Goal: Task Accomplishment & Management: Manage account settings

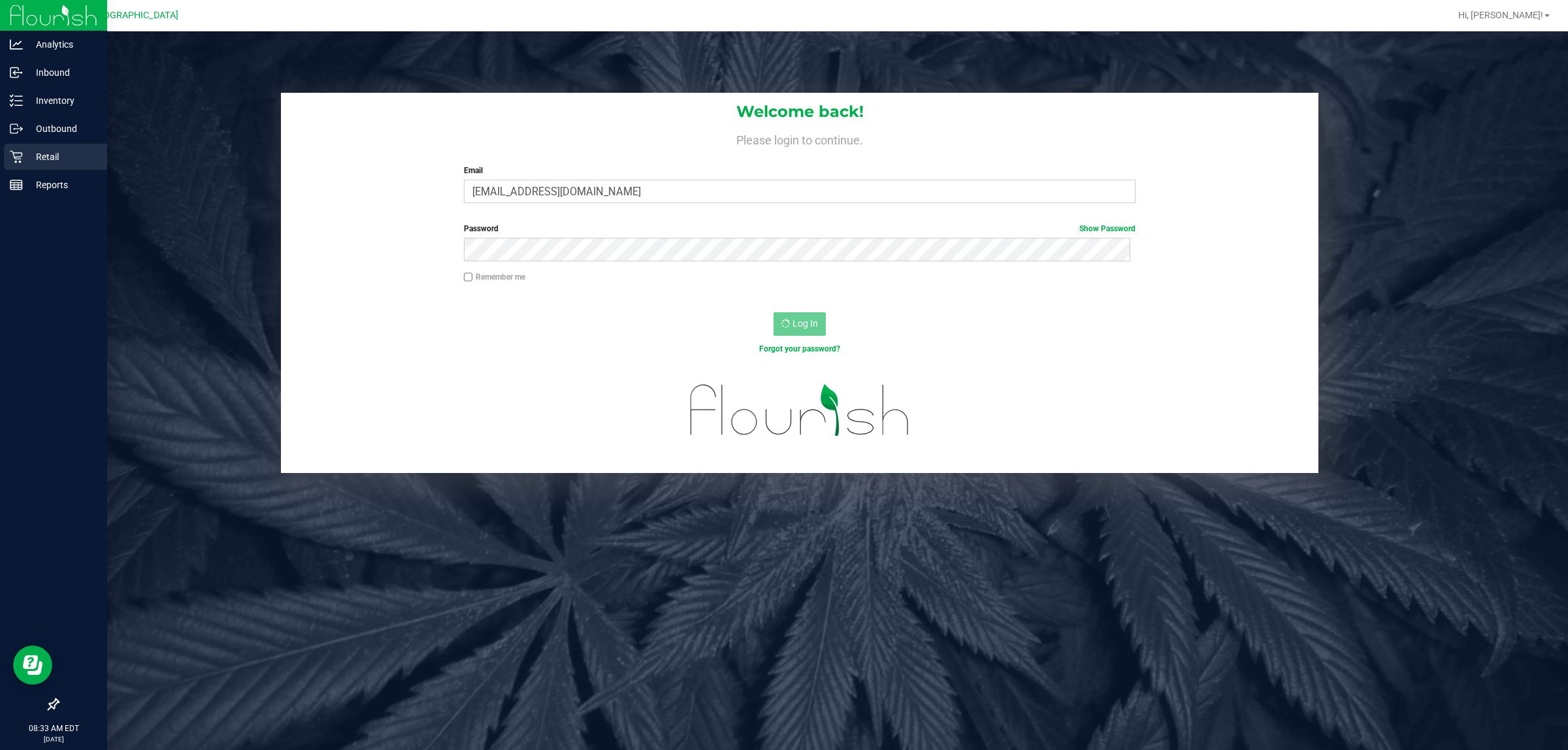
click at [34, 159] on p "Retail" at bounding box center [62, 157] width 78 height 16
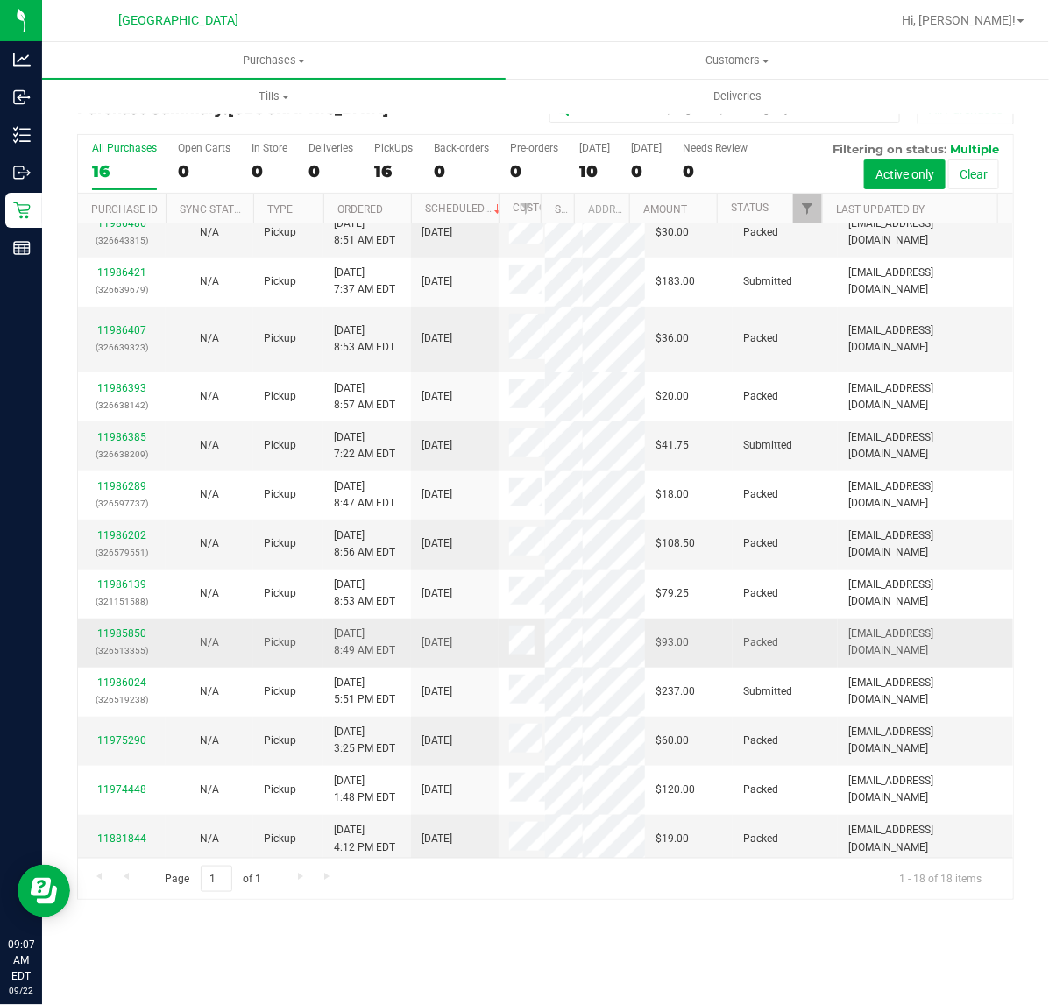
scroll to position [158, 0]
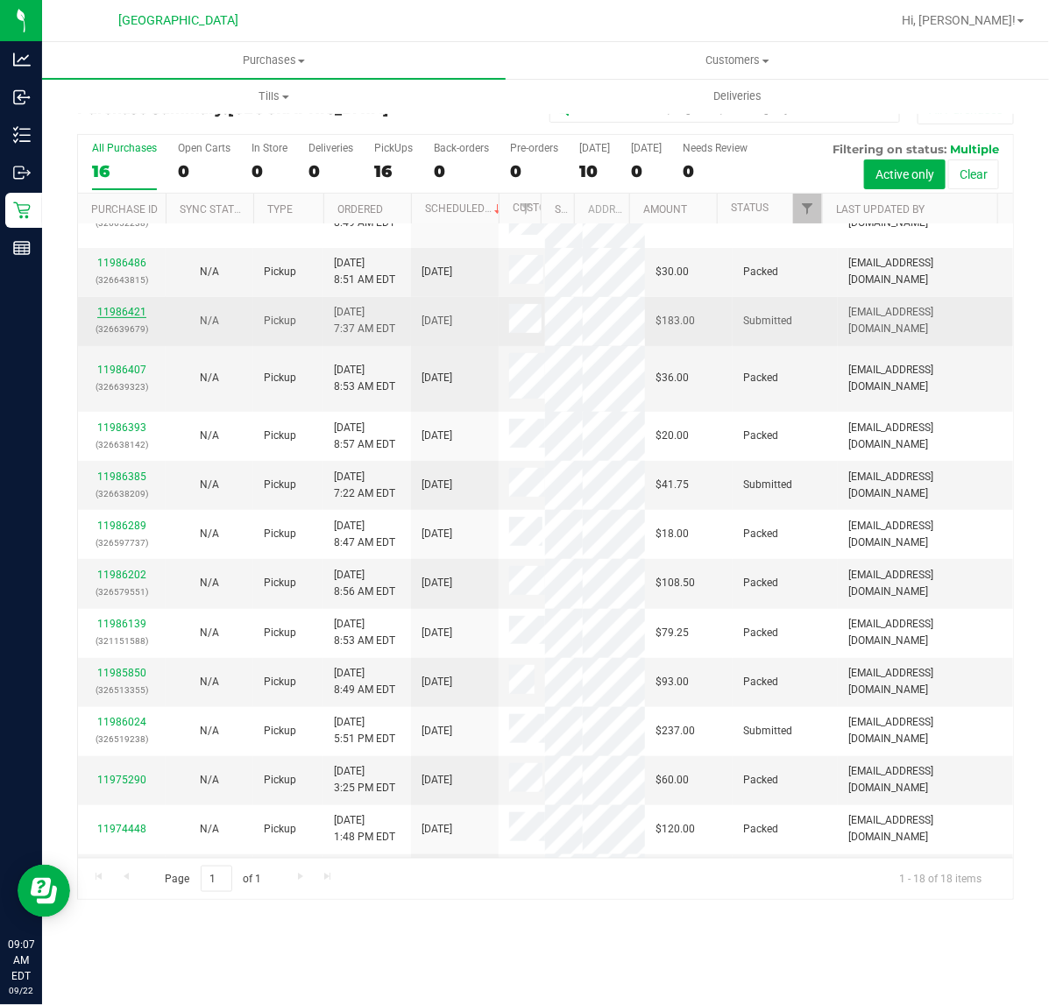
click at [127, 311] on link "11986421" at bounding box center [121, 312] width 49 height 12
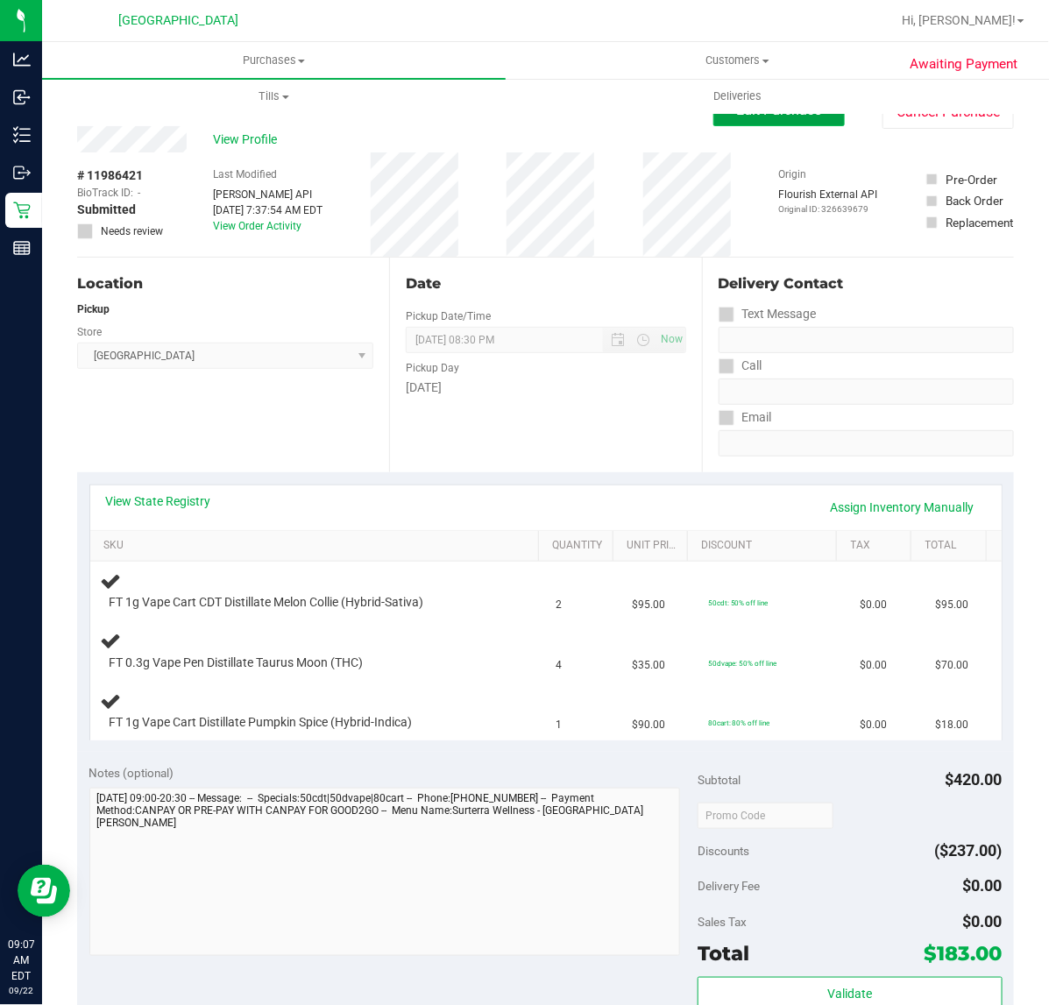
click at [768, 124] on button "Edit Purchase" at bounding box center [778, 111] width 131 height 32
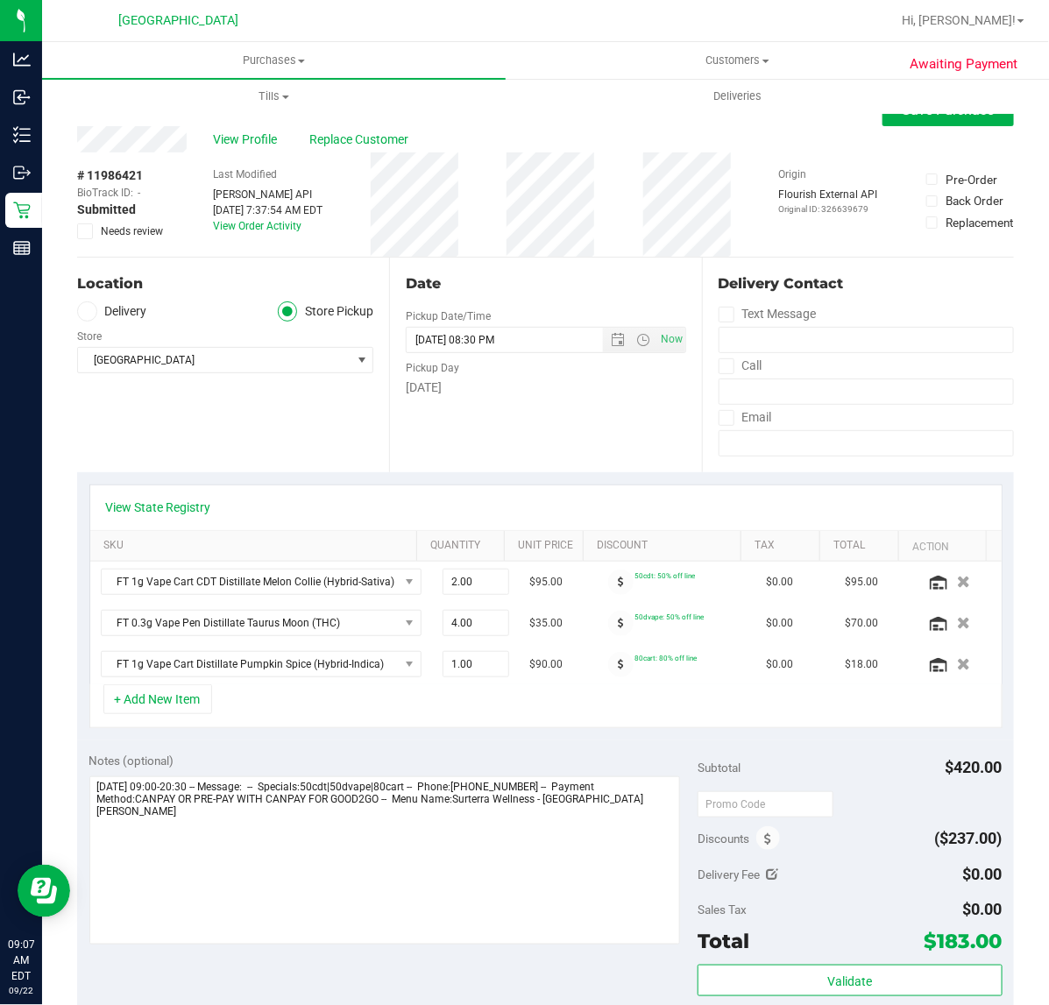
click at [79, 228] on span at bounding box center [85, 231] width 16 height 16
click at [0, 0] on input "Needs review" at bounding box center [0, 0] width 0 height 0
click at [926, 118] on span "Save Purchase" at bounding box center [949, 110] width 92 height 17
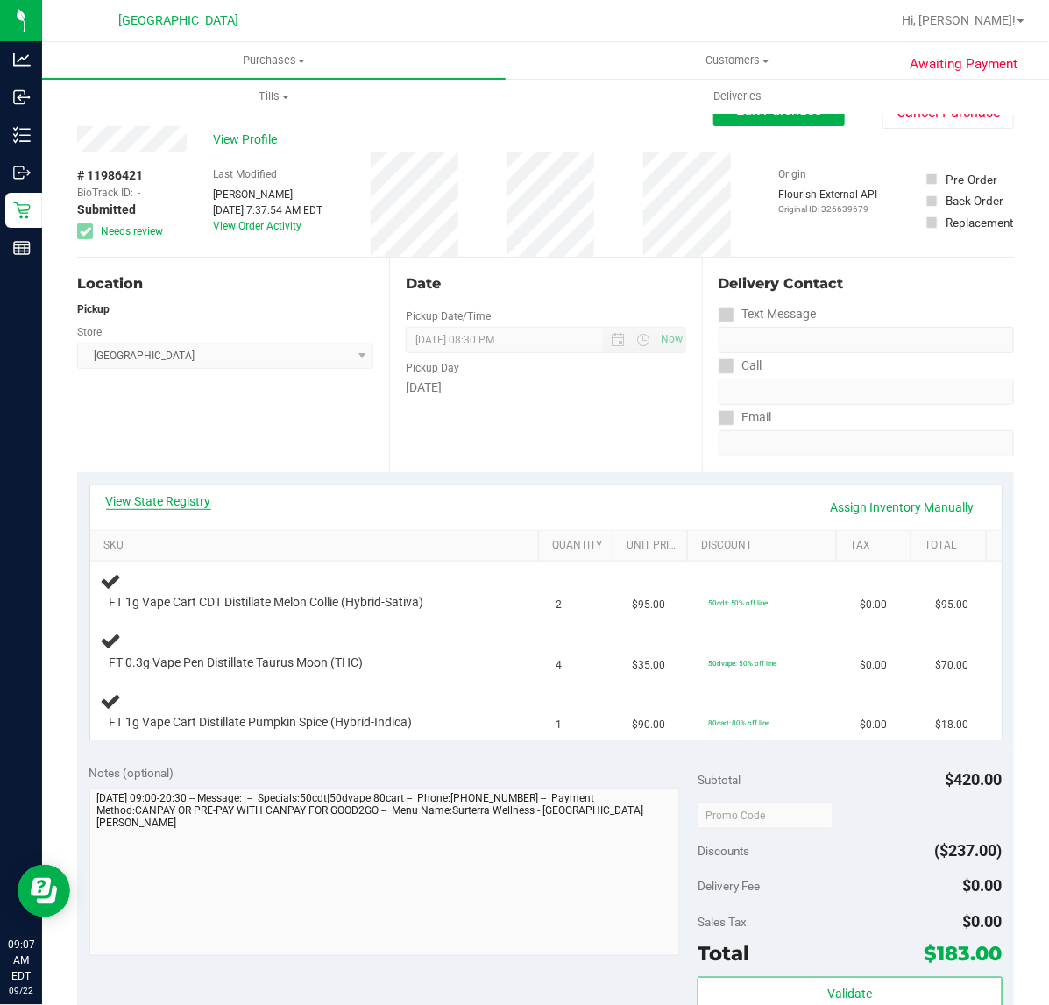
click at [189, 498] on link "View State Registry" at bounding box center [158, 501] width 105 height 18
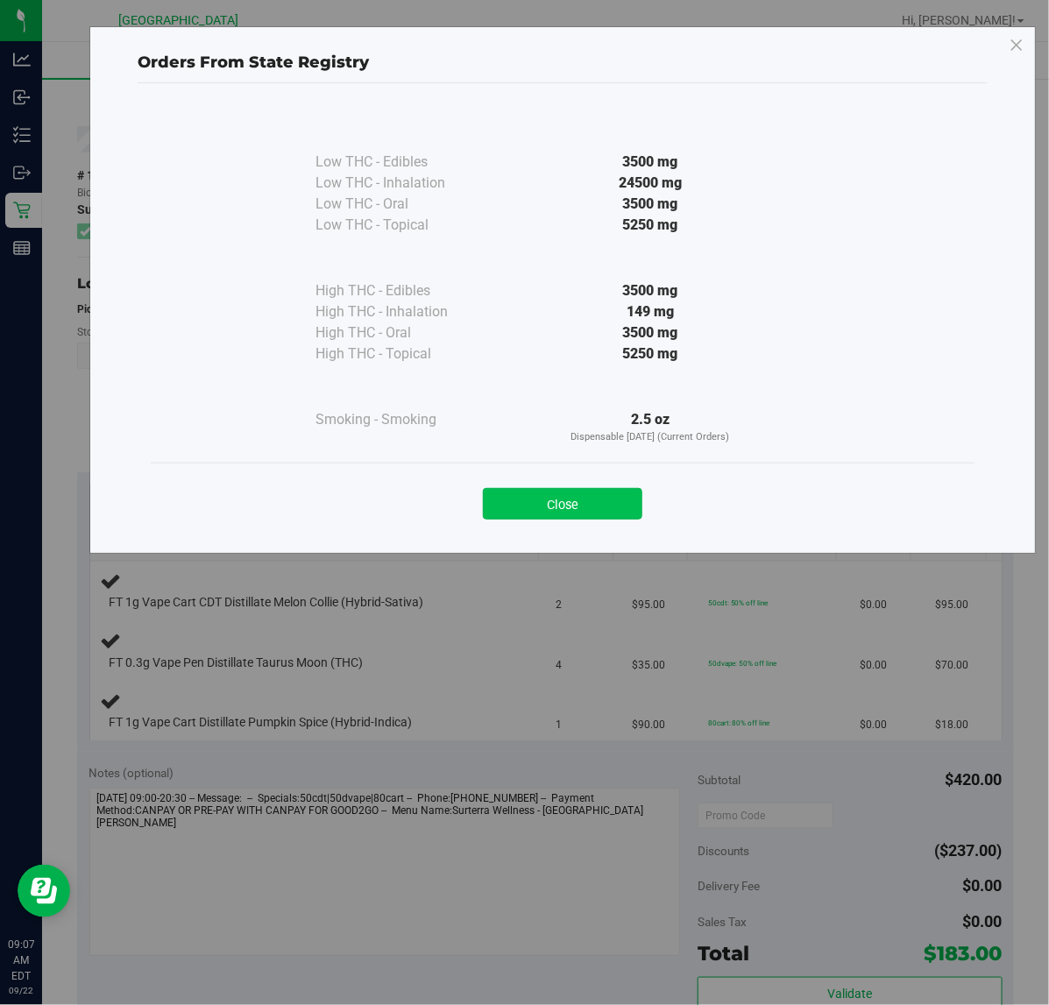
click at [587, 500] on button "Close" at bounding box center [562, 504] width 159 height 32
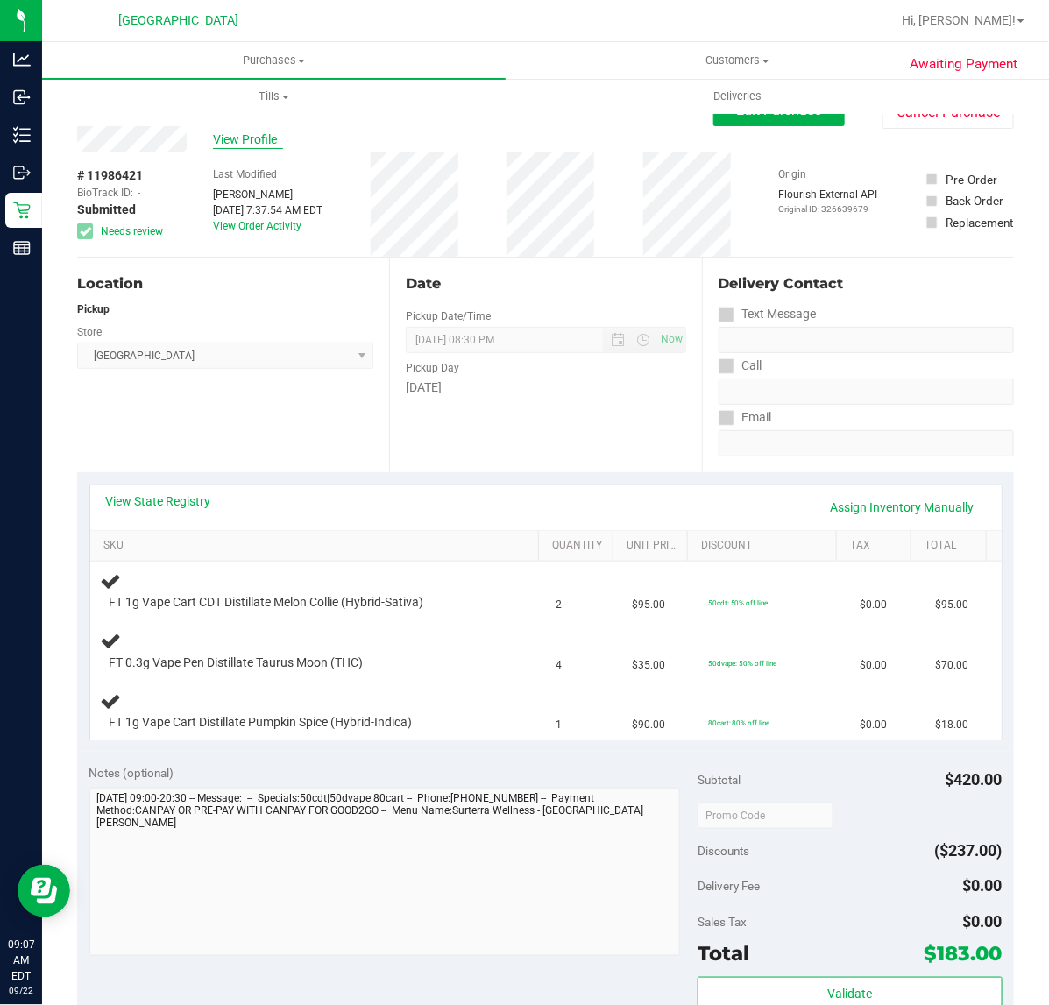
click at [243, 145] on span "View Profile" at bounding box center [248, 140] width 70 height 18
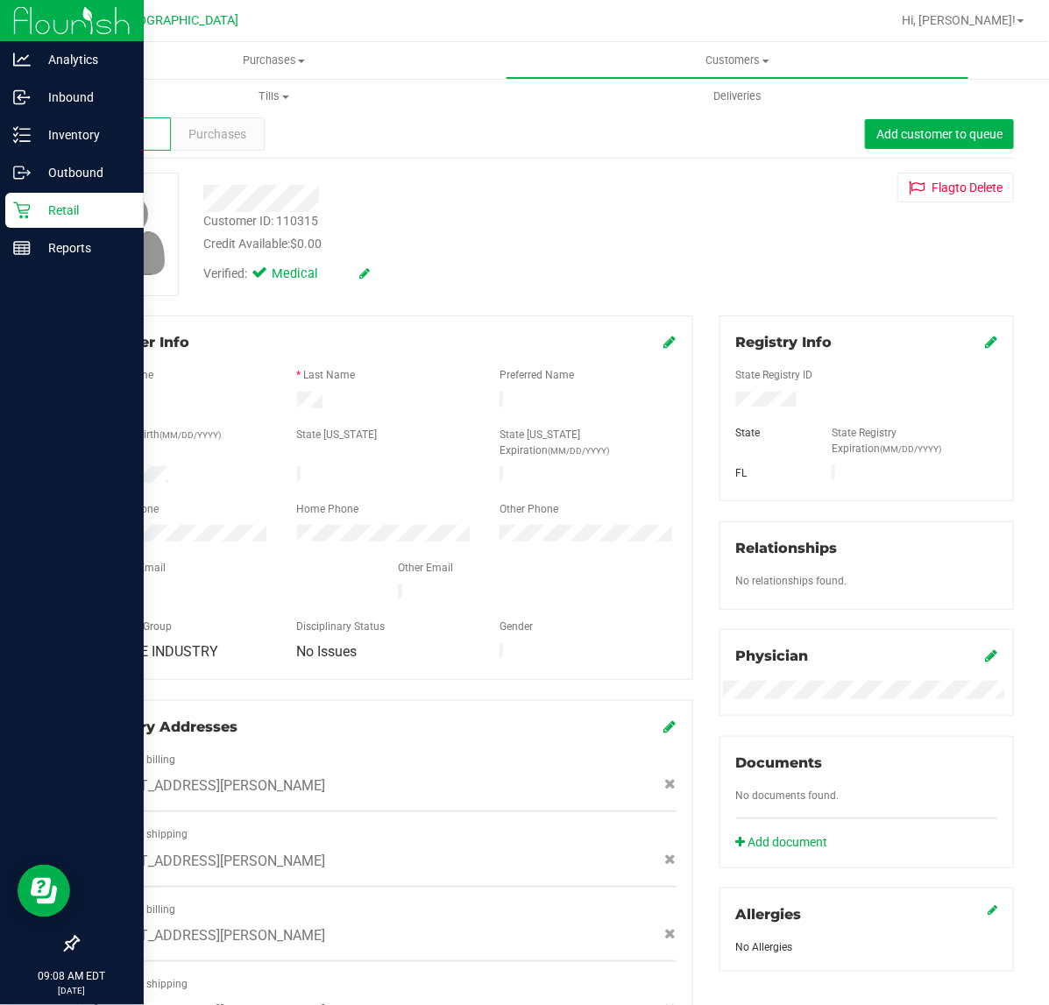
click at [46, 204] on p "Retail" at bounding box center [83, 210] width 105 height 21
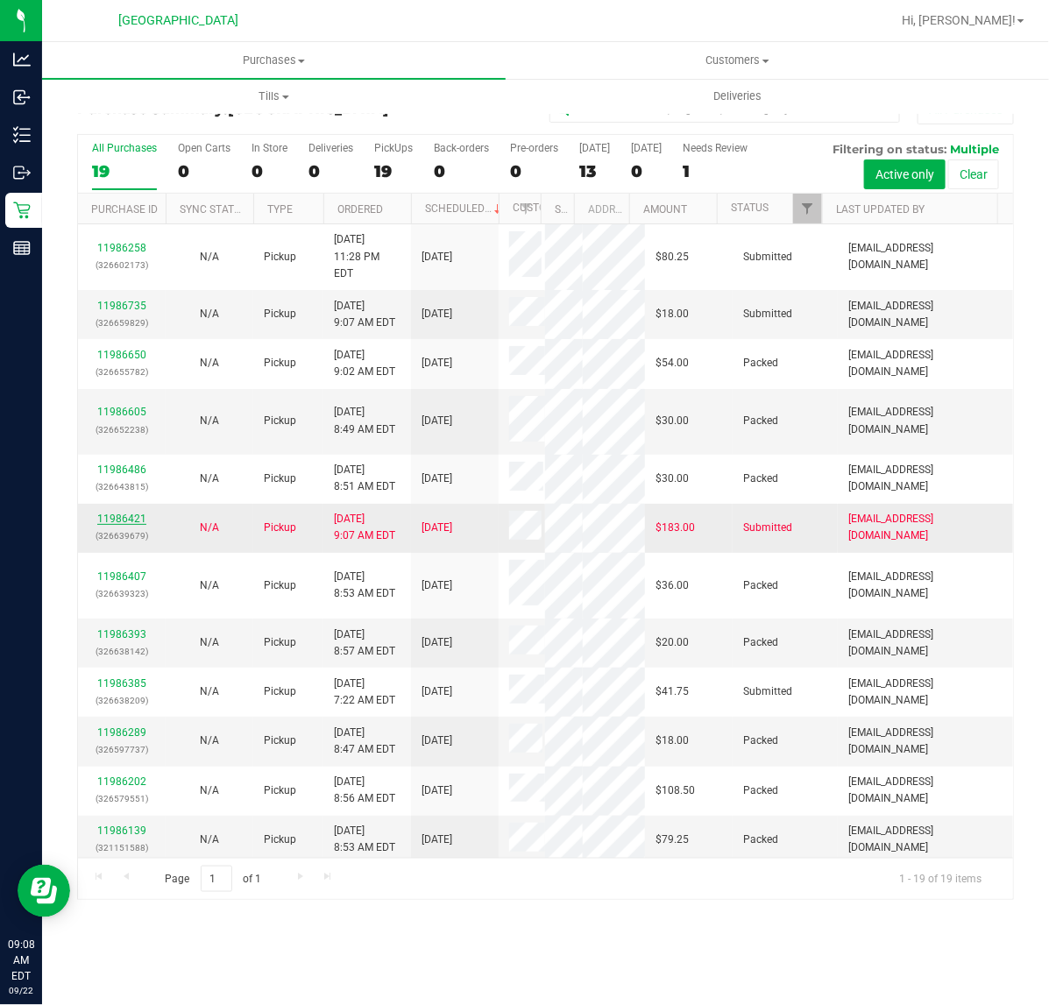
click at [121, 523] on link "11986421" at bounding box center [121, 519] width 49 height 12
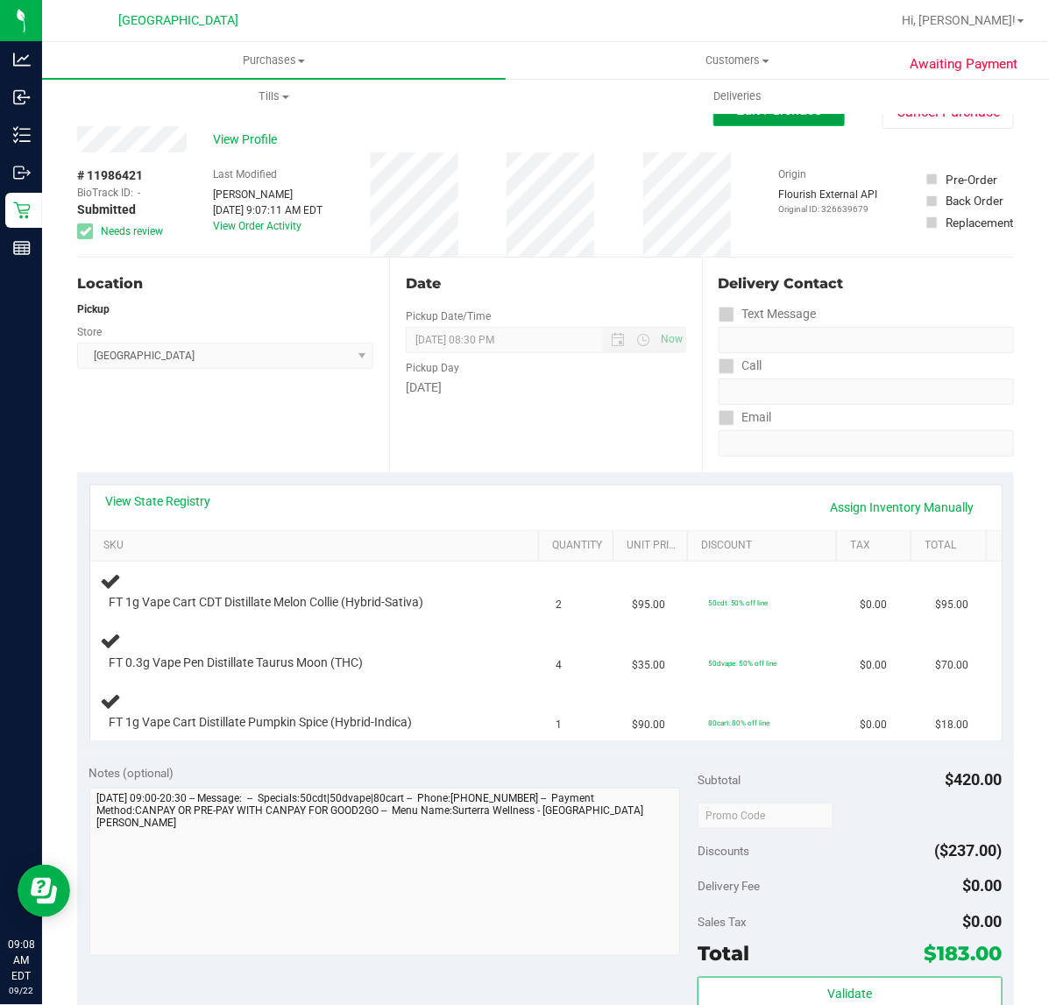
click at [771, 121] on button "Edit Purchase" at bounding box center [778, 111] width 131 height 32
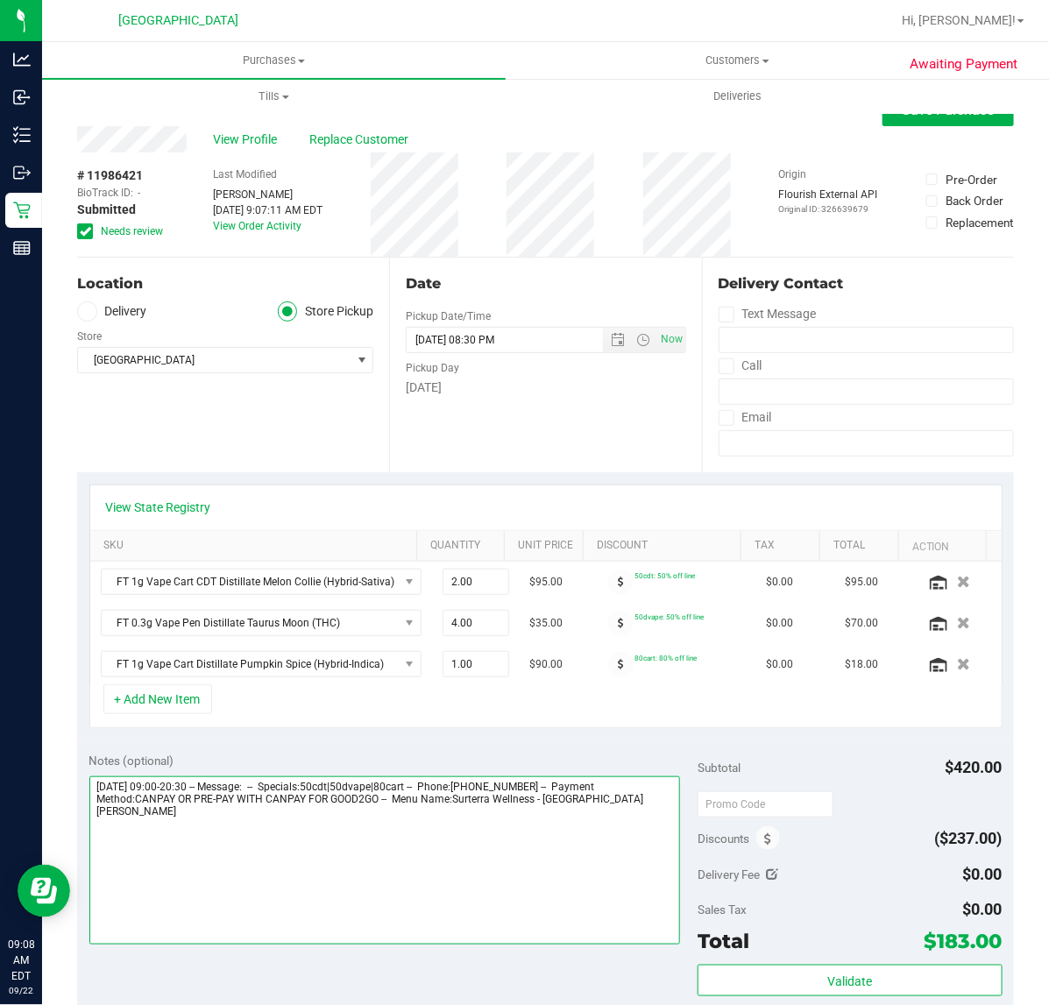
click at [631, 829] on textarea at bounding box center [384, 860] width 591 height 168
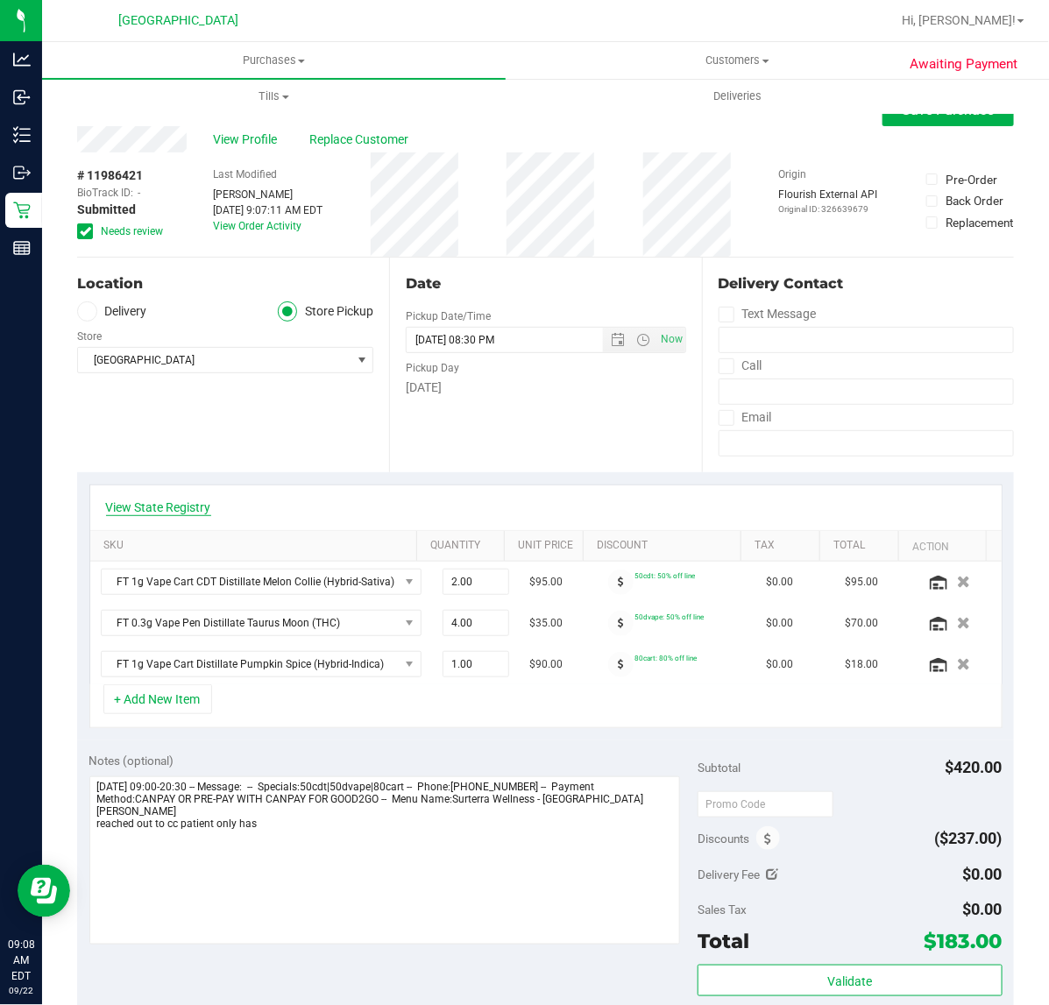
click at [154, 499] on link "View State Registry" at bounding box center [158, 508] width 105 height 18
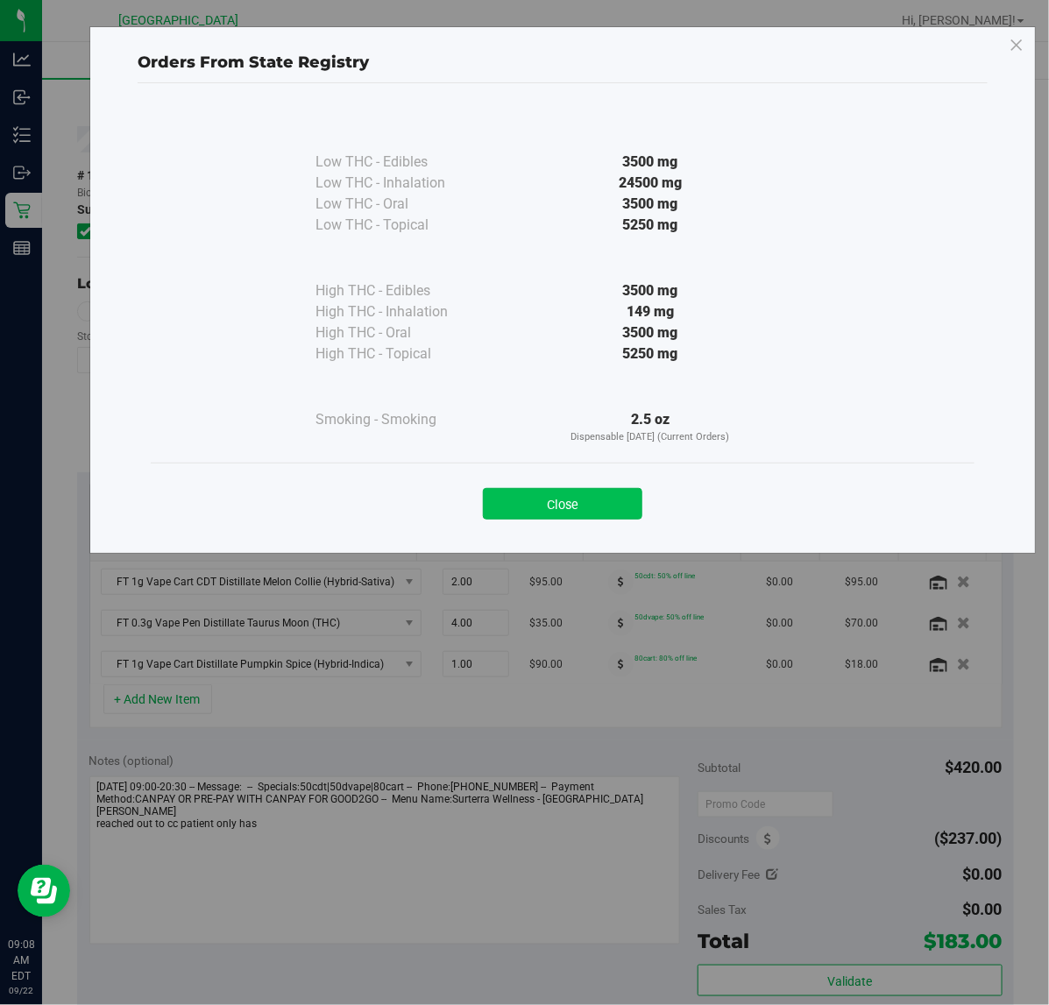
click at [624, 511] on button "Close" at bounding box center [562, 504] width 159 height 32
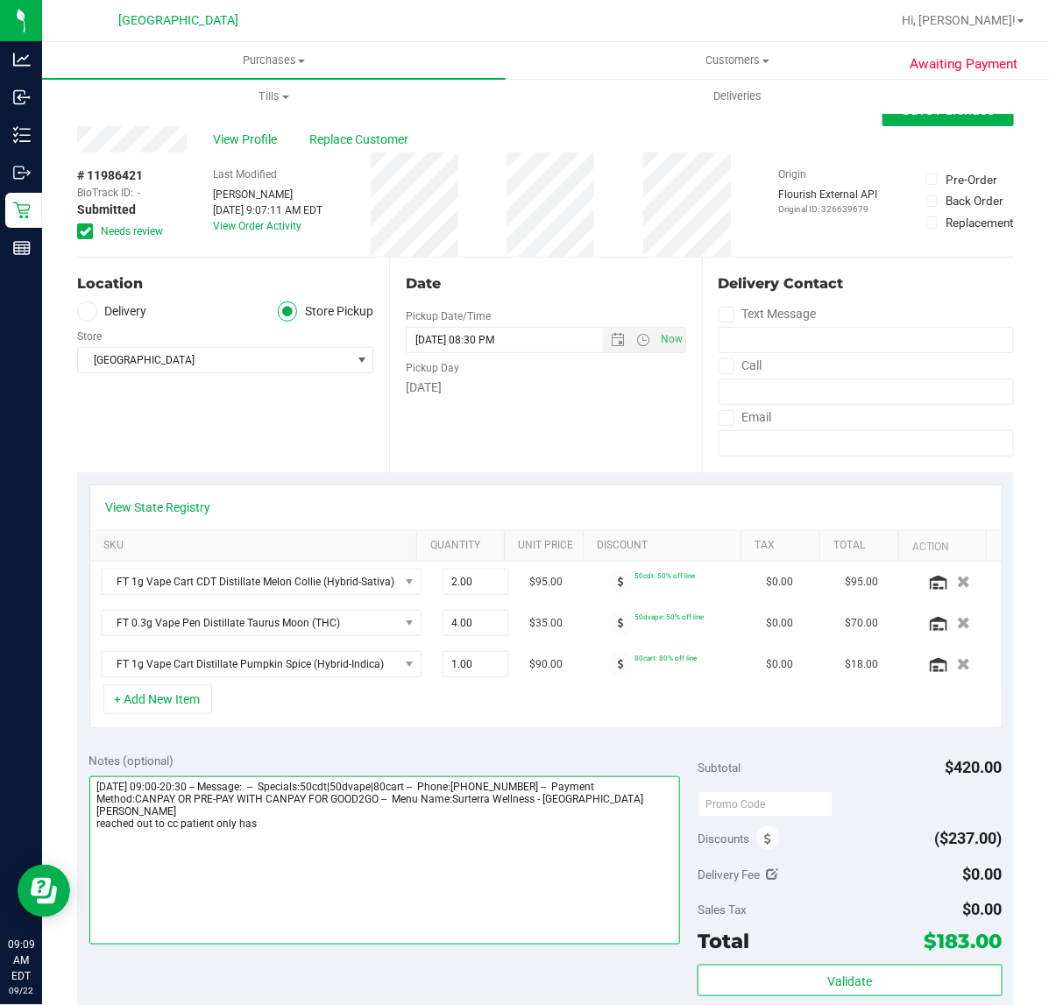
click at [340, 822] on textarea at bounding box center [384, 860] width 591 height 168
type textarea "Monday 09/22/2025 09:00-20:30 -- Message: -- Specials:50cdt|50dvape|80cart -- P…"
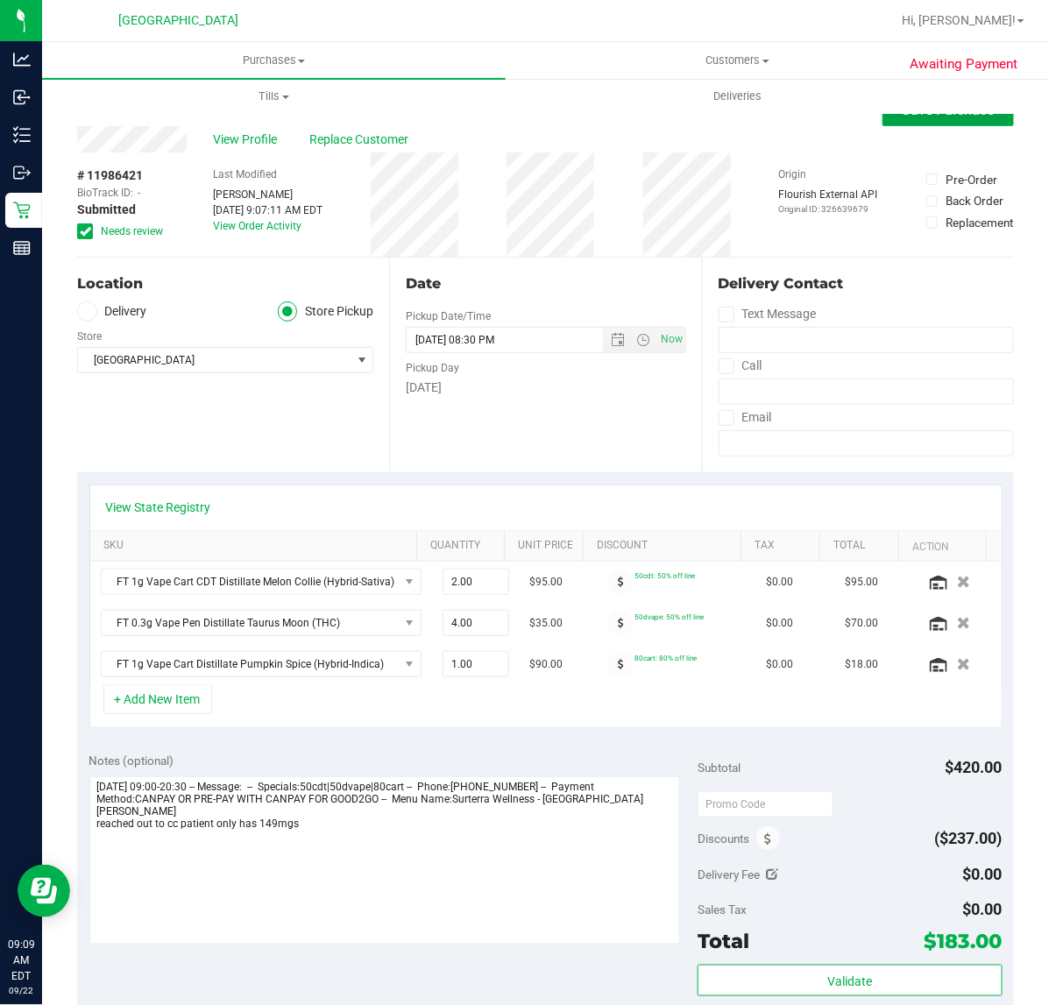
click at [905, 117] on span "Save Purchase" at bounding box center [949, 110] width 92 height 17
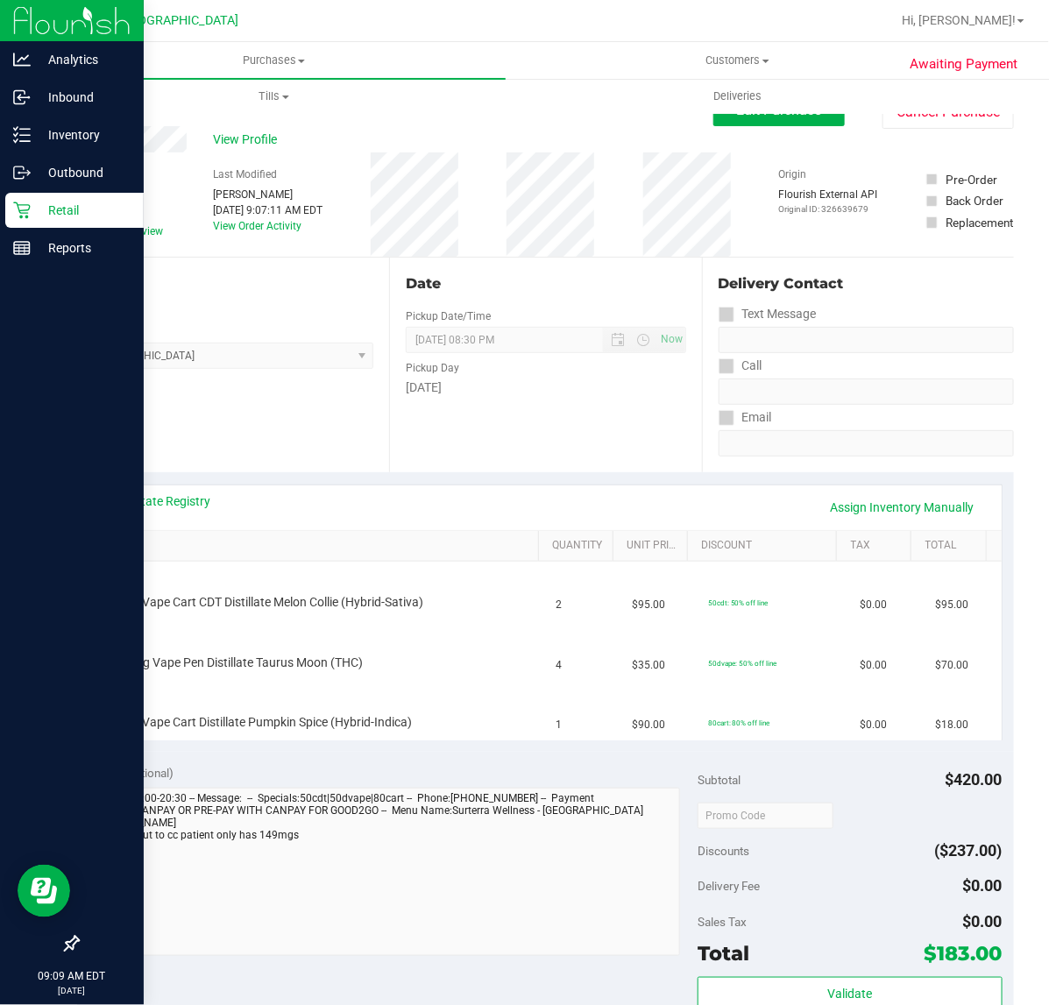
click at [27, 213] on icon at bounding box center [21, 210] width 17 height 17
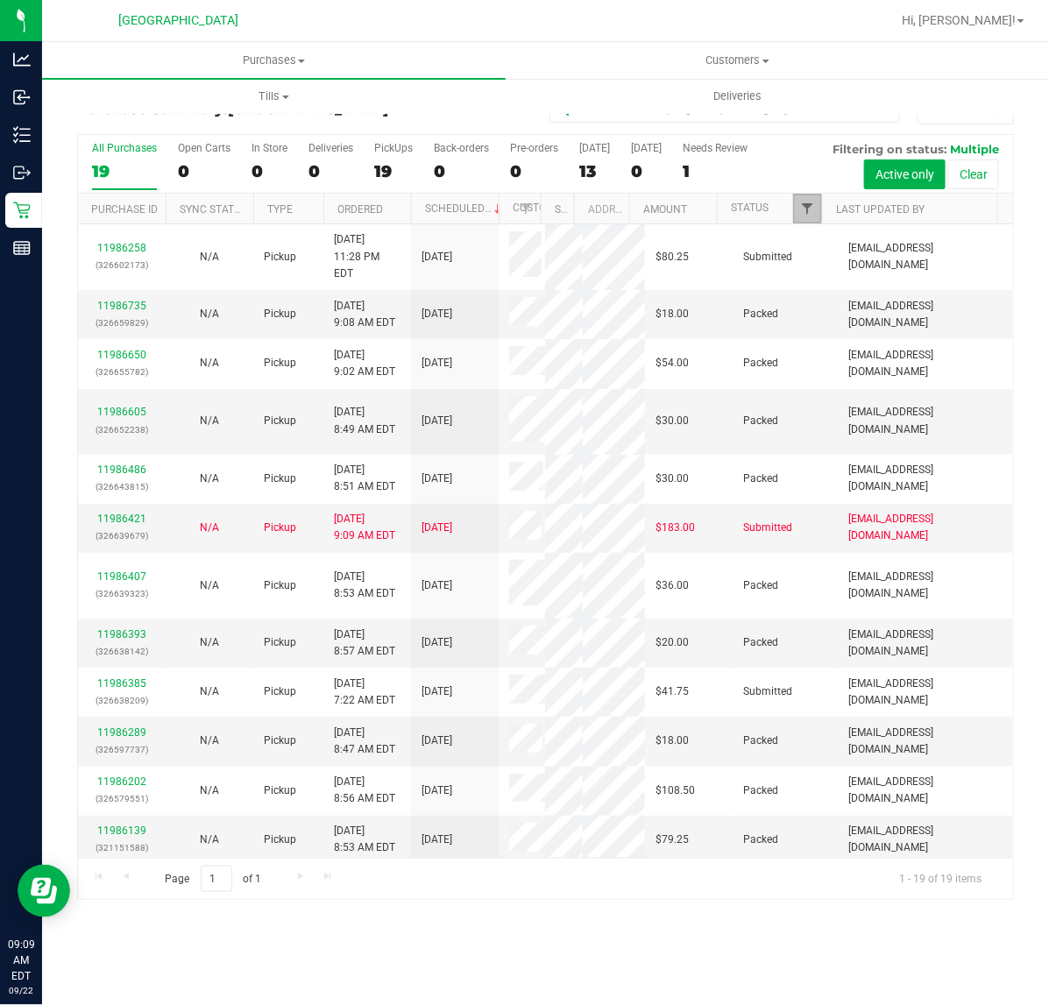
click at [804, 215] on span "Filter" at bounding box center [807, 209] width 14 height 14
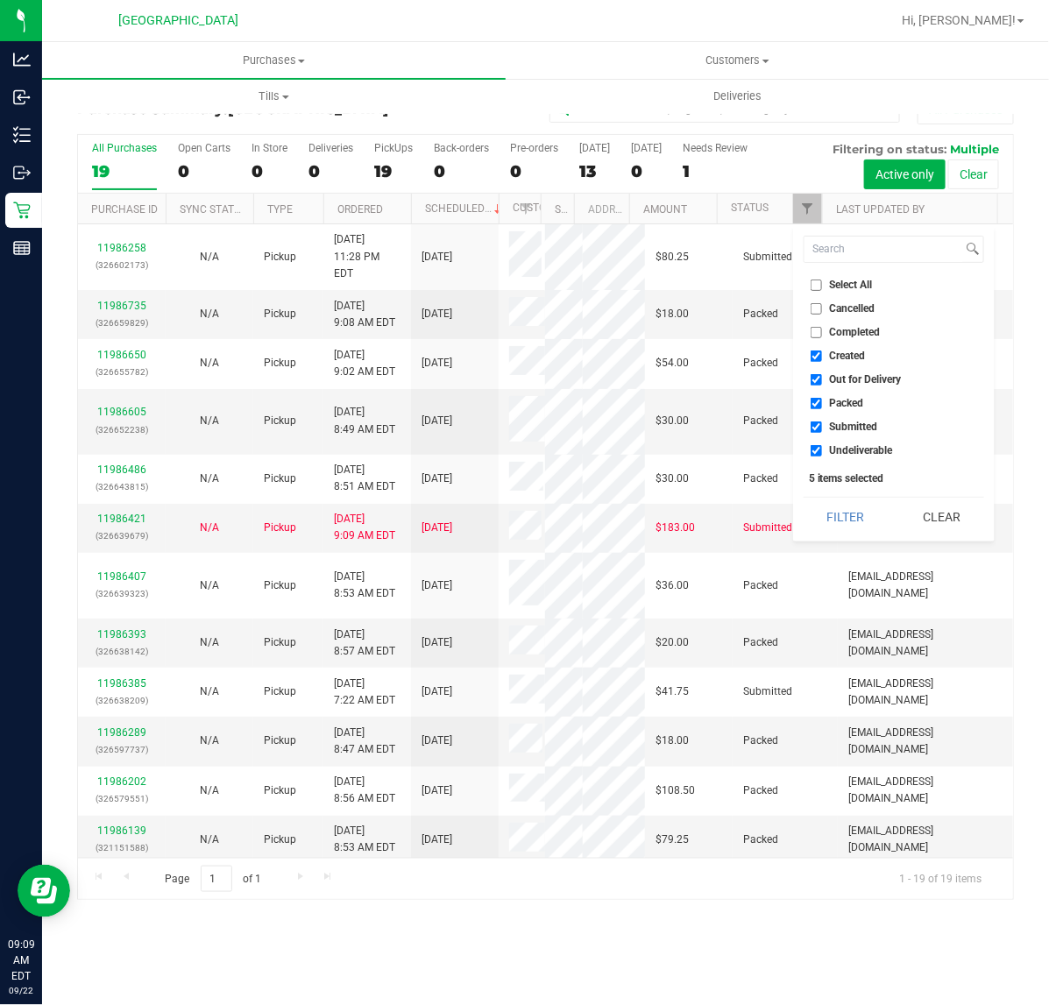
click at [819, 355] on input "Created" at bounding box center [816, 355] width 11 height 11
checkbox input "false"
click at [818, 386] on li "Out for Delivery" at bounding box center [894, 380] width 181 height 18
click at [816, 374] on input "Out for Delivery" at bounding box center [816, 379] width 11 height 11
checkbox input "false"
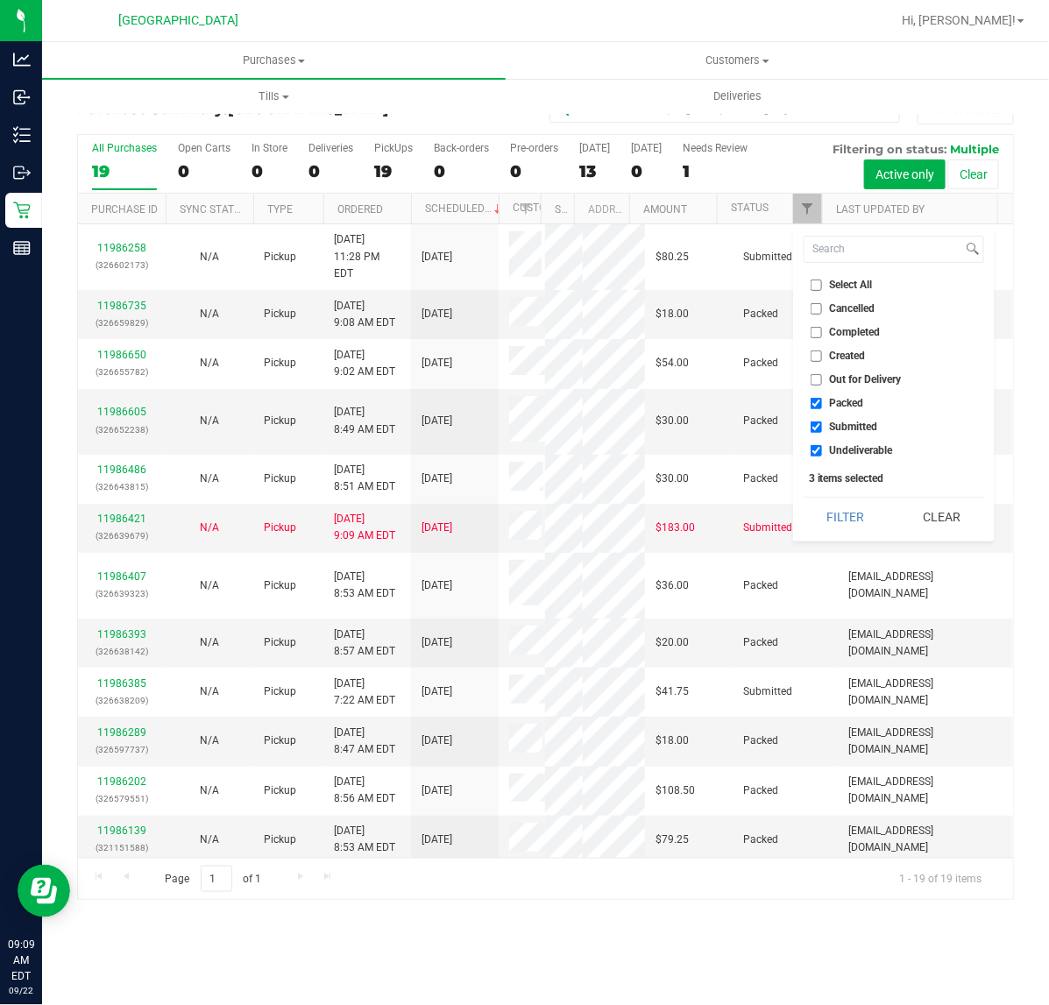
click at [819, 400] on input "Packed" at bounding box center [816, 403] width 11 height 11
checkbox input "false"
click at [812, 453] on input "Undeliverable" at bounding box center [816, 450] width 11 height 11
checkbox input "false"
click at [852, 517] on button "Filter" at bounding box center [846, 517] width 84 height 39
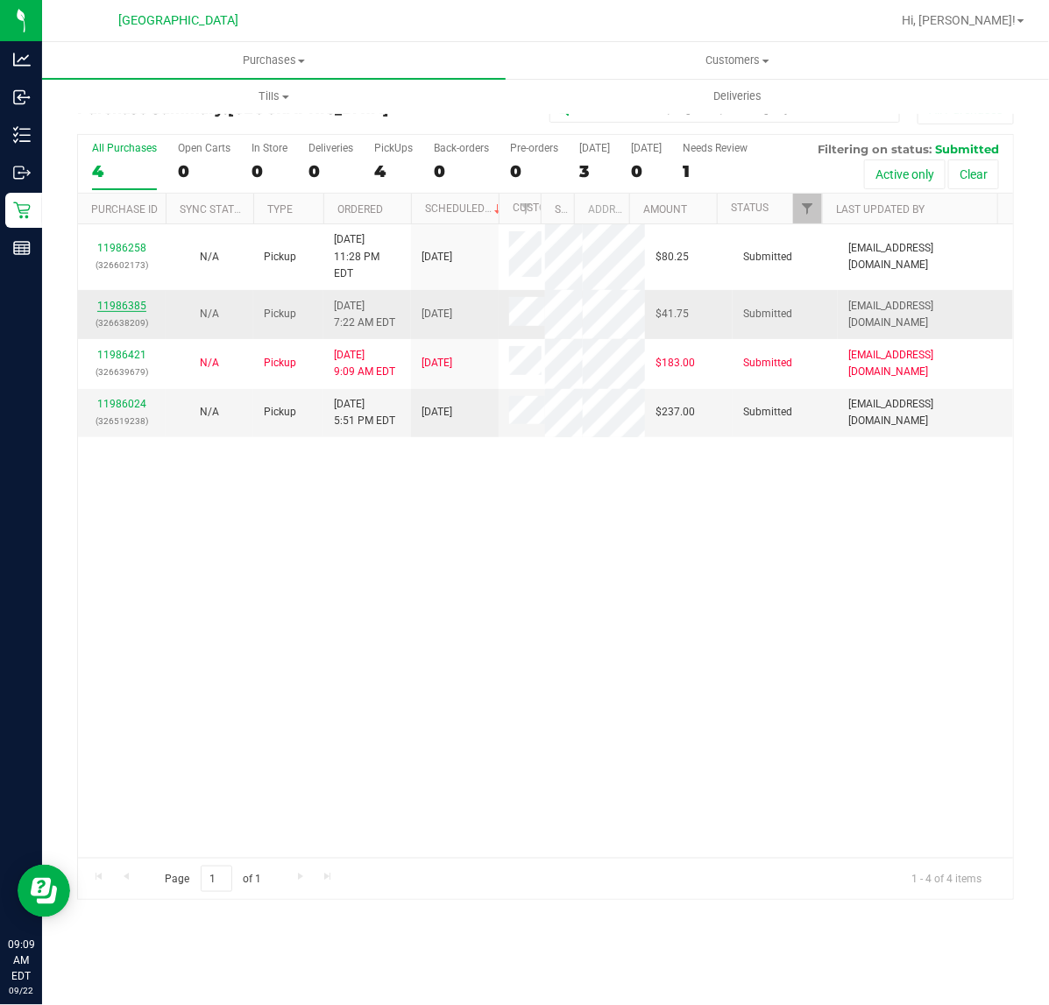
click at [108, 305] on link "11986385" at bounding box center [121, 306] width 49 height 12
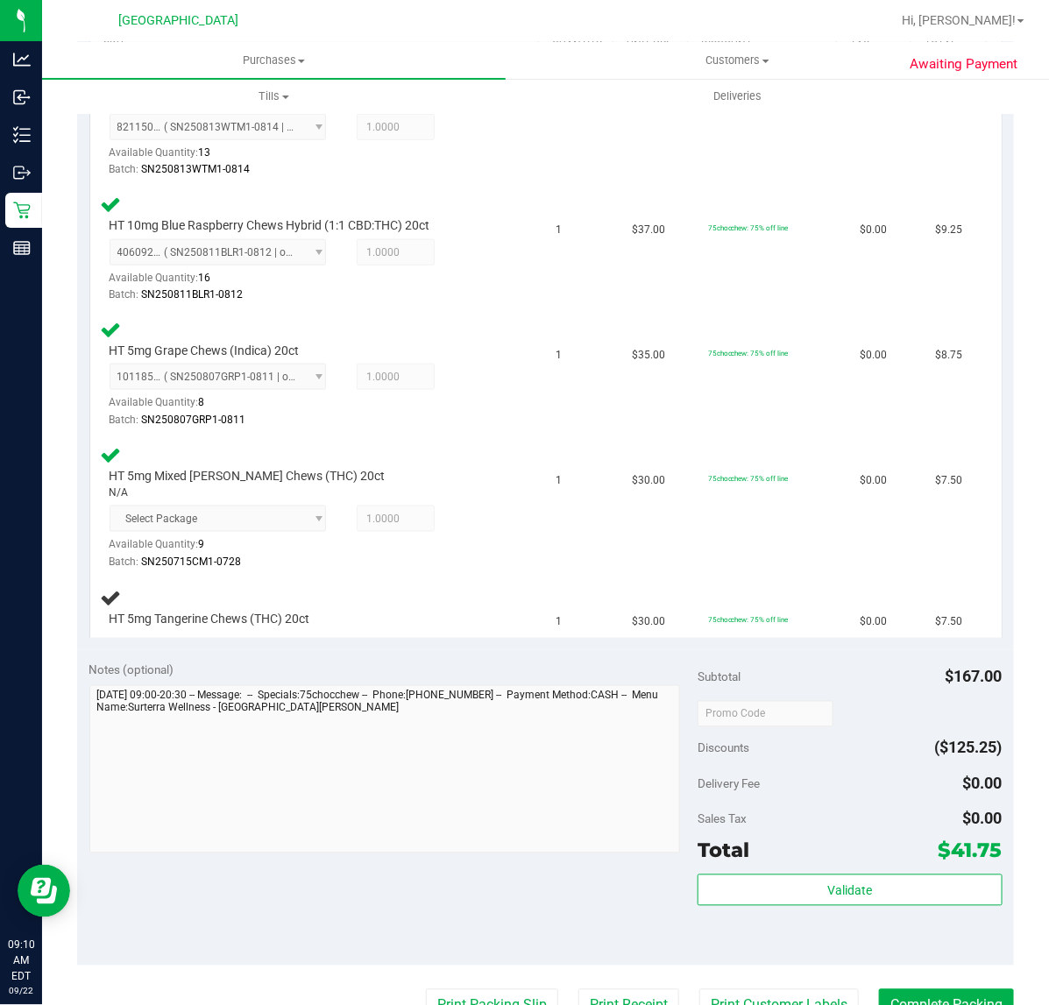
scroll to position [548, 0]
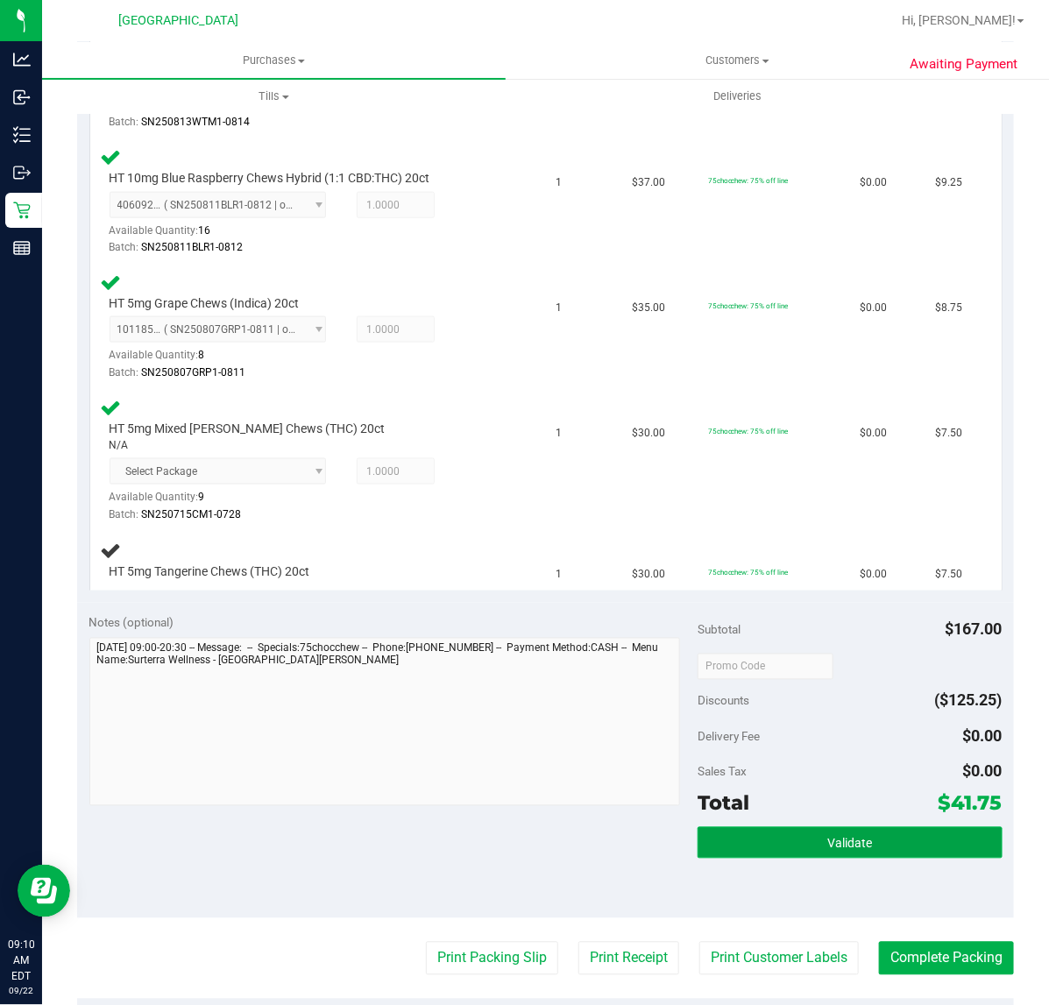
click at [839, 855] on button "Validate" at bounding box center [849, 843] width 304 height 32
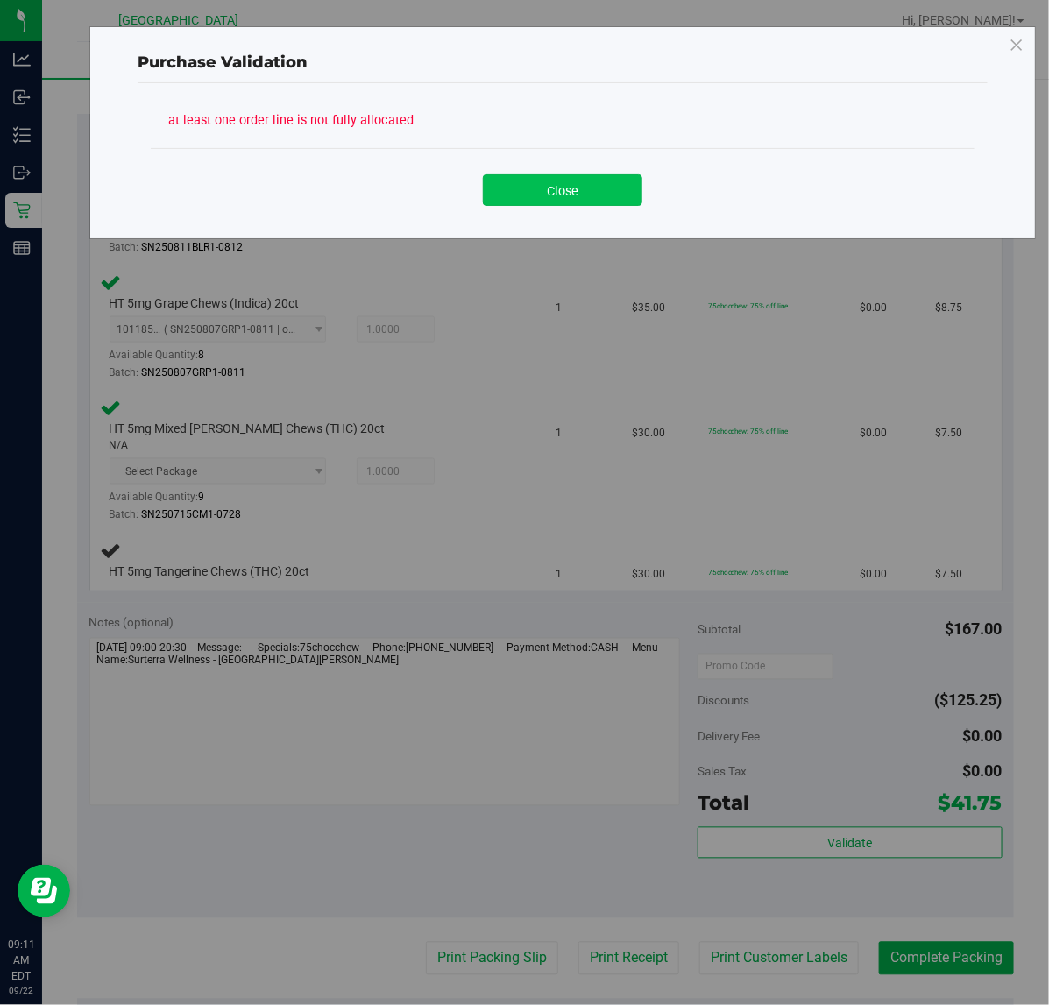
click at [570, 190] on button "Close" at bounding box center [562, 190] width 159 height 32
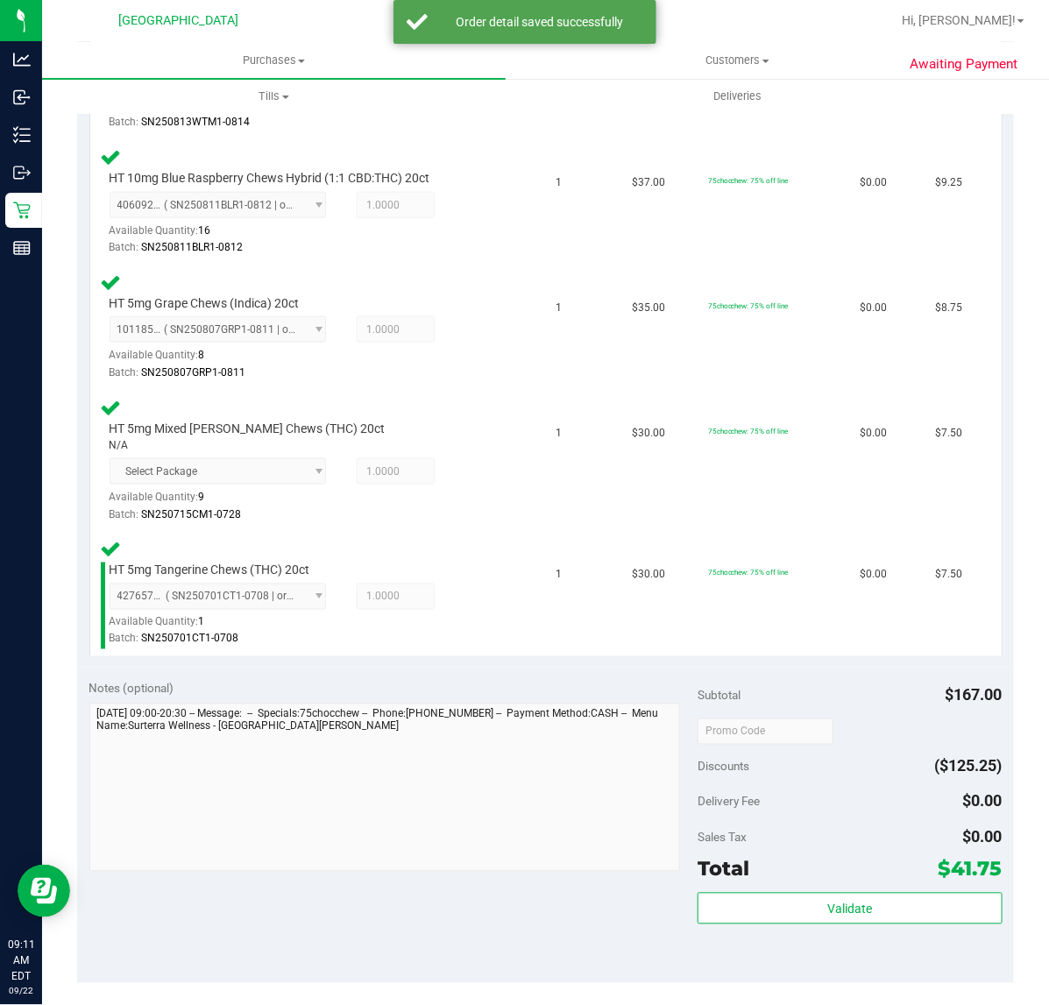
scroll to position [974, 0]
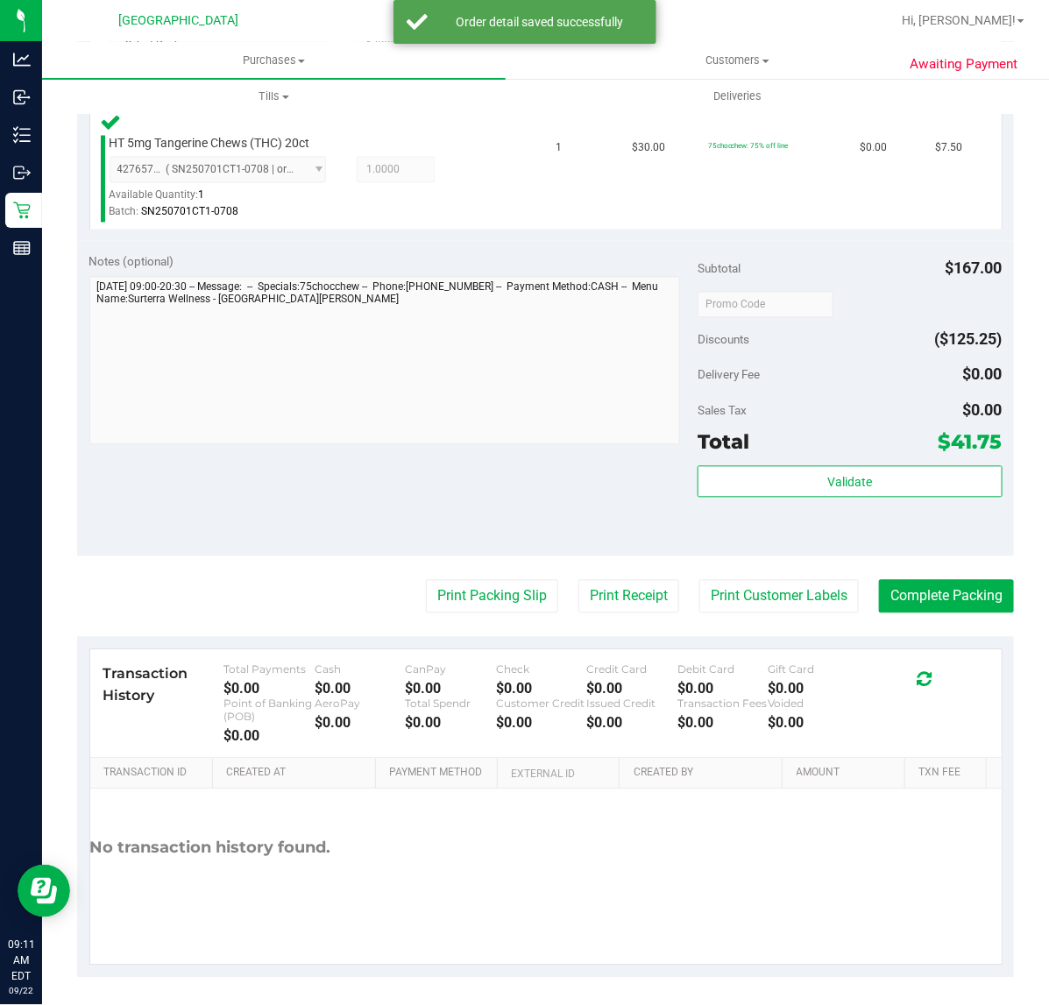
click at [804, 495] on div "Validate" at bounding box center [849, 505] width 304 height 79
click at [815, 488] on button "Validate" at bounding box center [849, 482] width 304 height 32
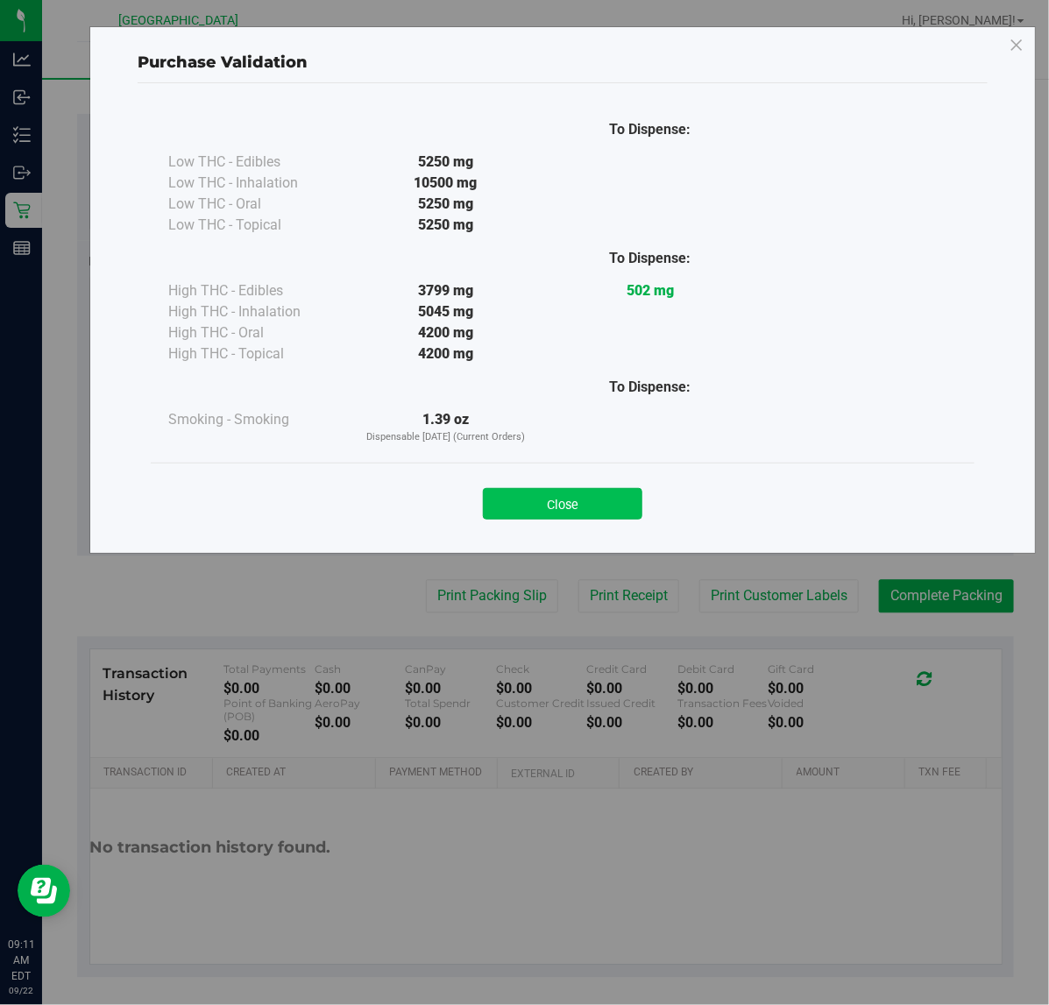
click at [607, 497] on button "Close" at bounding box center [562, 504] width 159 height 32
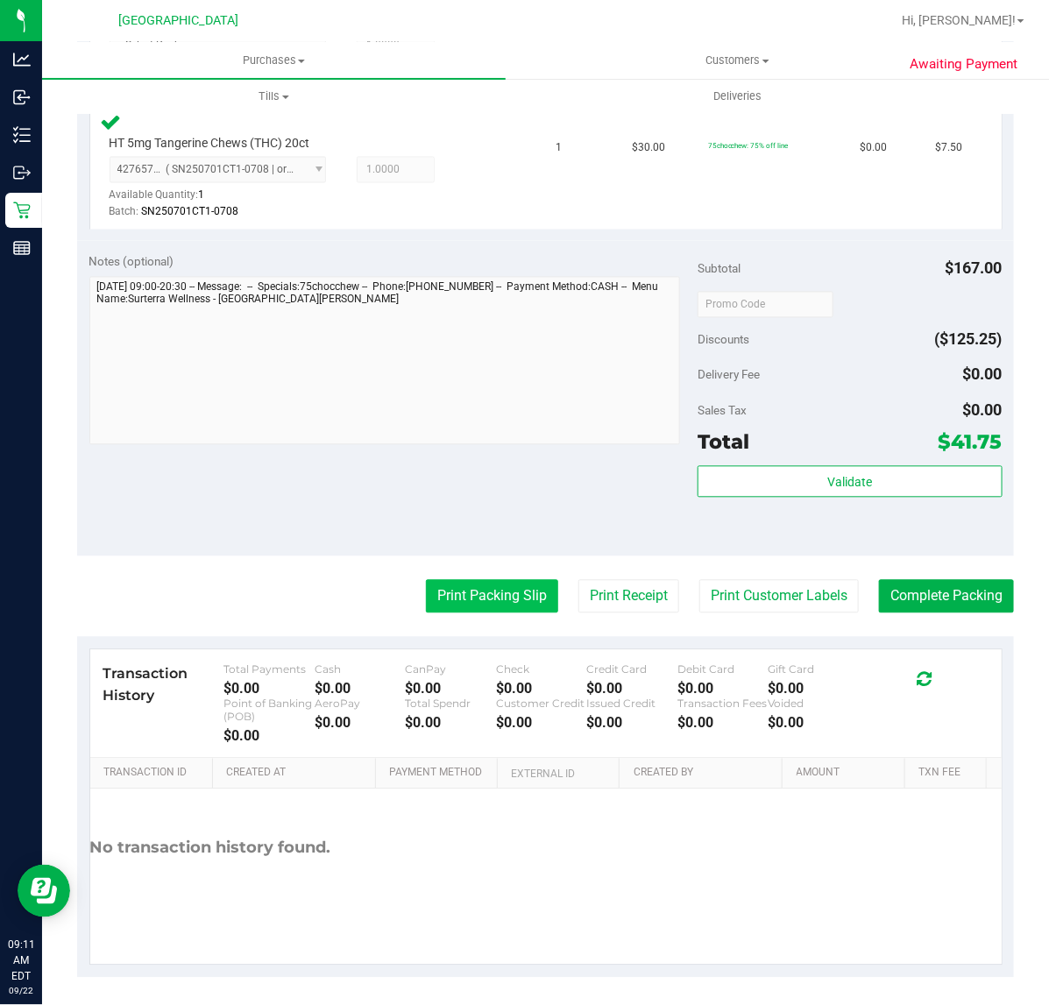
click at [513, 583] on button "Print Packing Slip" at bounding box center [492, 596] width 132 height 33
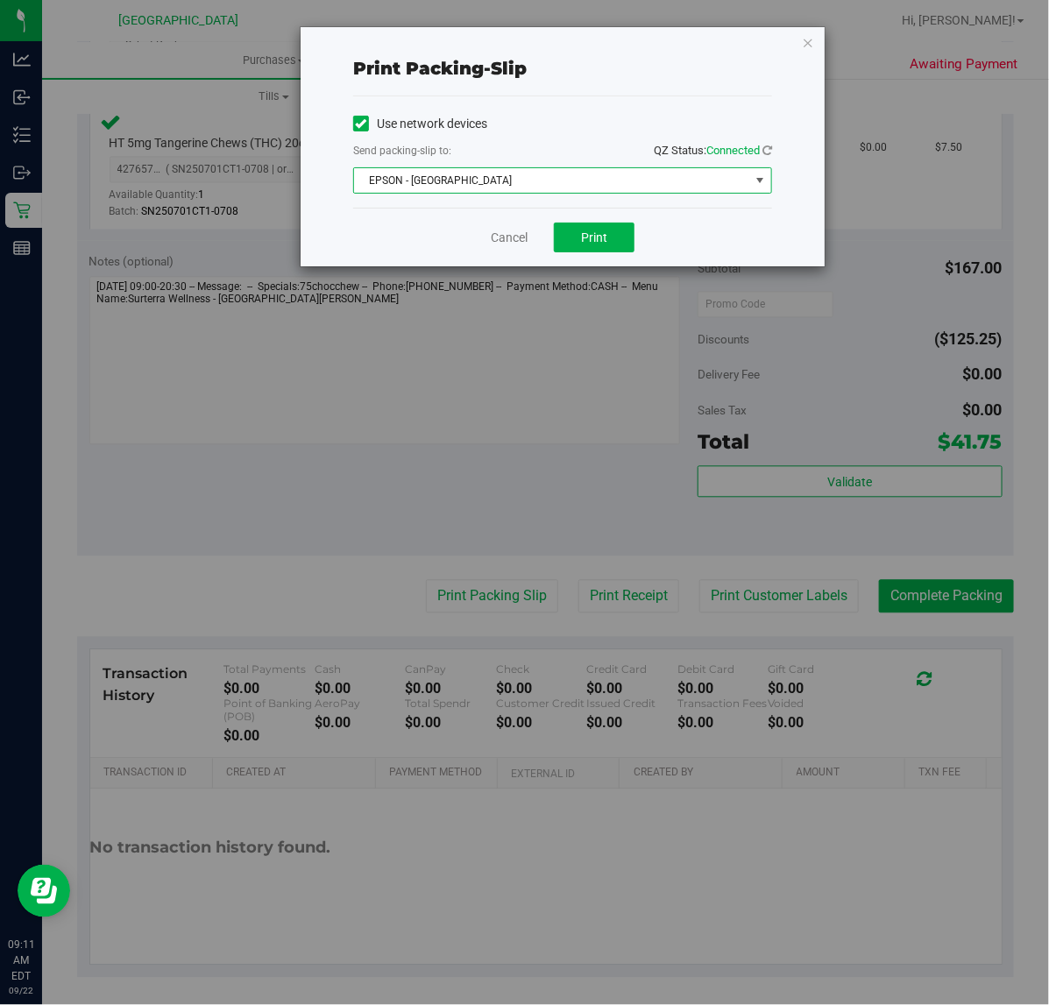
click at [518, 182] on span "EPSON - EAST-TIMOR" at bounding box center [551, 180] width 395 height 25
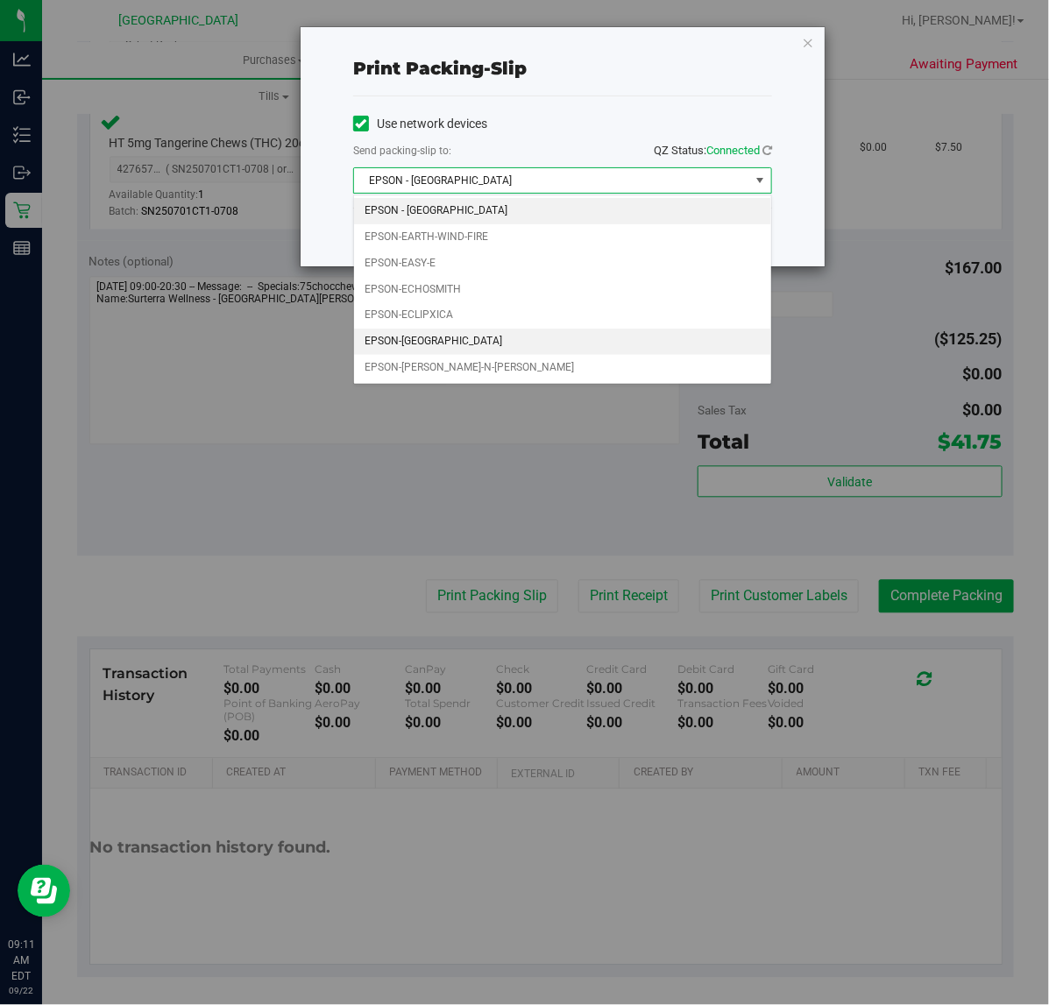
click at [449, 342] on li "EPSON-ECUADOR" at bounding box center [562, 342] width 417 height 26
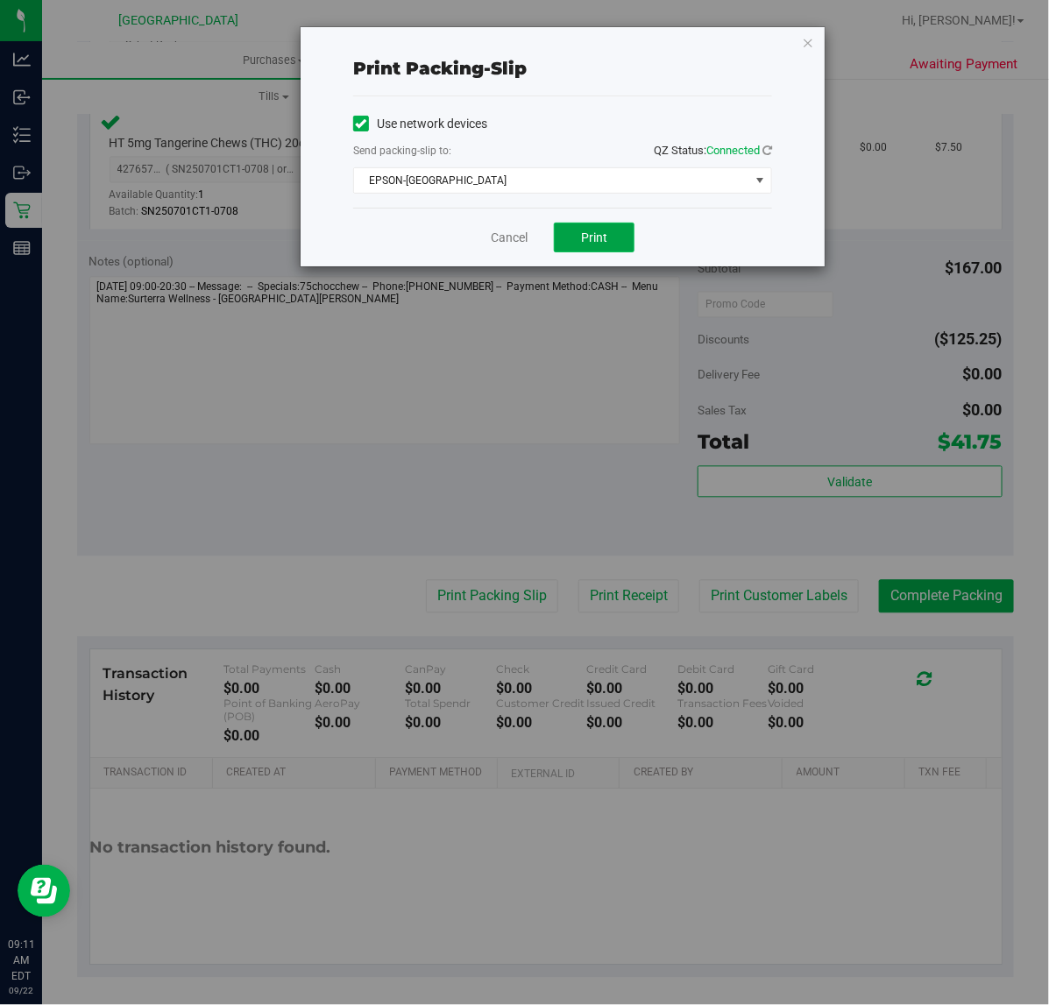
click at [606, 241] on span "Print" at bounding box center [594, 237] width 26 height 14
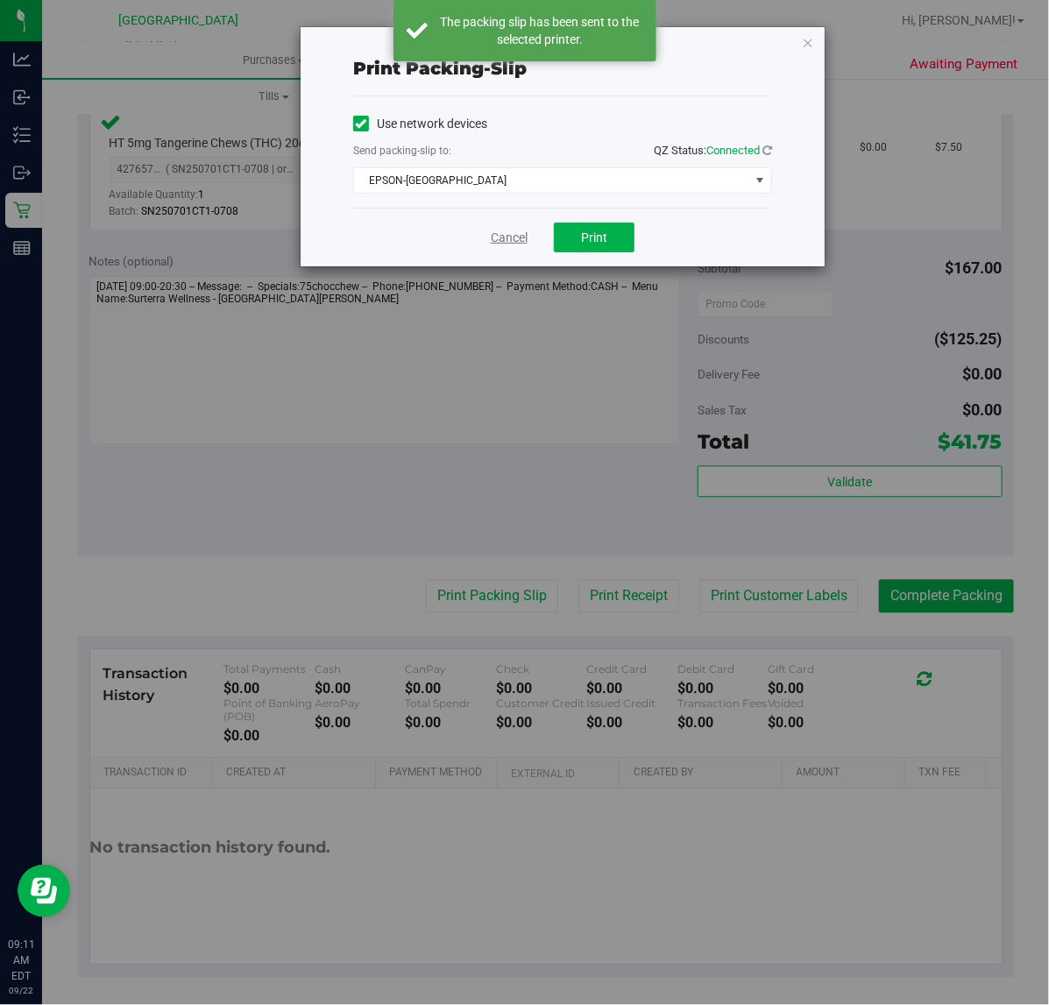
click at [498, 244] on link "Cancel" at bounding box center [509, 238] width 37 height 18
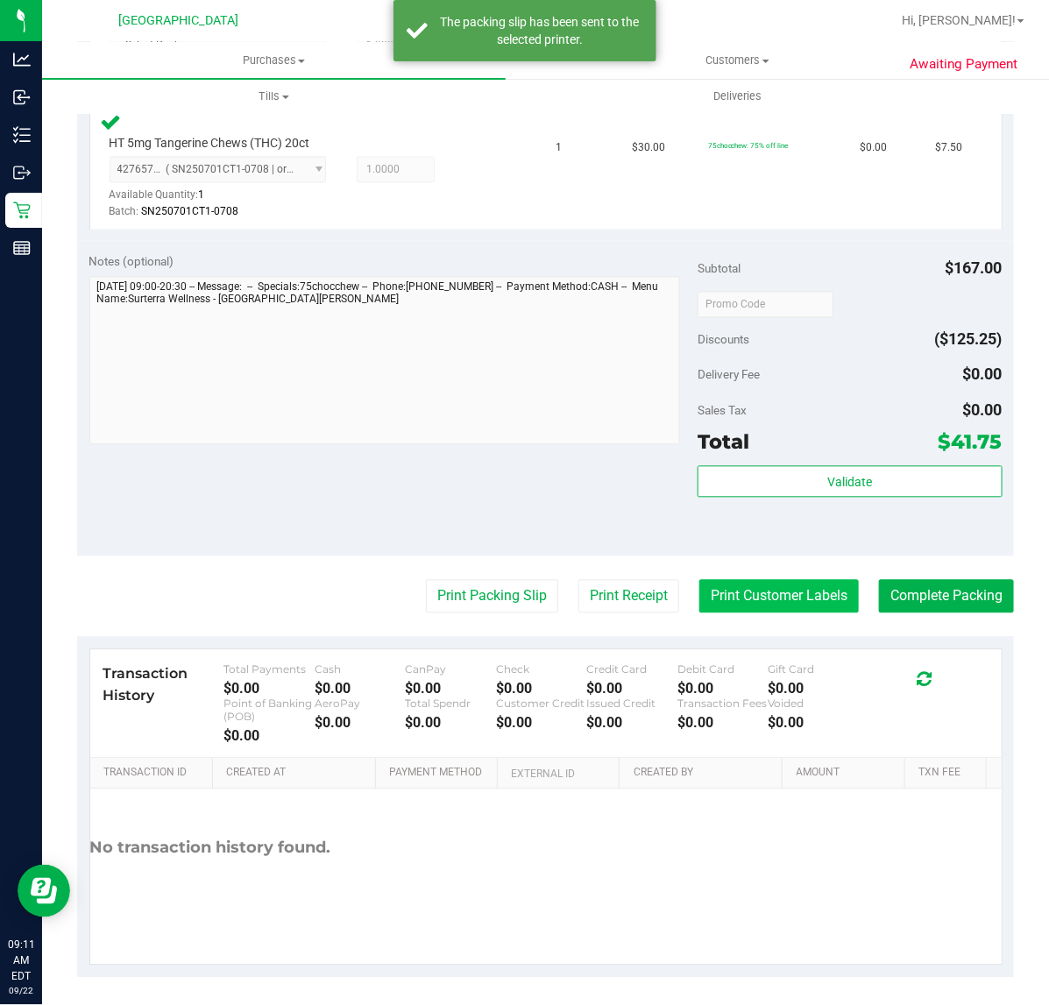
click at [775, 601] on button "Print Customer Labels" at bounding box center [778, 596] width 159 height 33
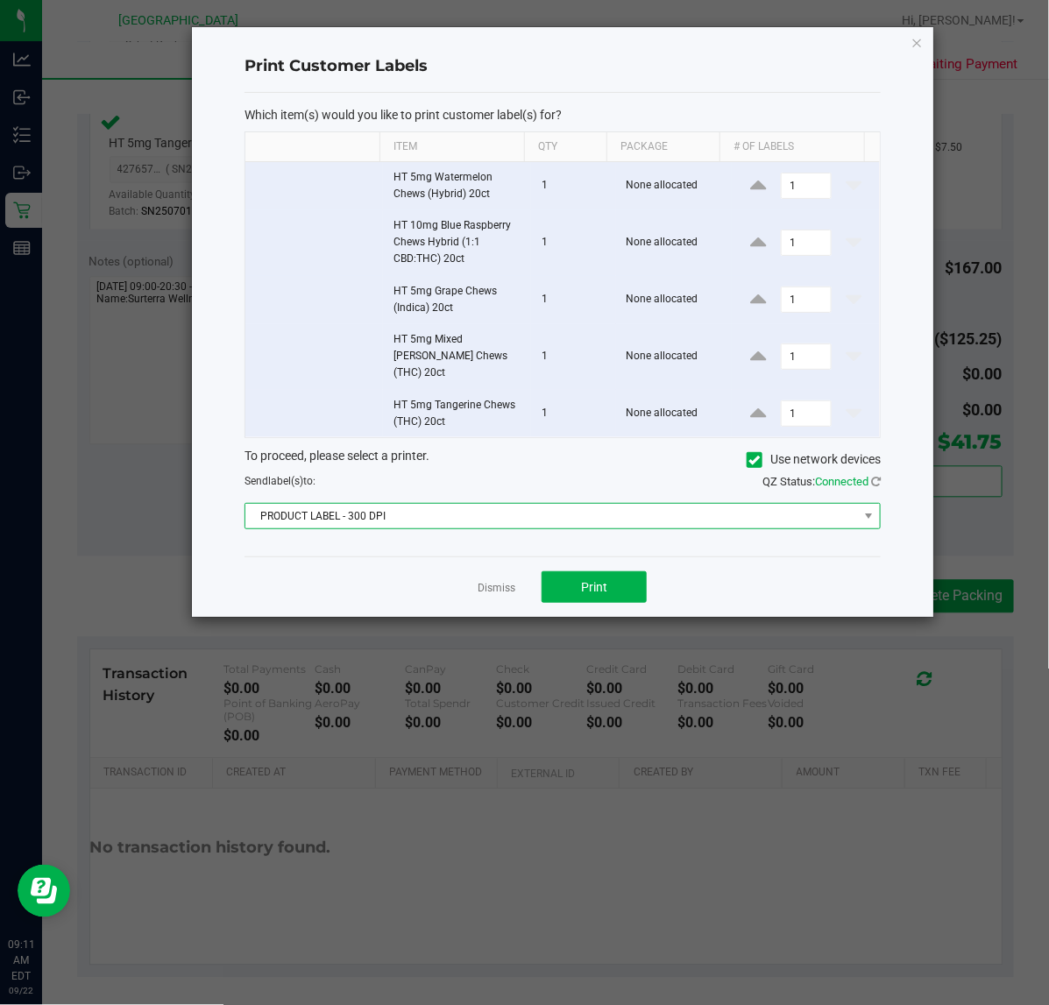
click at [378, 504] on span "PRODUCT LABEL - 300 DPI" at bounding box center [551, 516] width 612 height 25
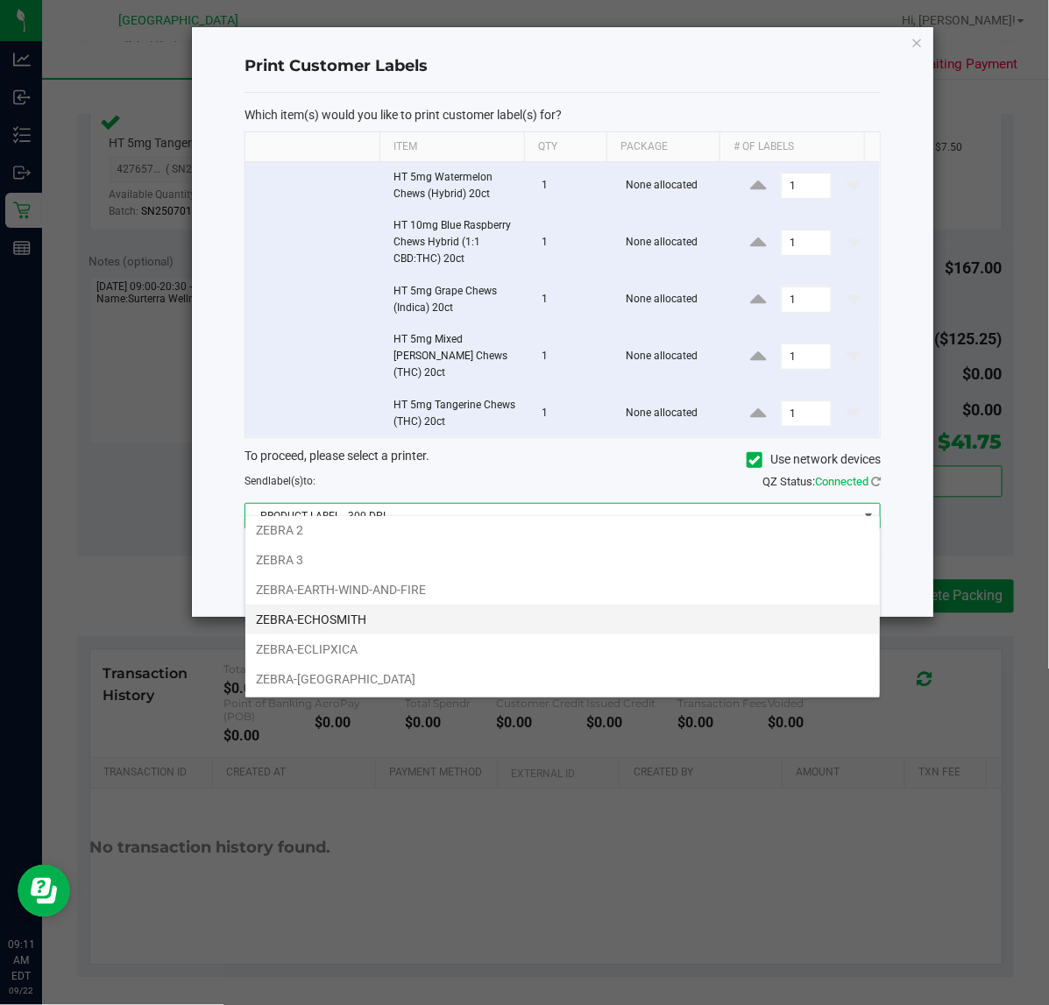
scroll to position [67, 0]
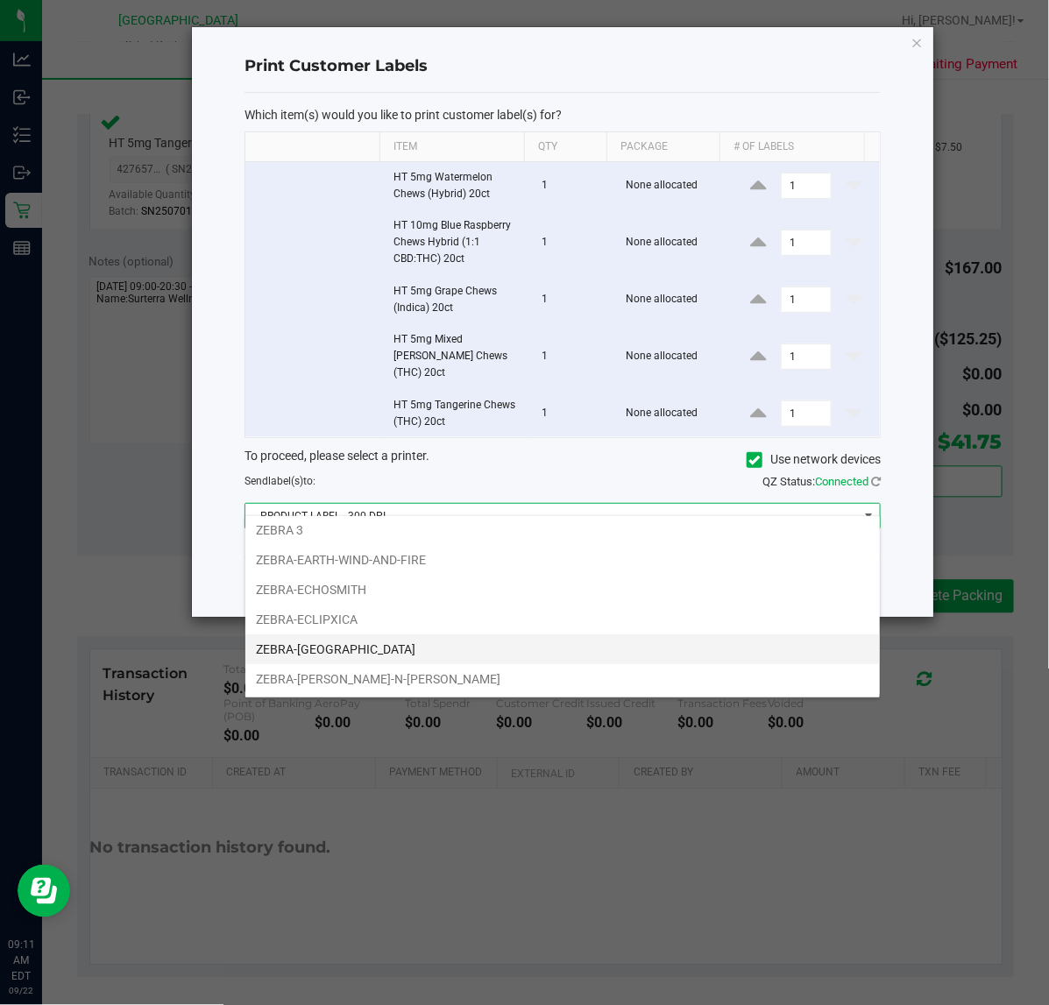
click at [343, 644] on li "ZEBRA-ECUADOR" at bounding box center [562, 649] width 634 height 30
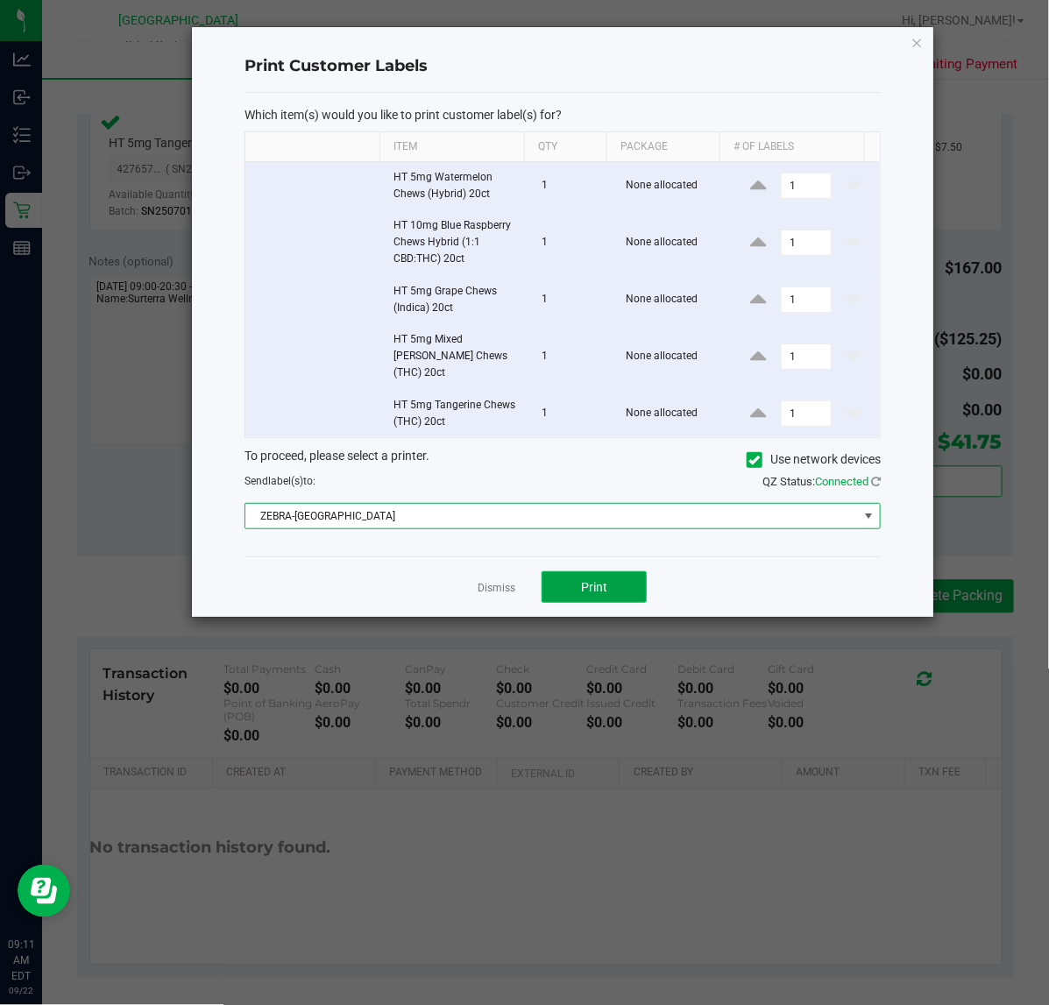
click at [629, 577] on button "Print" at bounding box center [594, 587] width 105 height 32
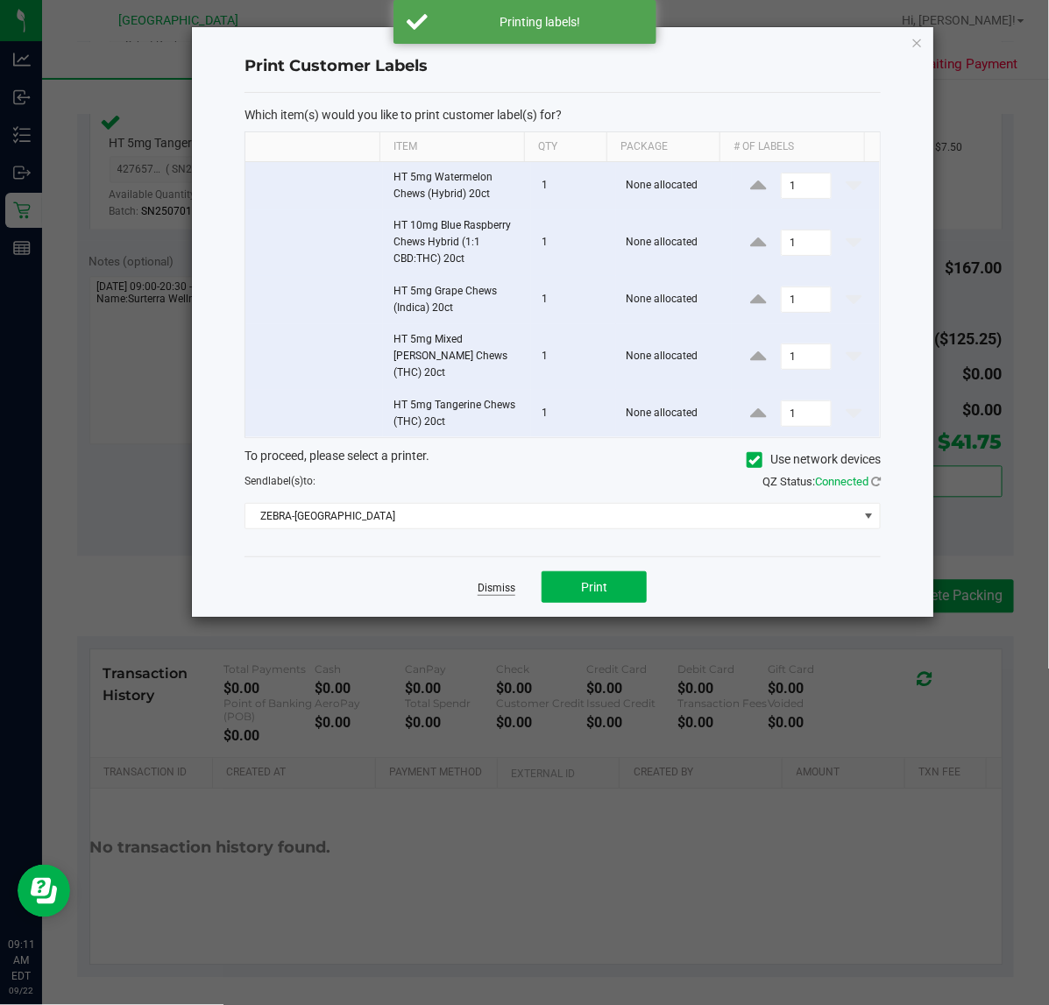
click at [497, 581] on link "Dismiss" at bounding box center [497, 588] width 38 height 15
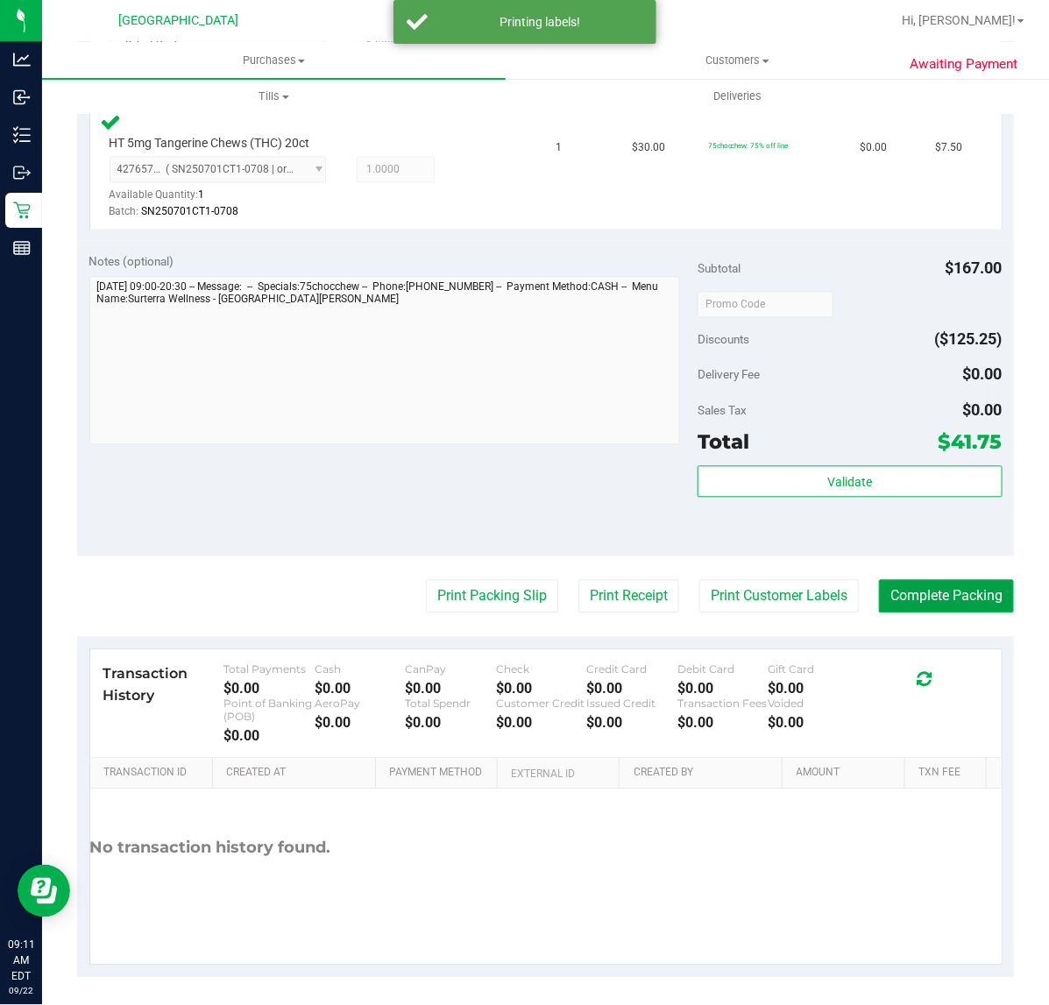
click at [942, 584] on button "Complete Packing" at bounding box center [946, 596] width 135 height 33
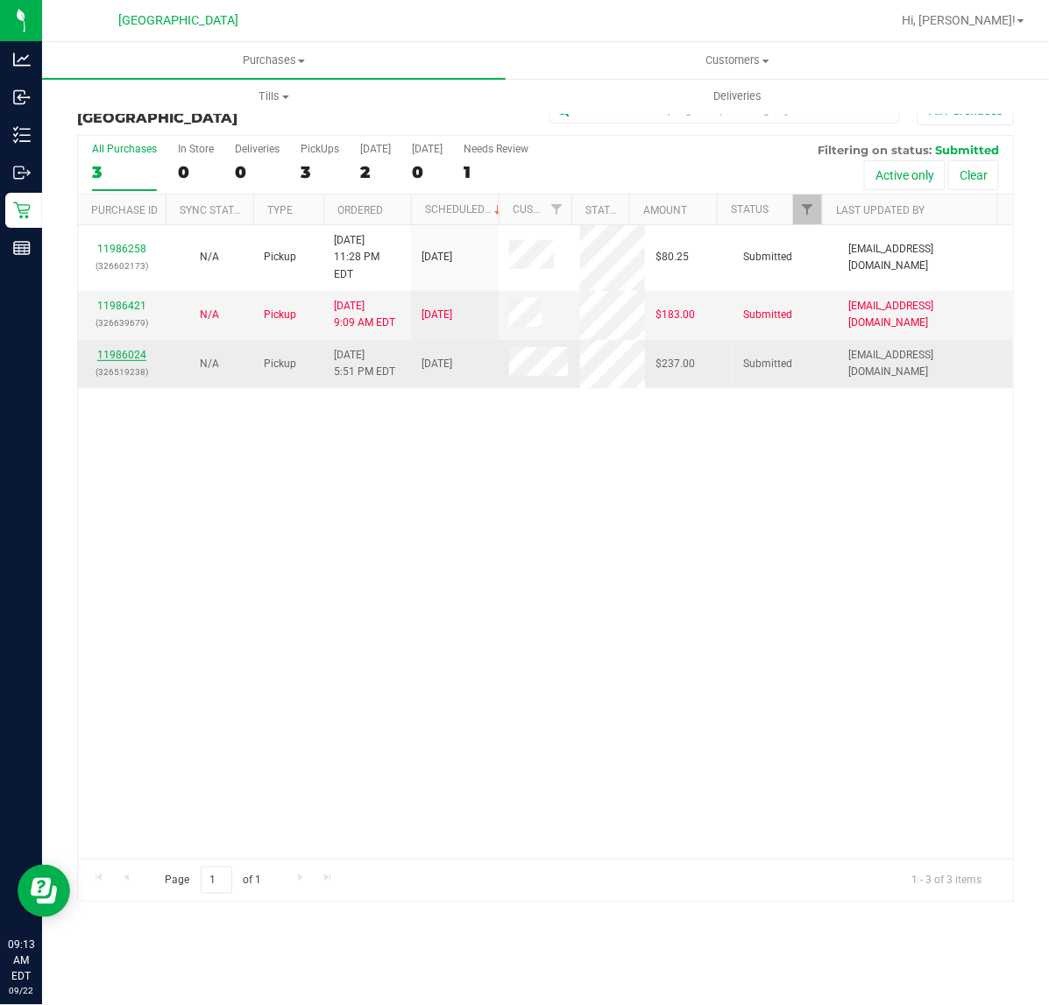
click at [107, 349] on link "11986024" at bounding box center [121, 355] width 49 height 12
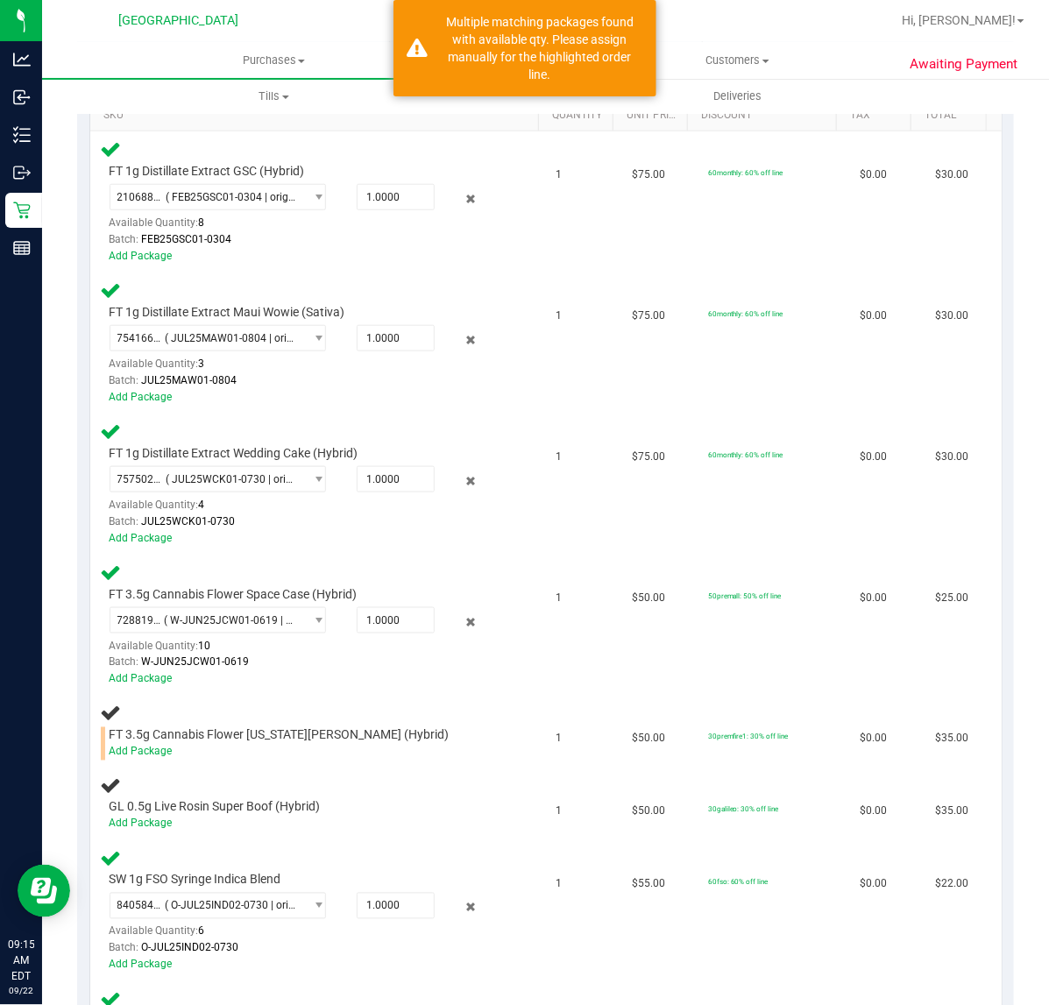
scroll to position [548, 0]
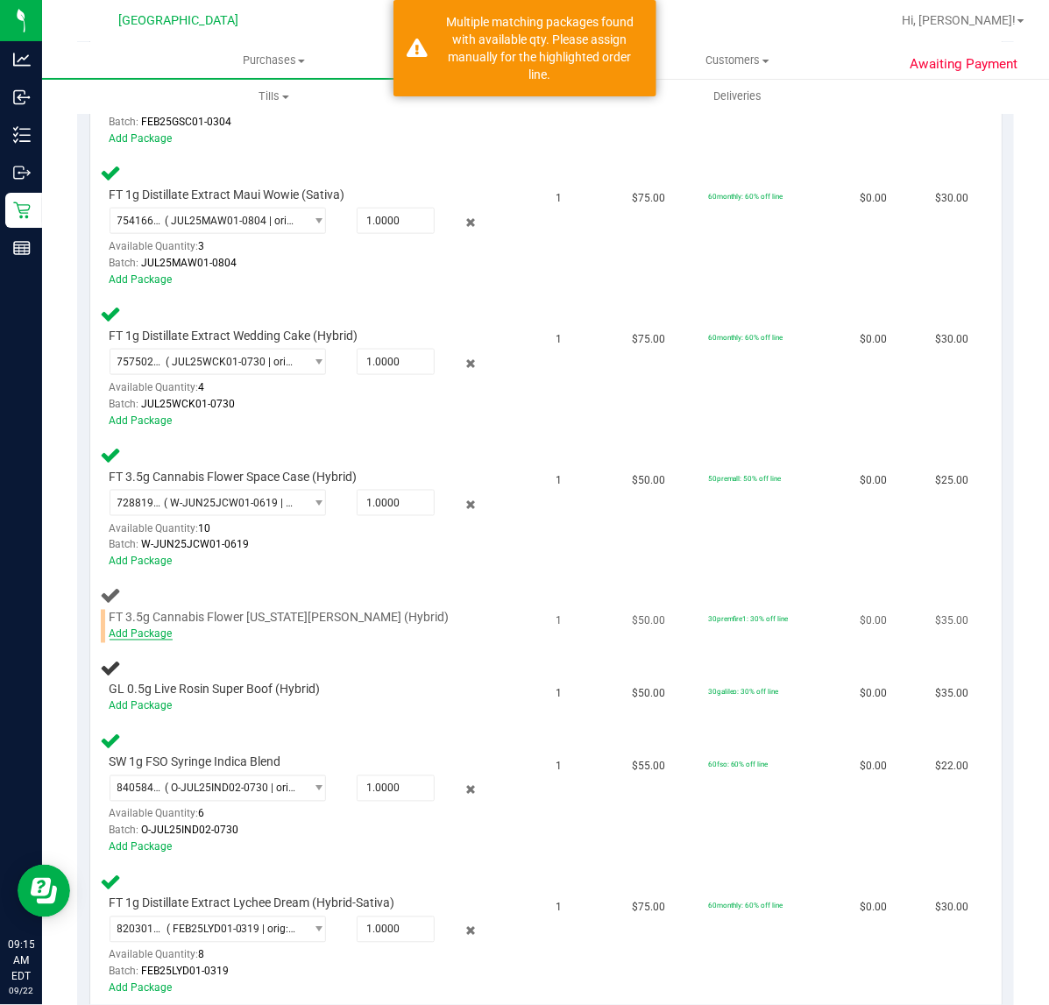
click at [140, 633] on link "Add Package" at bounding box center [141, 634] width 63 height 12
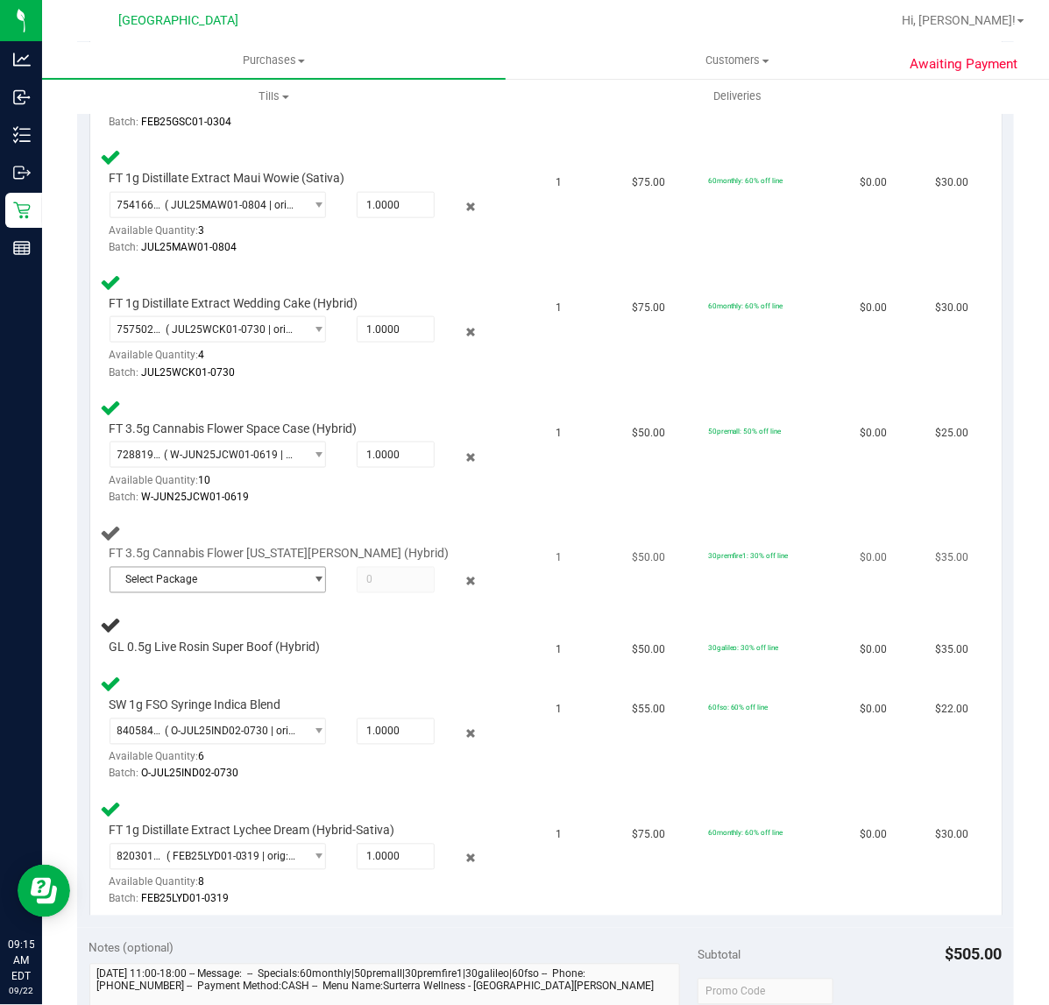
click at [285, 575] on span "Select Package" at bounding box center [206, 580] width 193 height 25
click at [277, 651] on span "( W-AUG25GRZ02-0828 | orig: FLSRWGM-20250904-272 )" at bounding box center [357, 648] width 270 height 12
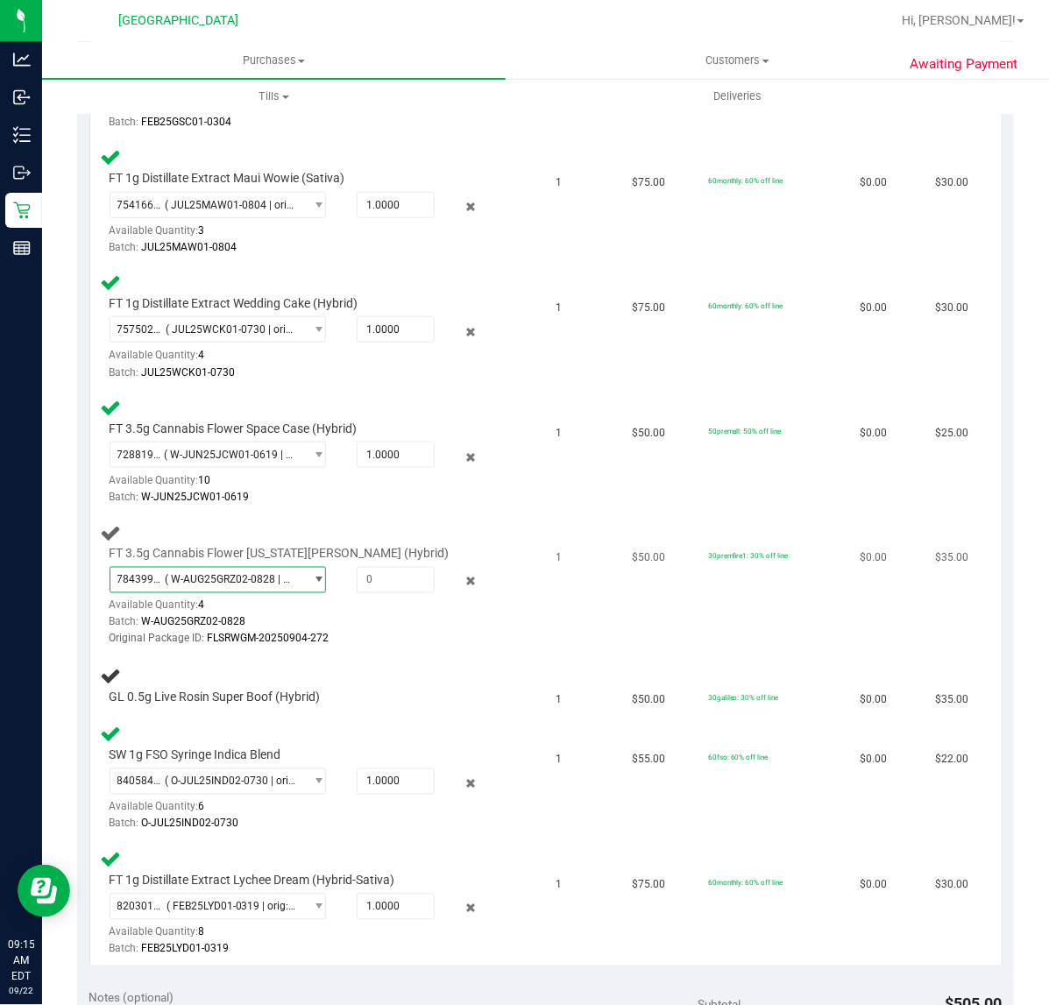
click at [303, 571] on span "select" at bounding box center [314, 580] width 22 height 25
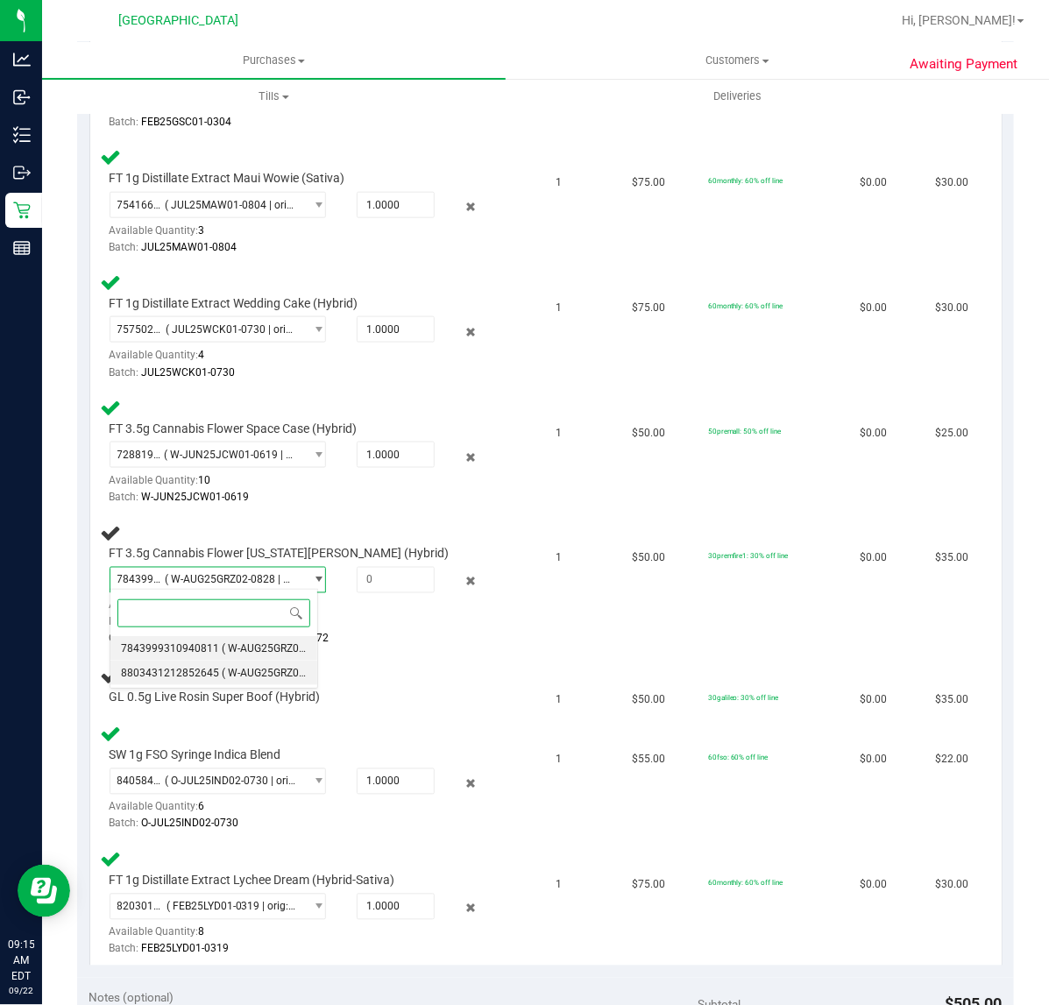
click at [235, 670] on span "( W-AUG25GRZ02-0828 | orig: FLSRWGM-20250904-295 )" at bounding box center [357, 673] width 270 height 12
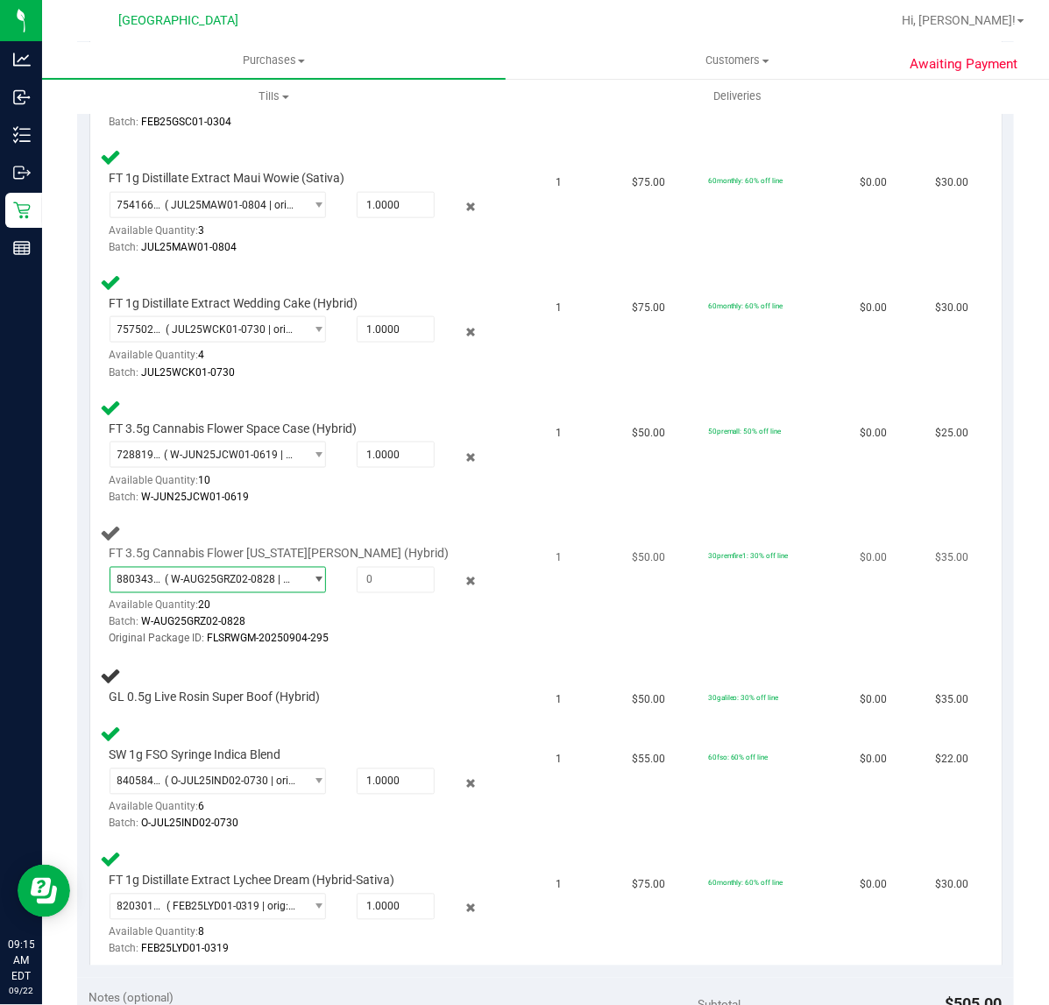
click at [303, 568] on span "select" at bounding box center [314, 580] width 22 height 25
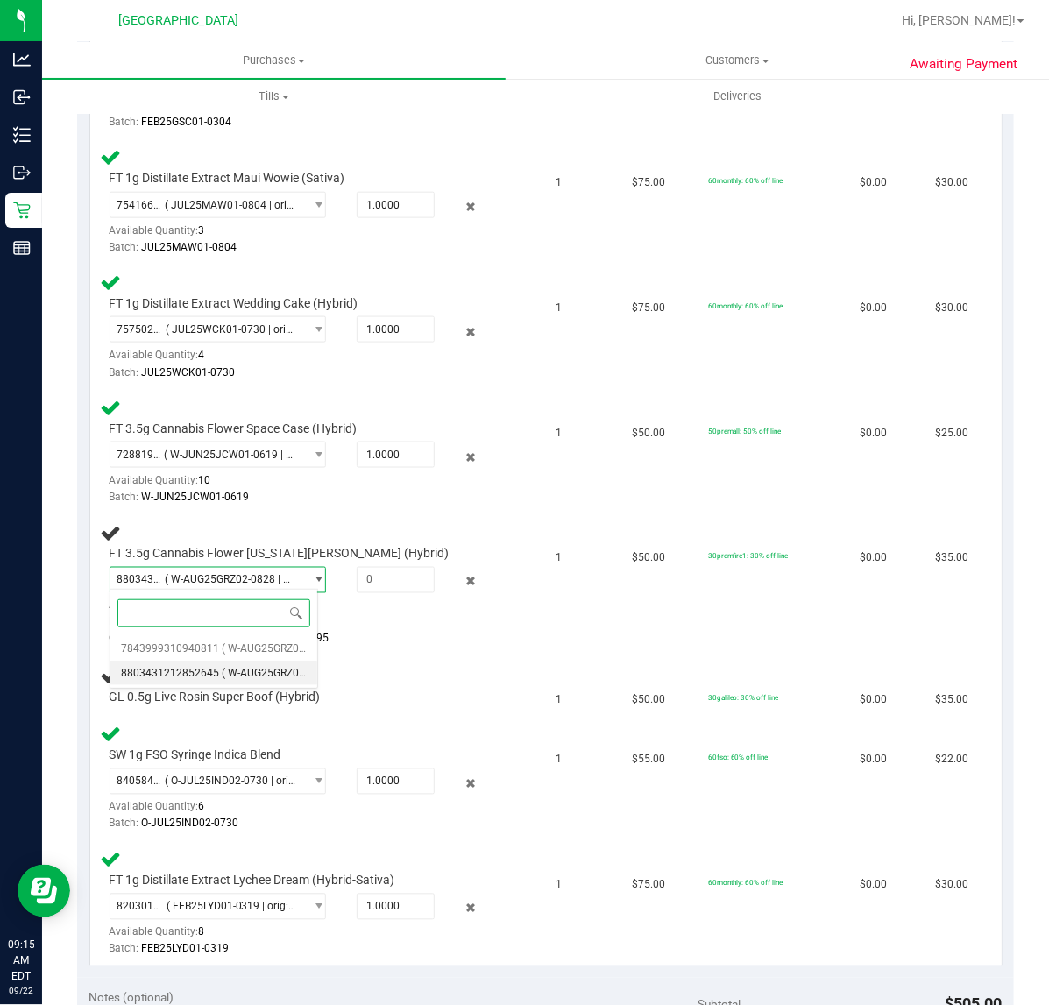
click at [195, 661] on li "8803431212852645 ( W-AUG25GRZ02-0828 | orig: FLSRWGM-20250904-295 )" at bounding box center [213, 673] width 207 height 25
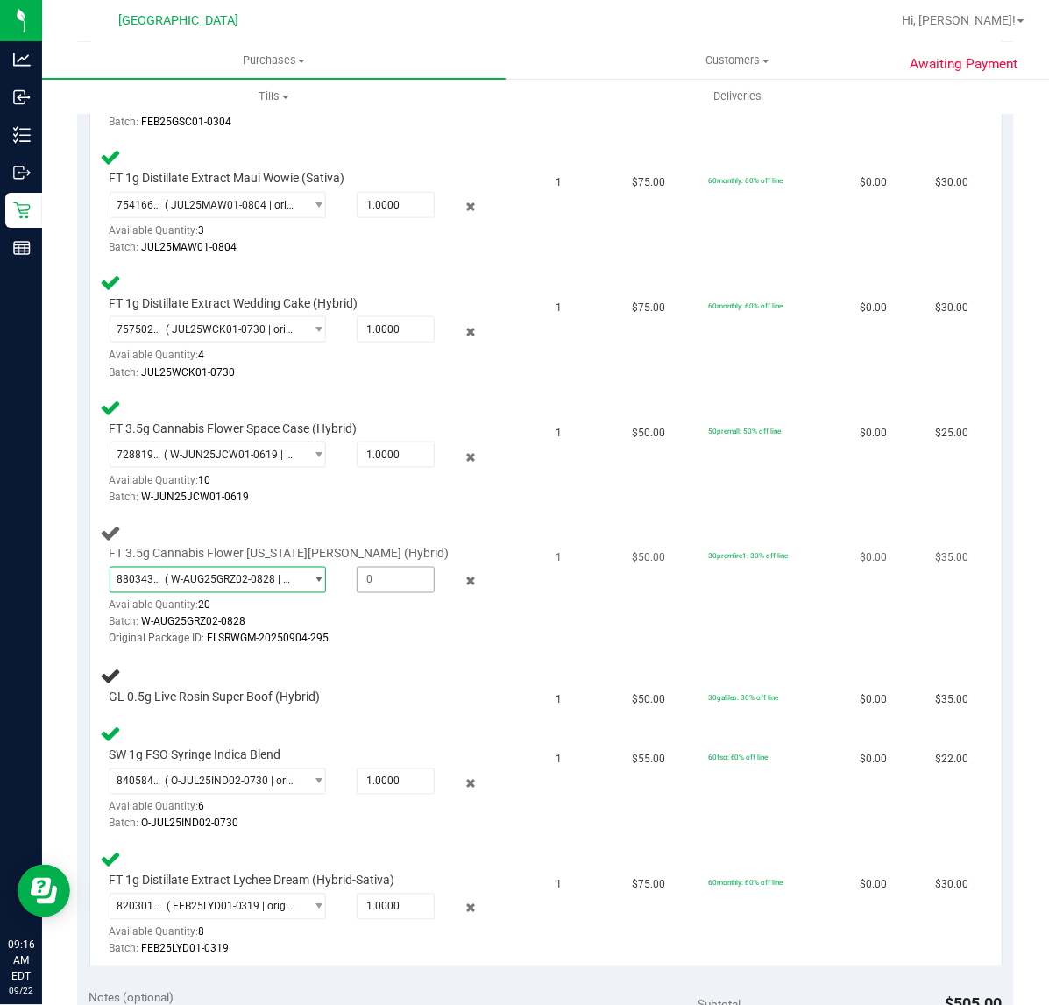
click at [412, 578] on span at bounding box center [396, 580] width 78 height 26
type input "1"
type input "1.0000"
click at [849, 597] on td "$0.00" at bounding box center [887, 586] width 76 height 142
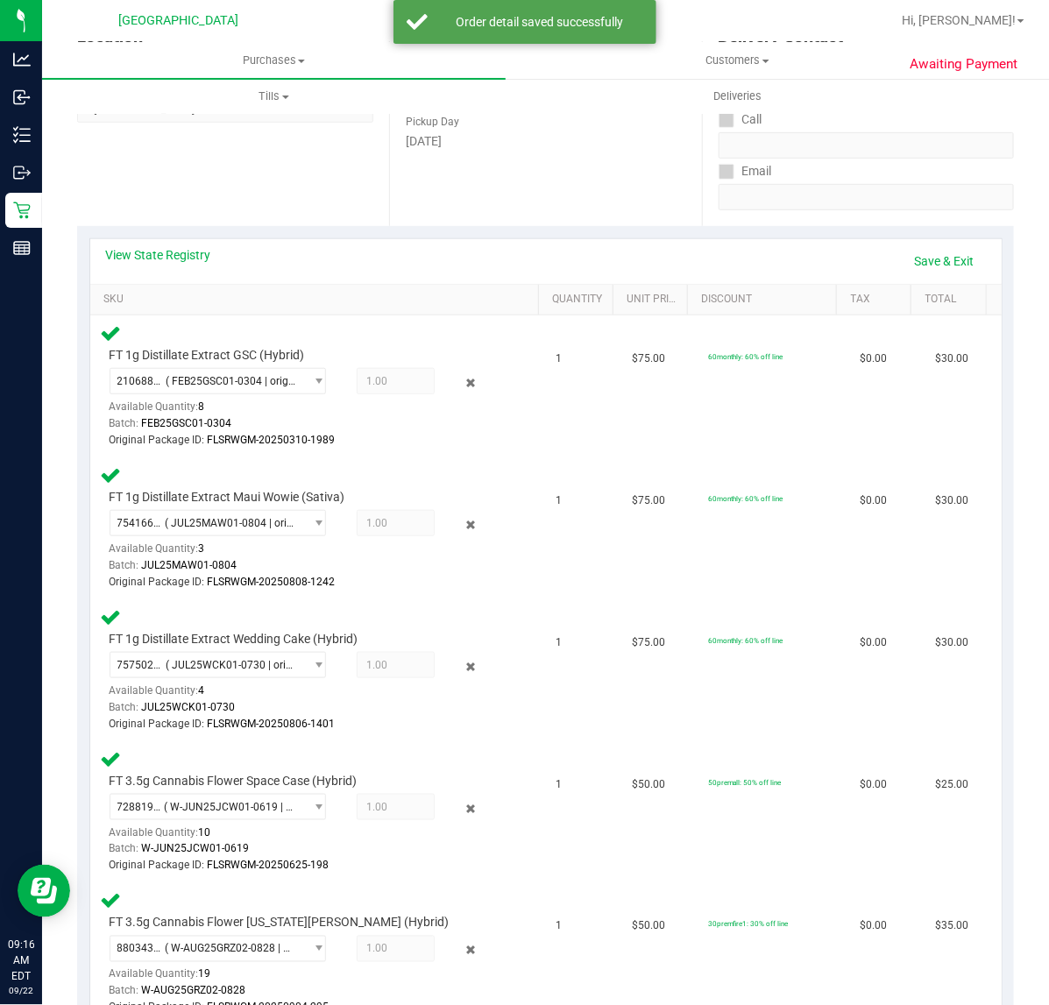
scroll to position [219, 0]
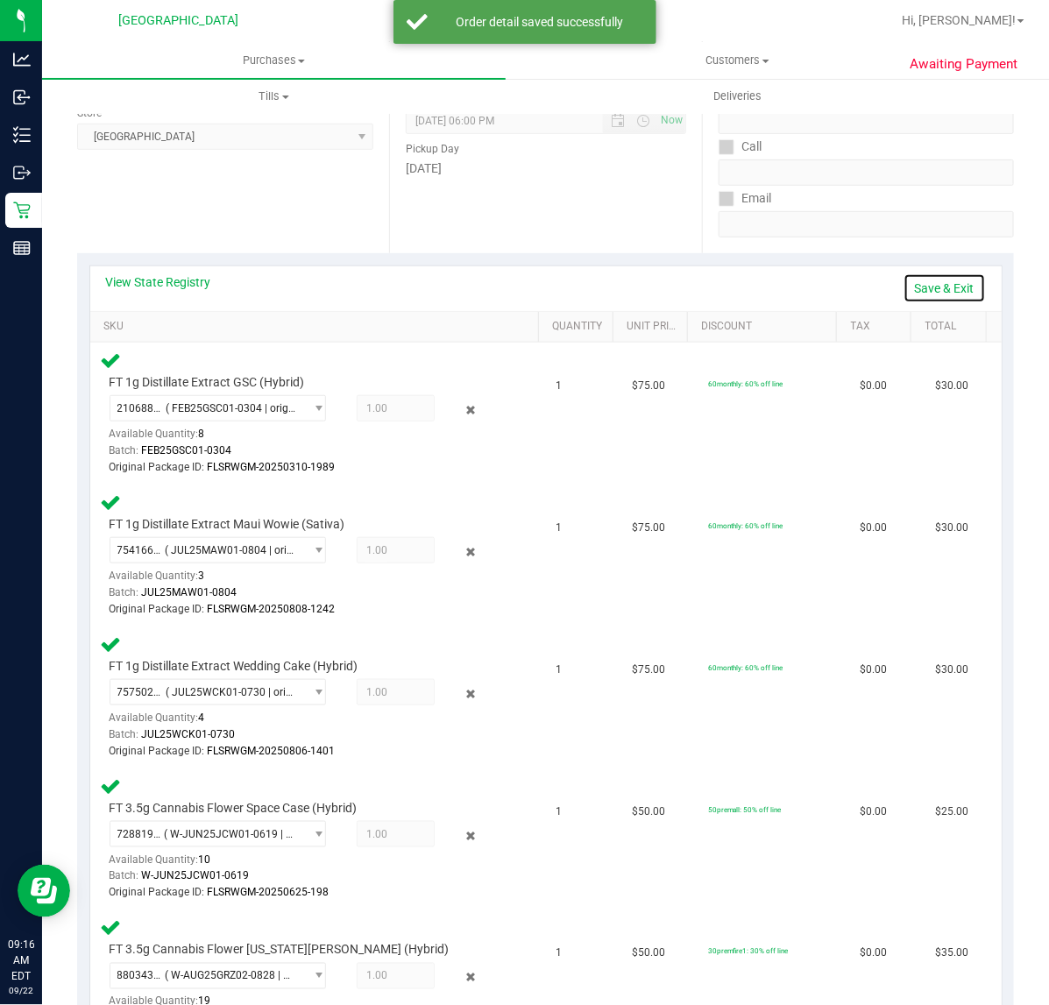
click at [925, 287] on link "Save & Exit" at bounding box center [944, 288] width 82 height 30
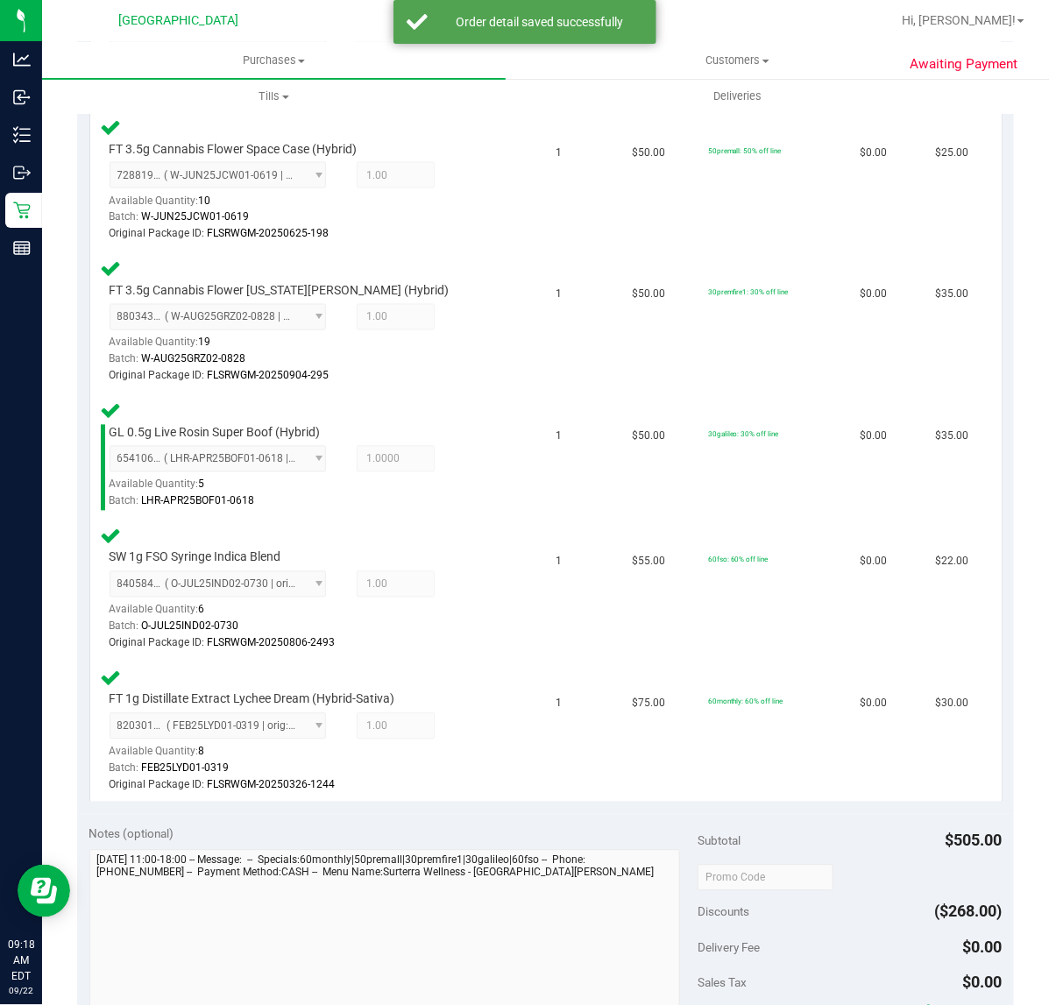
scroll to position [1205, 0]
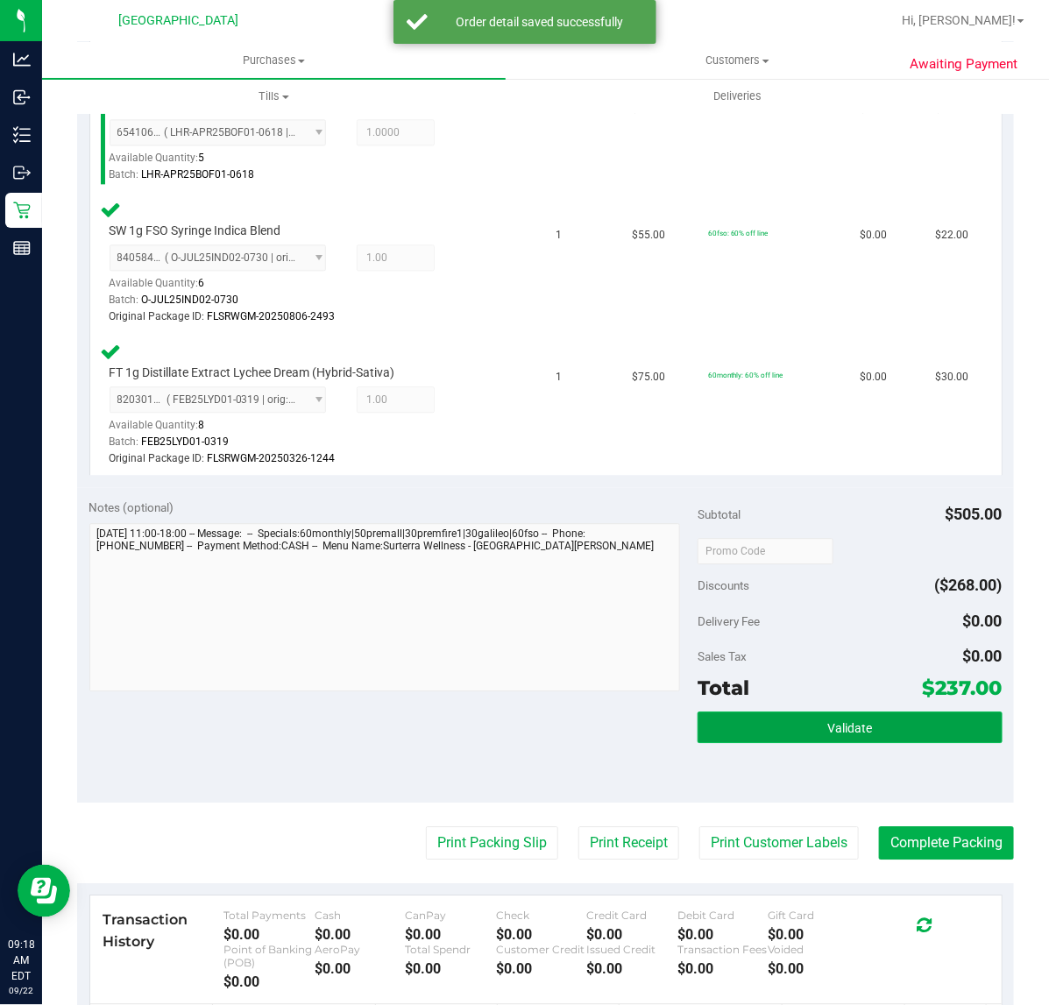
click at [761, 712] on button "Validate" at bounding box center [849, 728] width 304 height 32
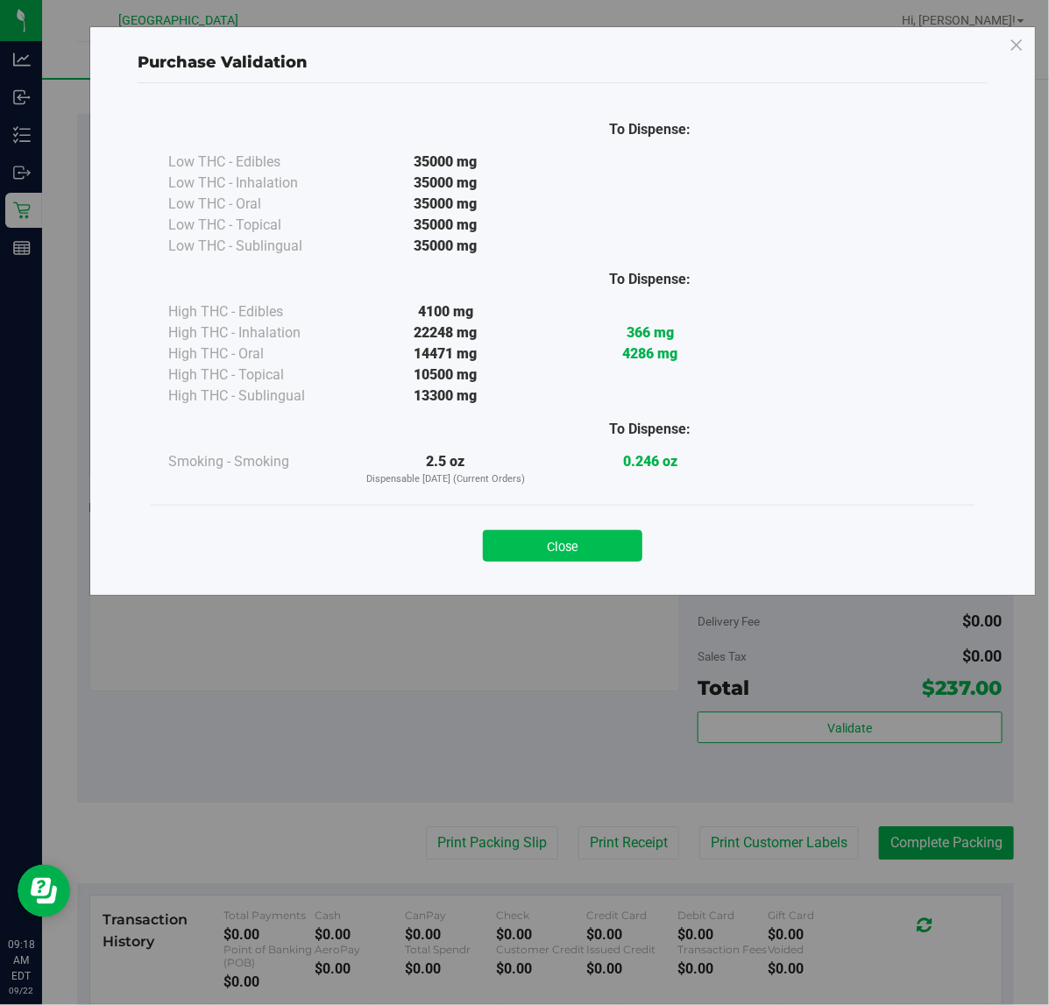
click at [546, 556] on button "Close" at bounding box center [562, 546] width 159 height 32
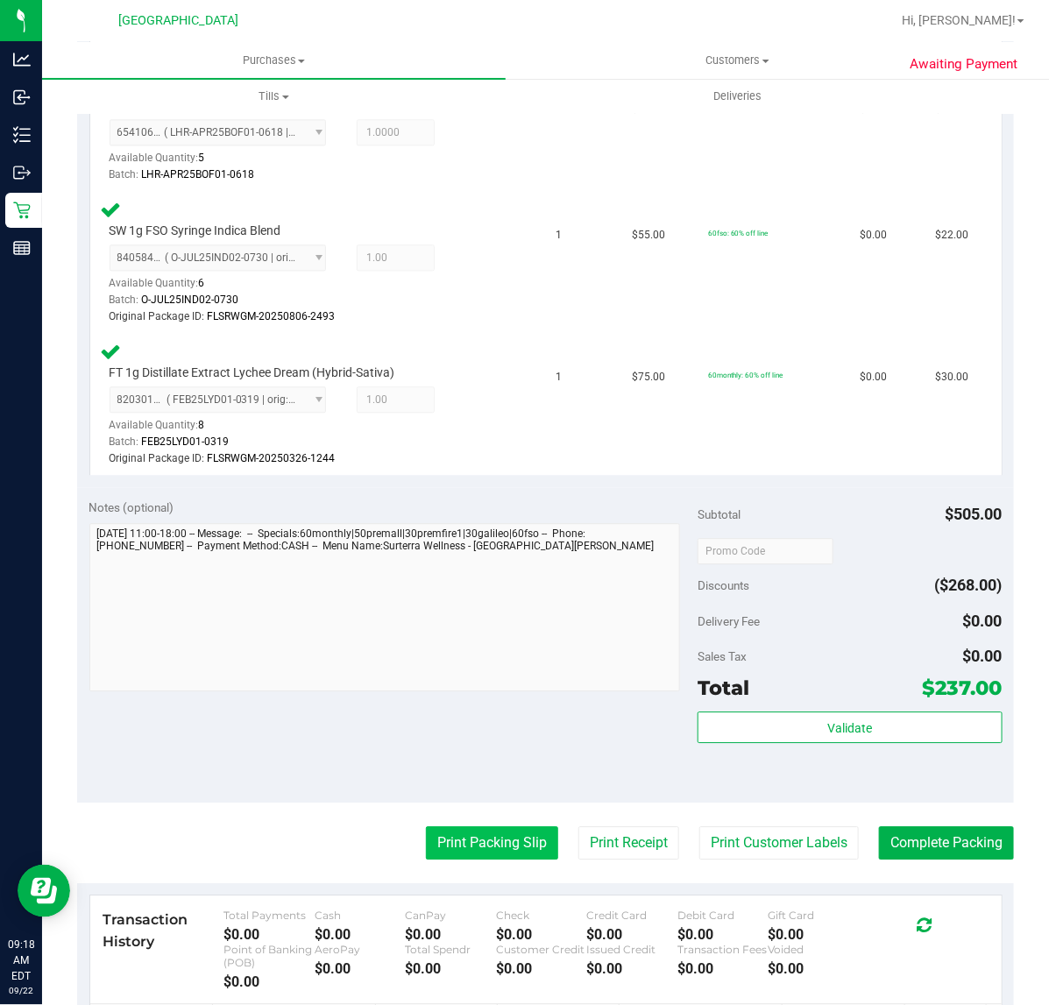
click at [511, 838] on button "Print Packing Slip" at bounding box center [492, 842] width 132 height 33
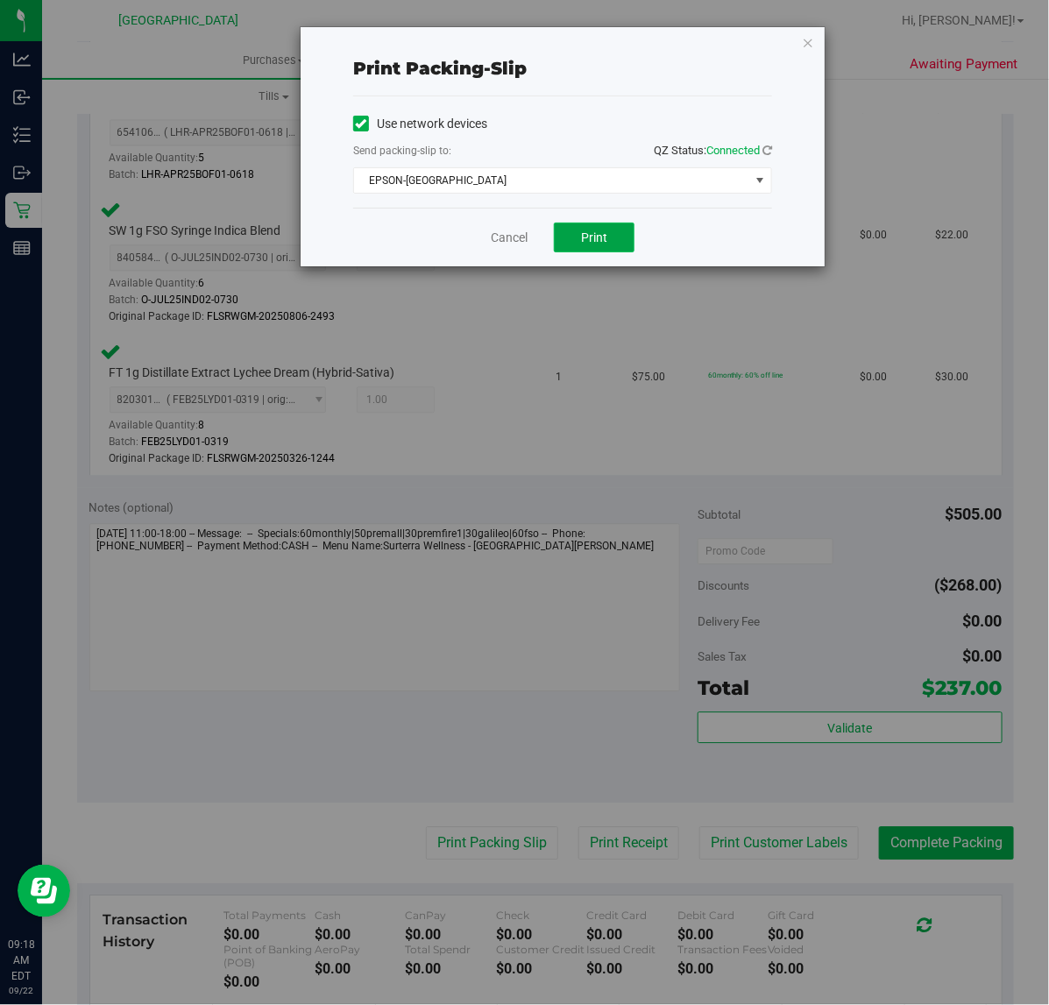
click at [605, 224] on button "Print" at bounding box center [594, 238] width 81 height 30
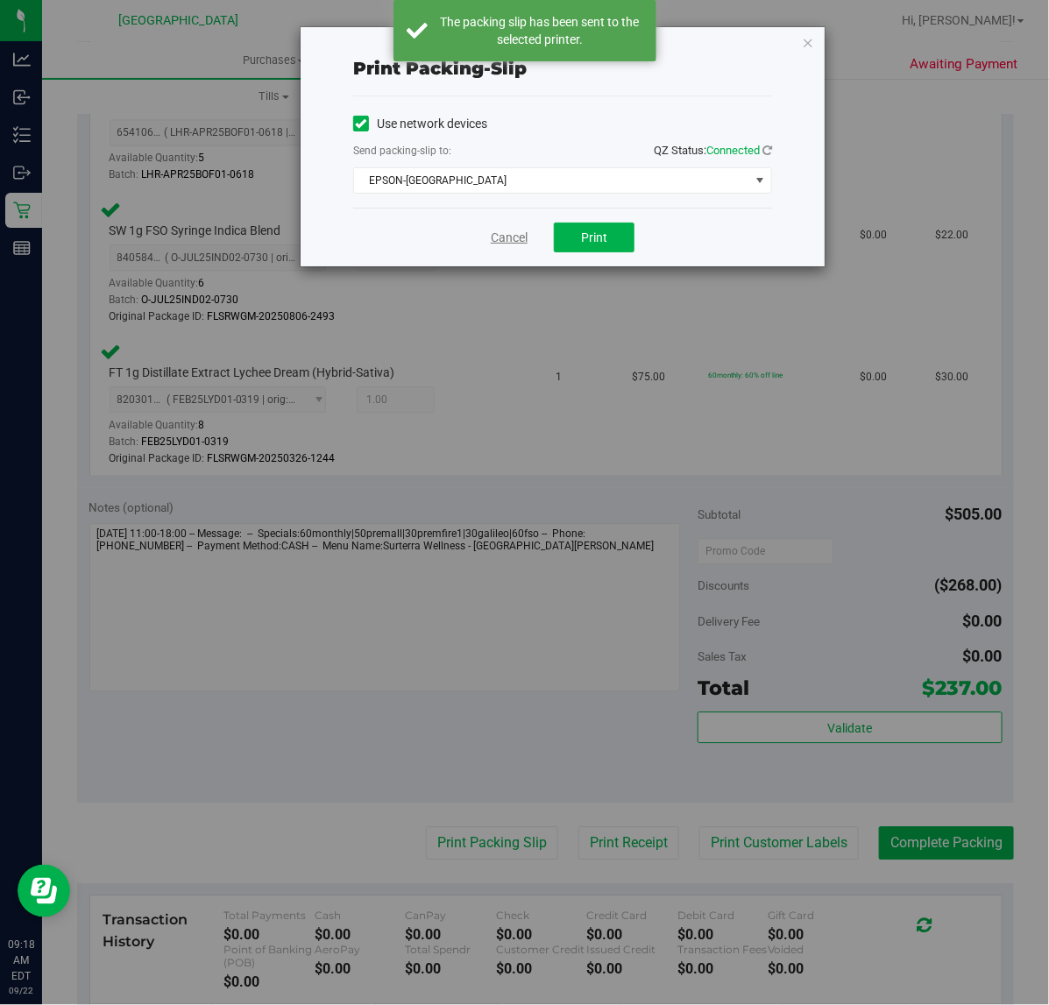
click at [500, 239] on link "Cancel" at bounding box center [509, 238] width 37 height 18
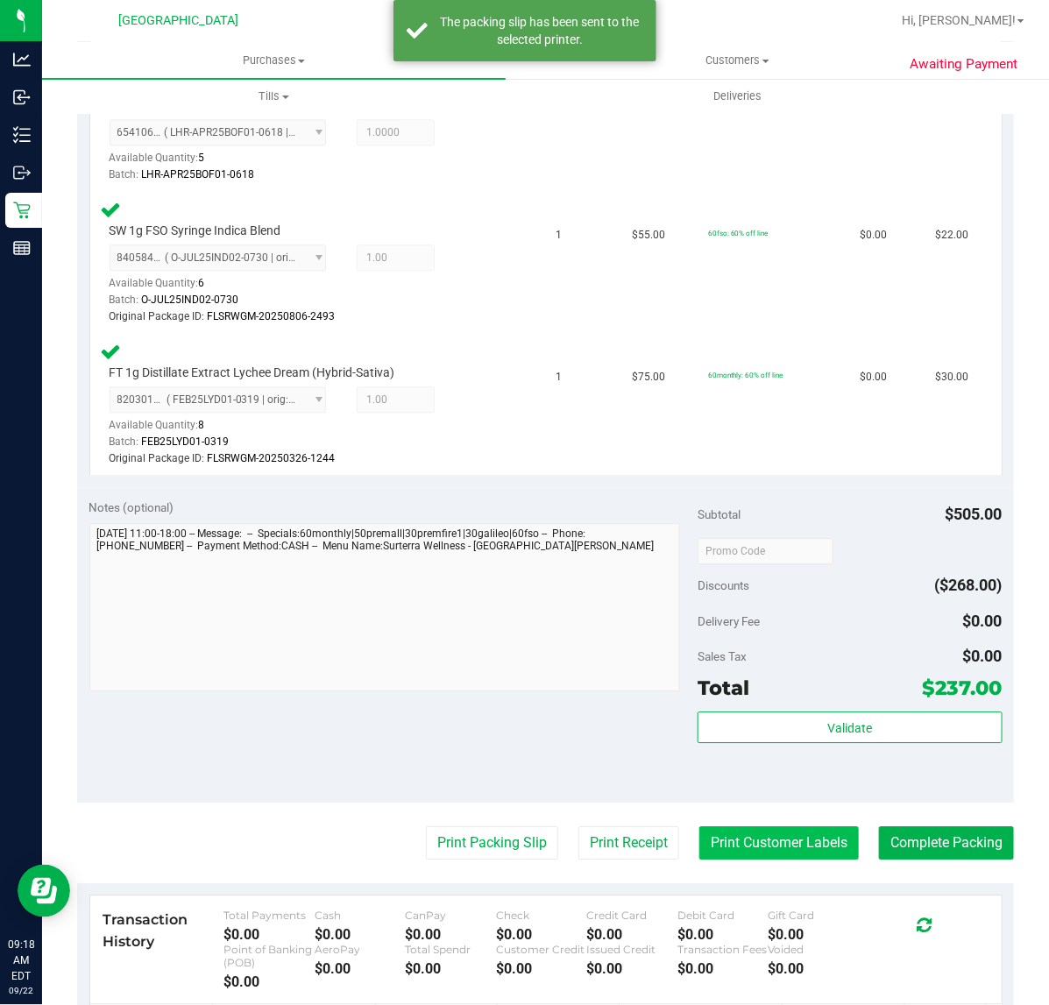
click at [774, 837] on button "Print Customer Labels" at bounding box center [778, 842] width 159 height 33
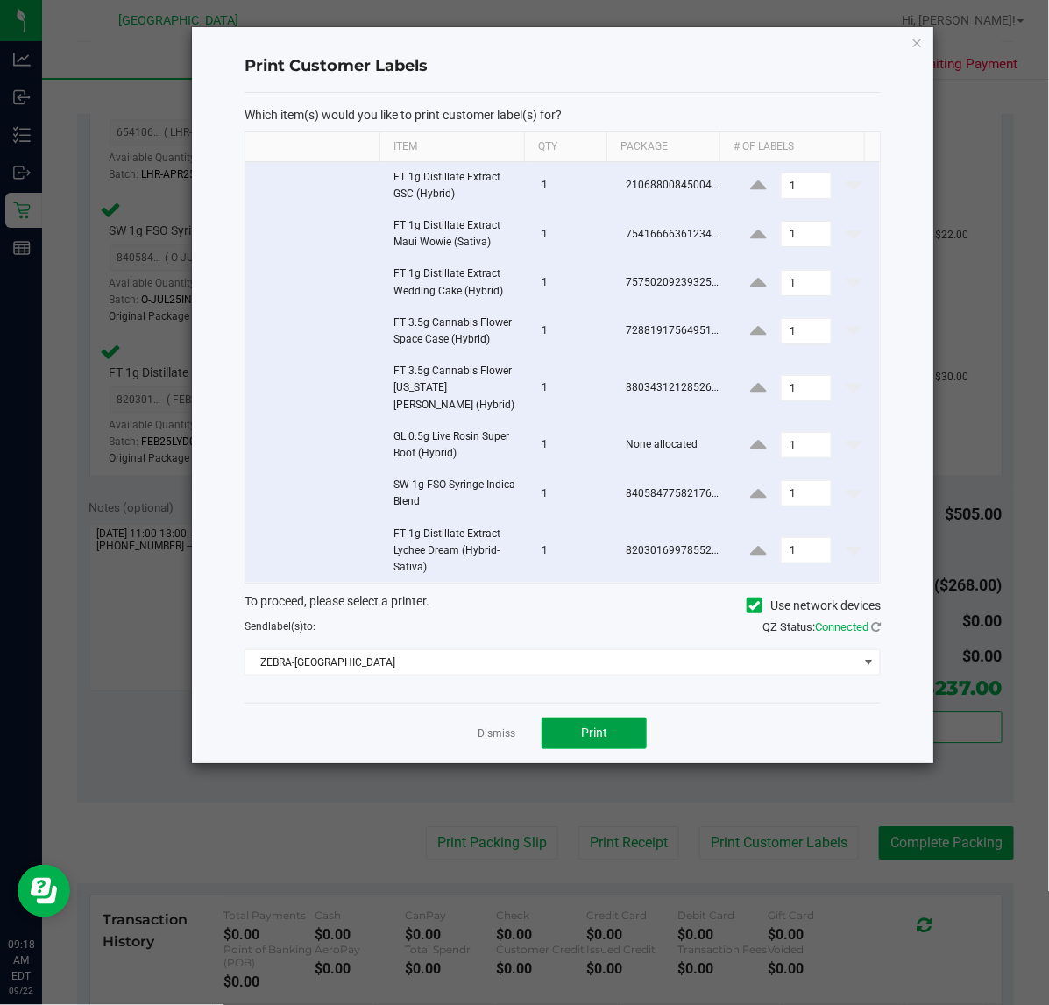
click at [557, 721] on button "Print" at bounding box center [594, 734] width 105 height 32
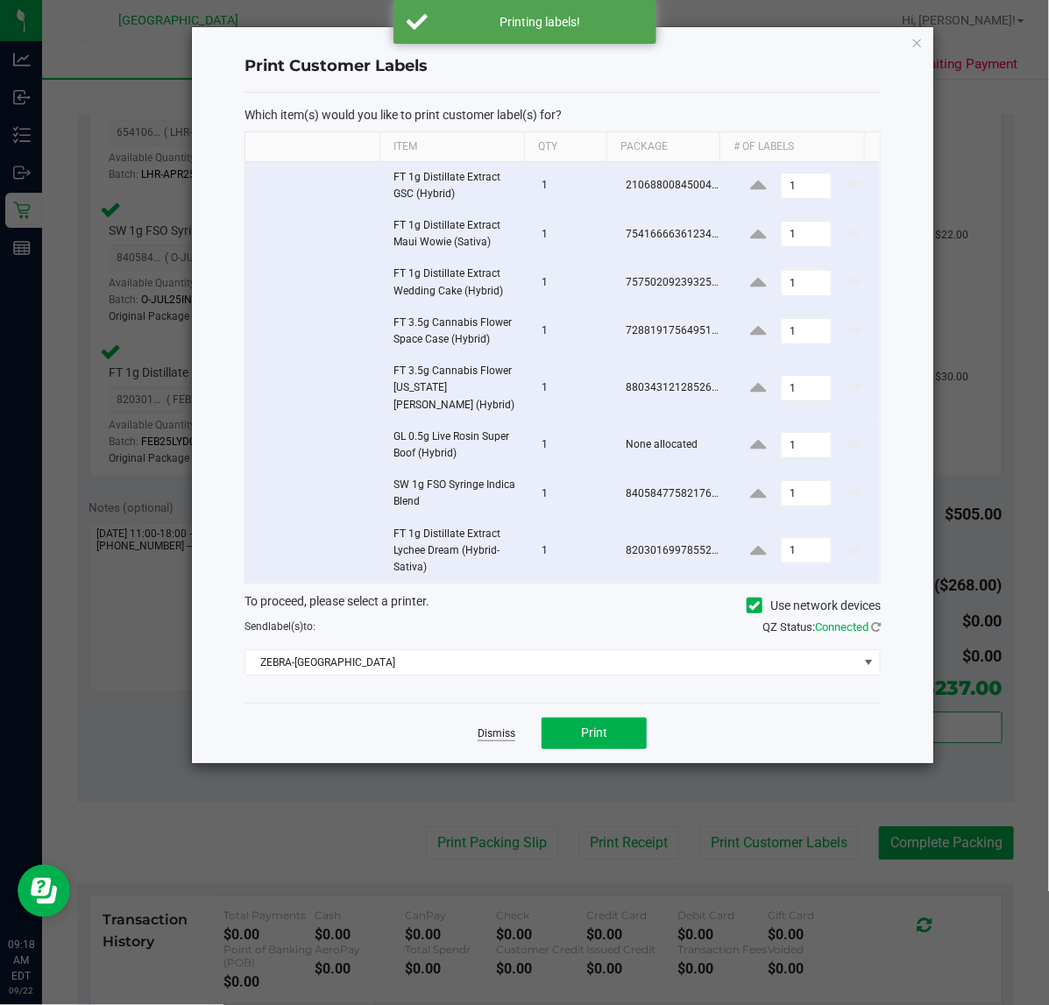
click at [508, 726] on link "Dismiss" at bounding box center [497, 733] width 38 height 15
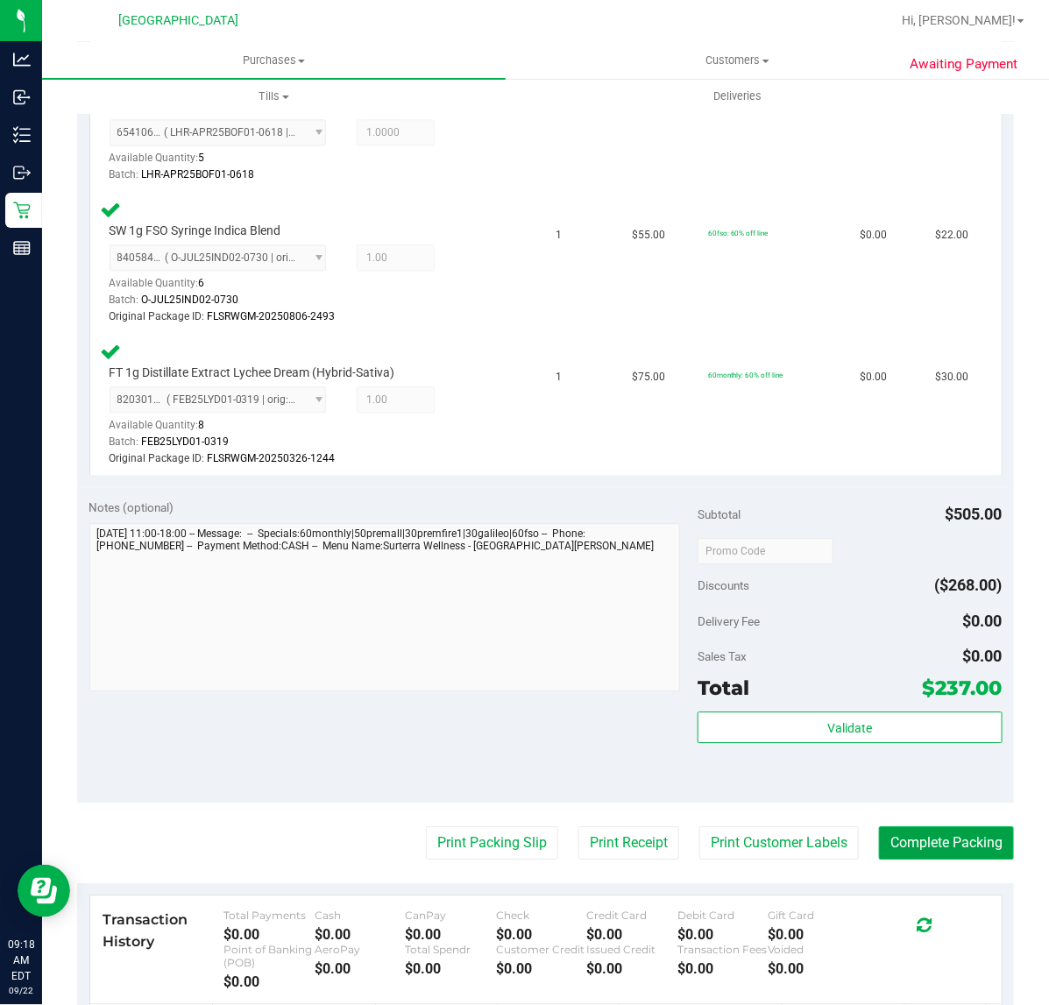
click at [966, 834] on button "Complete Packing" at bounding box center [946, 842] width 135 height 33
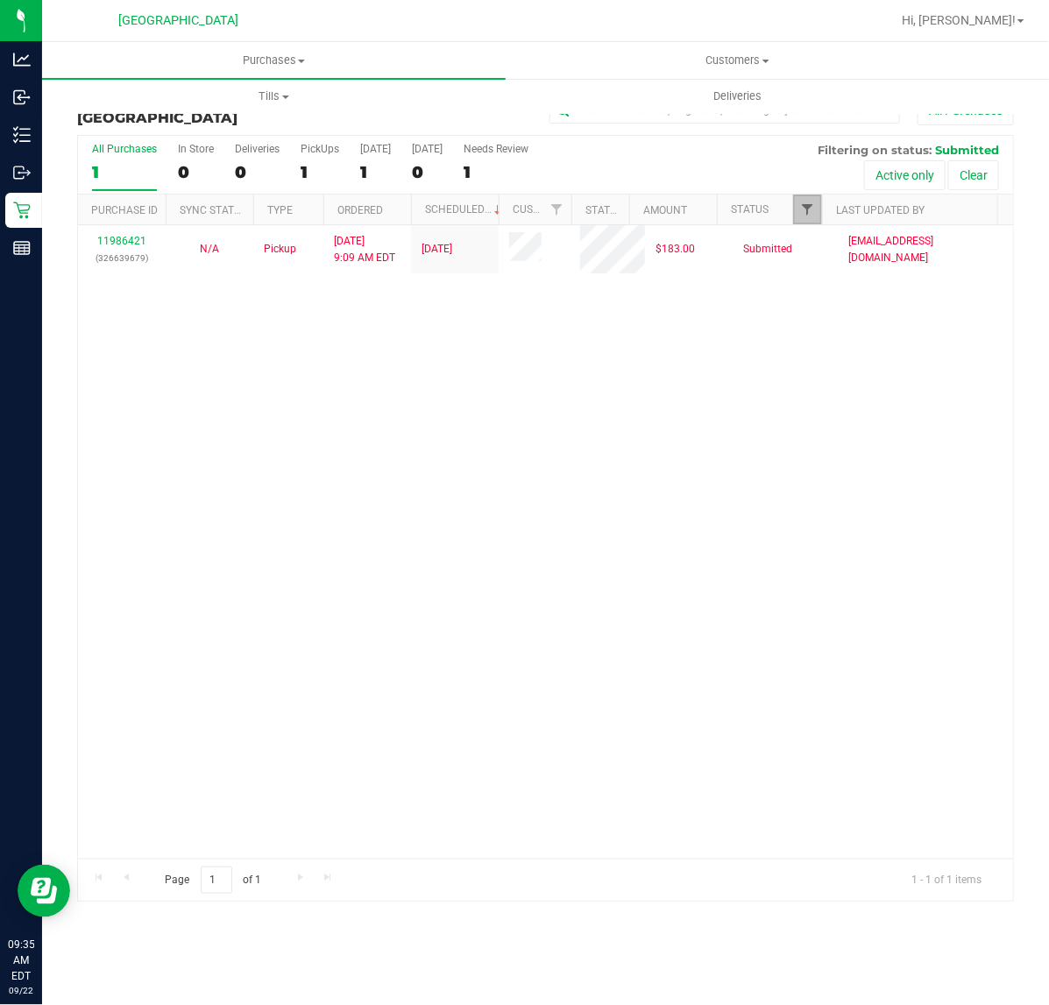
click at [802, 216] on span "Filter" at bounding box center [807, 209] width 14 height 14
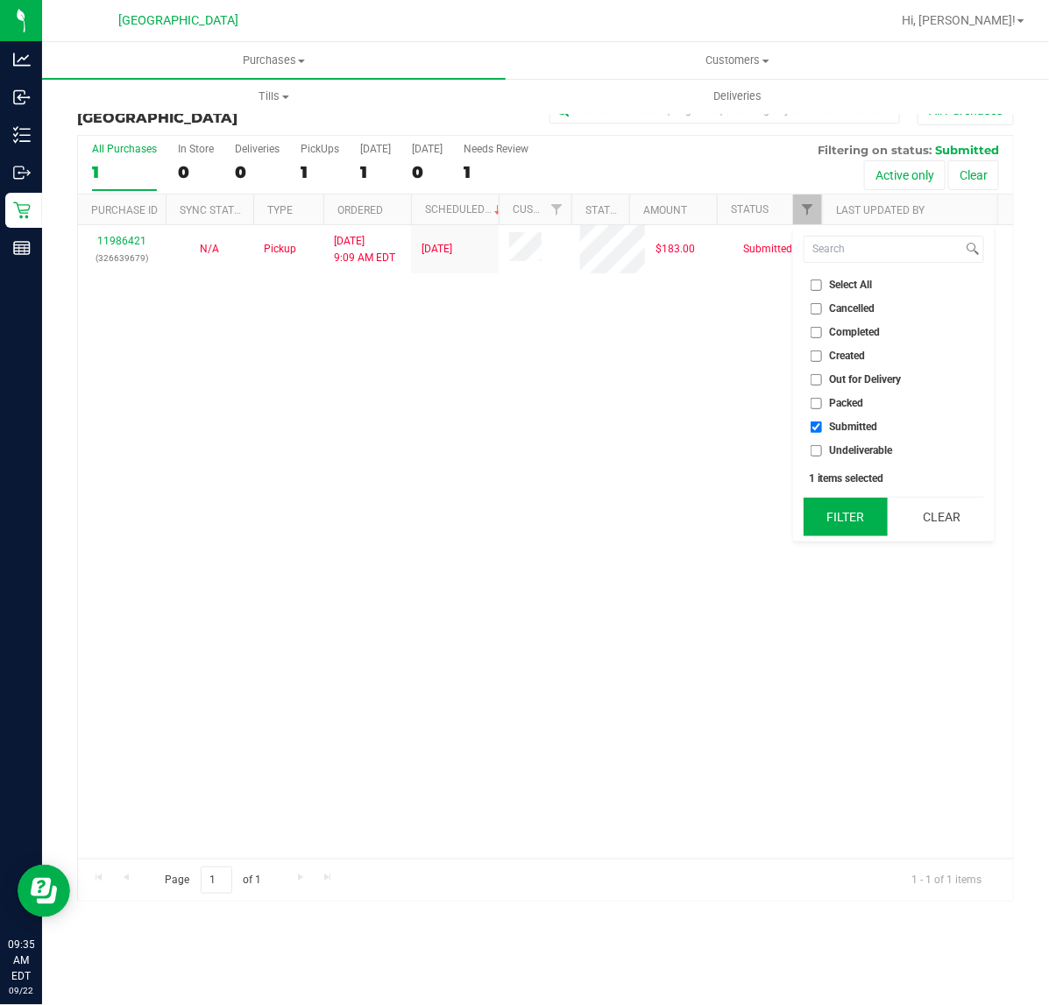
click at [850, 509] on button "Filter" at bounding box center [846, 517] width 84 height 39
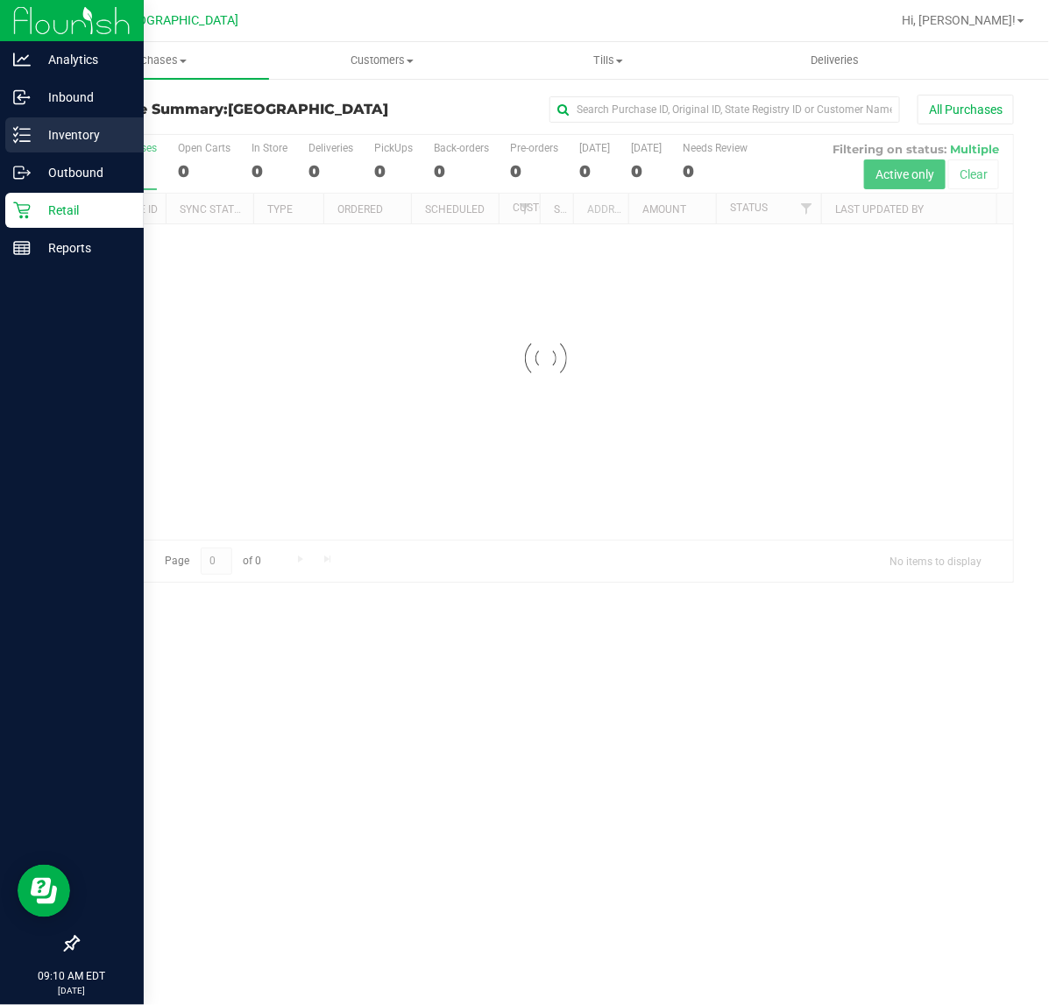
click at [81, 129] on p "Inventory" at bounding box center [83, 134] width 105 height 21
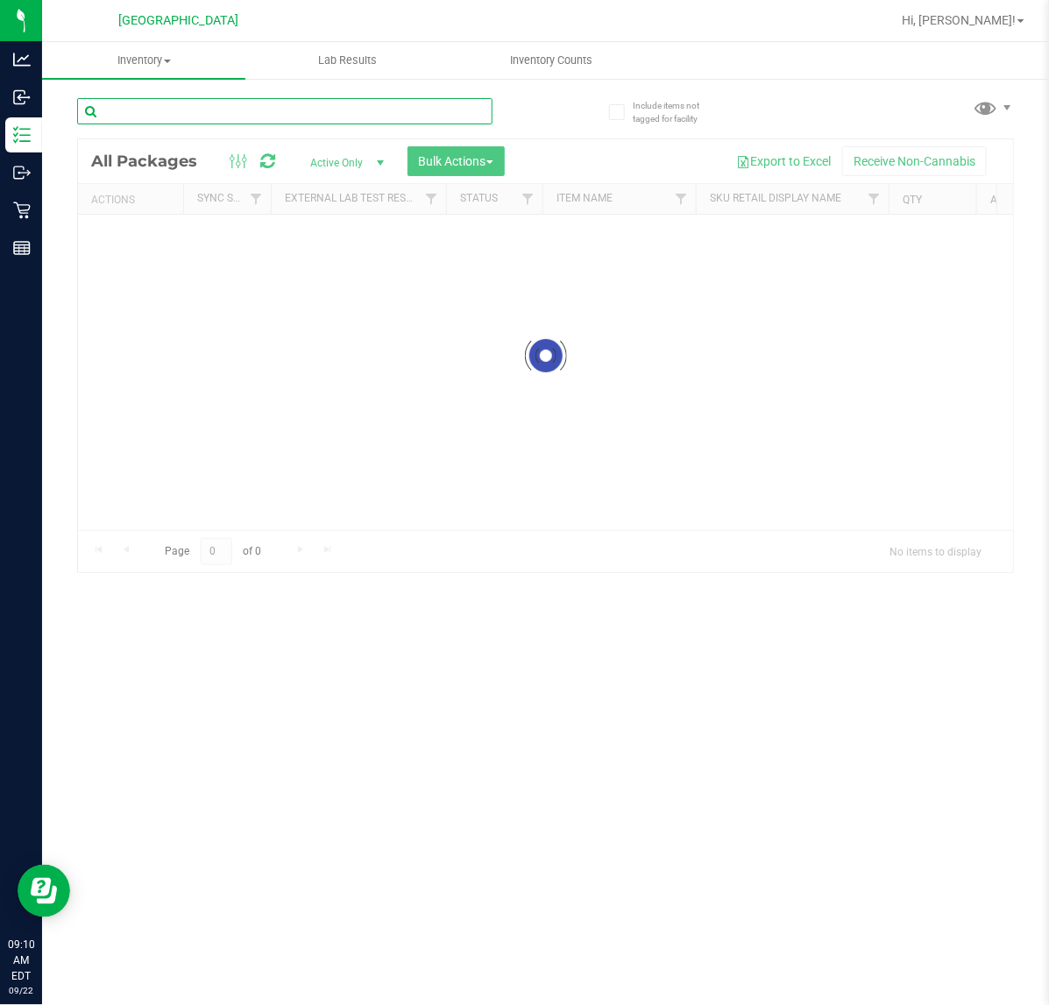
click at [256, 112] on input "text" at bounding box center [284, 111] width 415 height 26
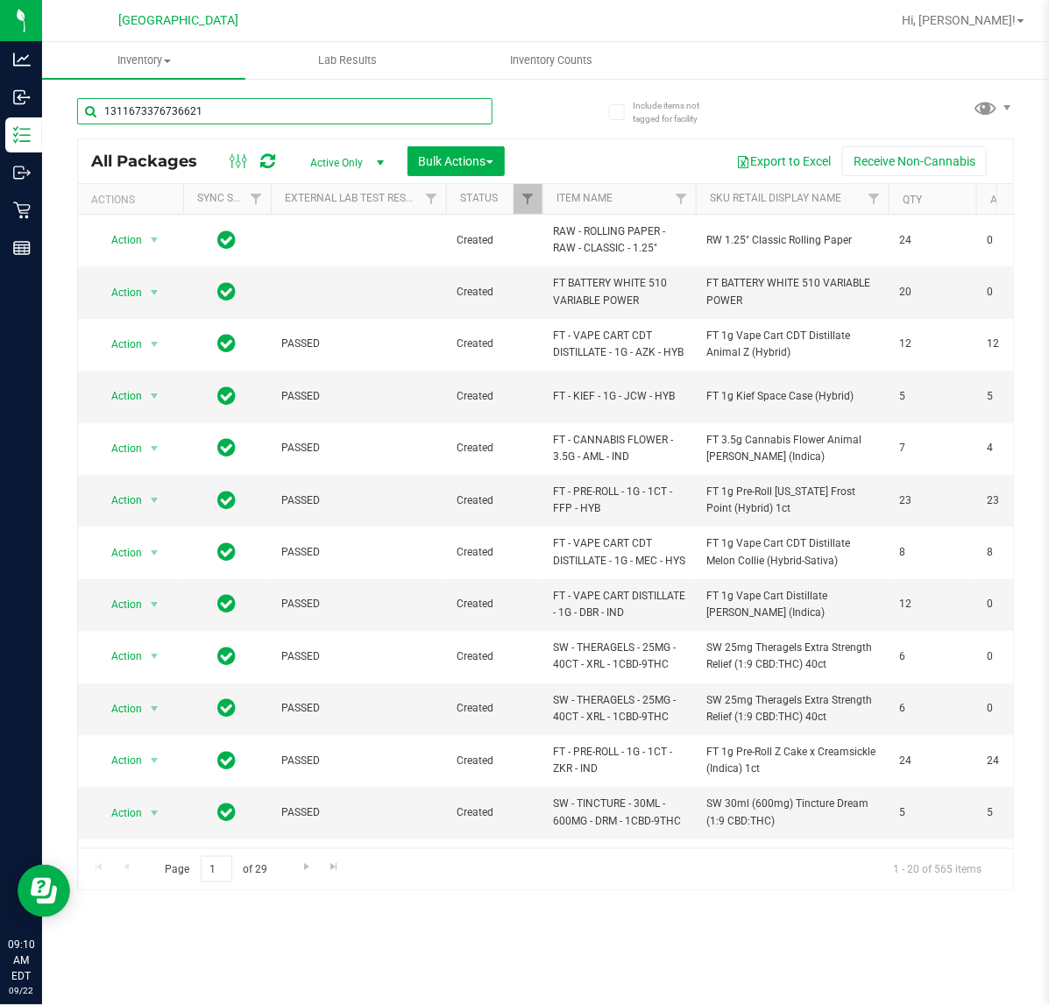
type input "1311673376736621"
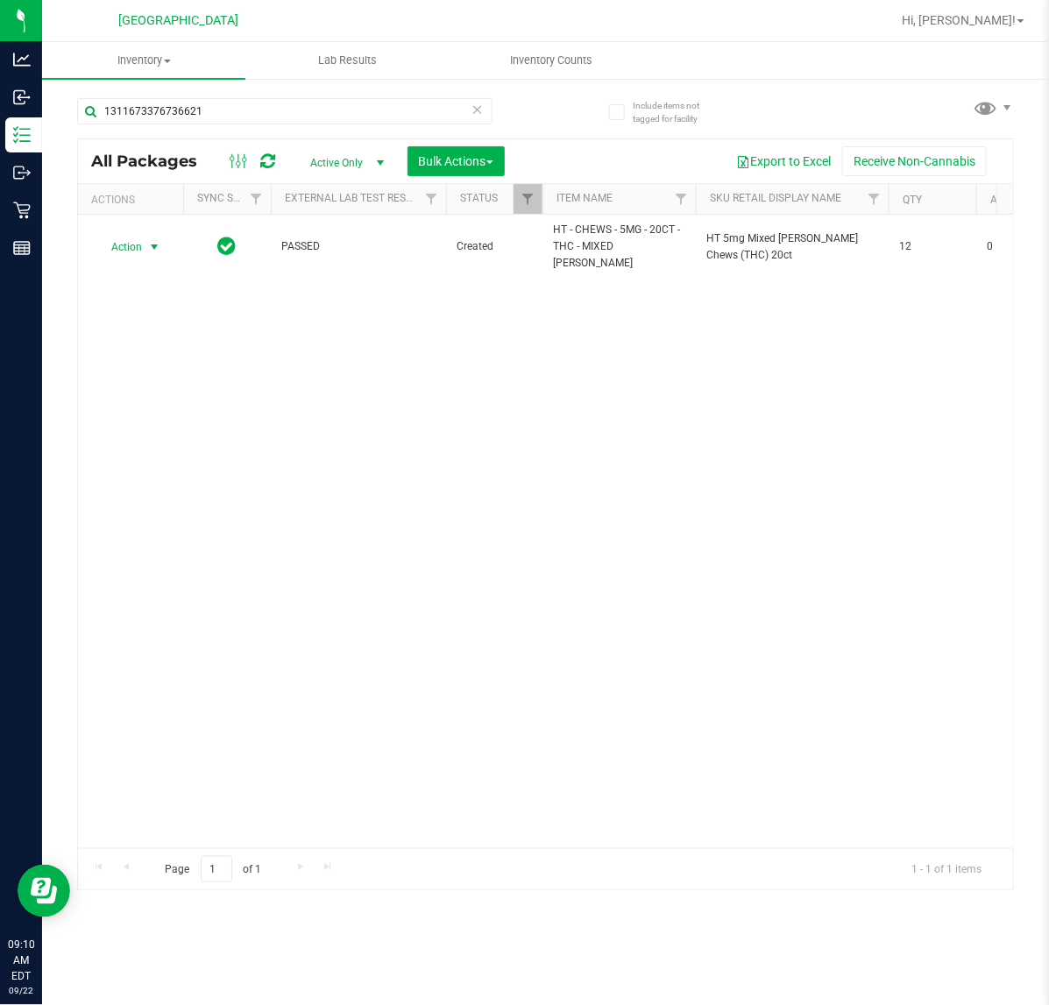
click at [141, 243] on span "Action" at bounding box center [119, 247] width 47 height 25
click at [165, 436] on li "Unlock package" at bounding box center [152, 449] width 113 height 26
click at [250, 115] on input "1311673376736621" at bounding box center [284, 111] width 415 height 26
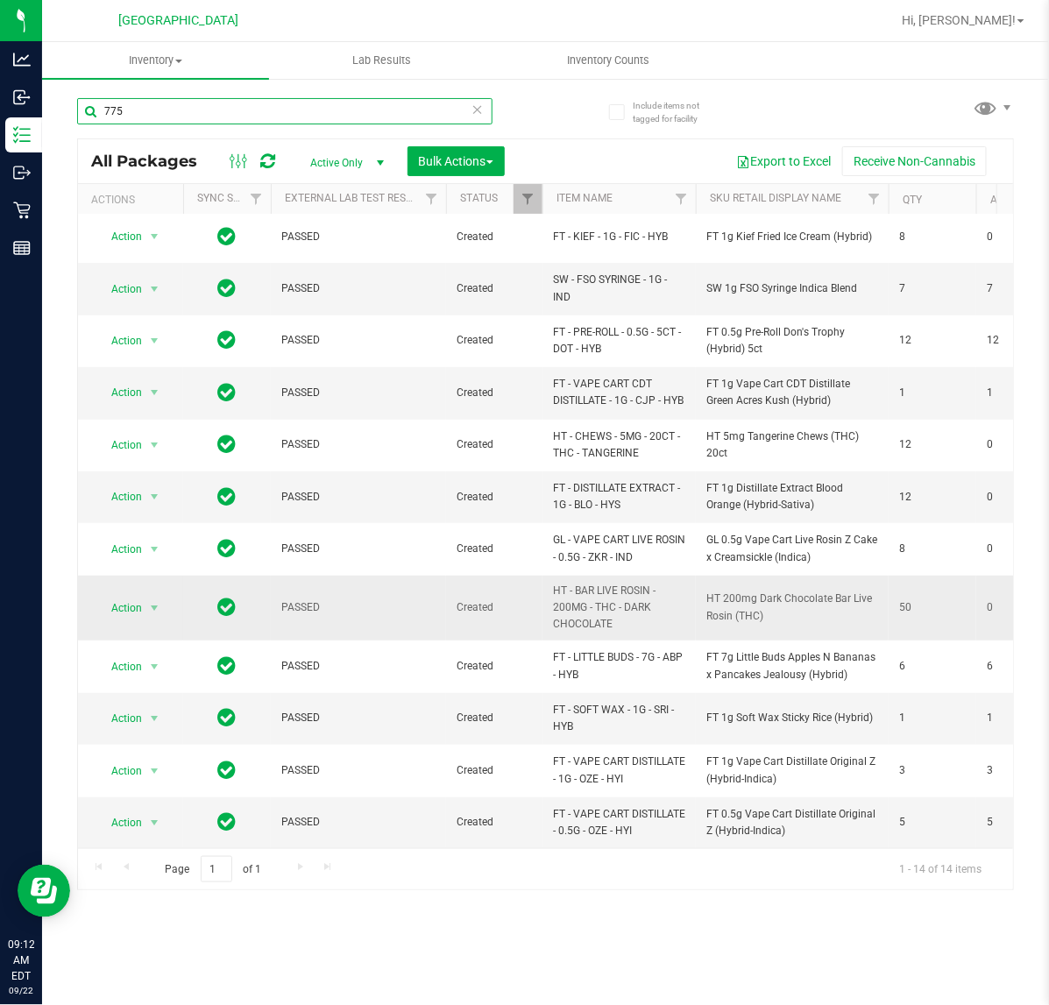
scroll to position [143, 0]
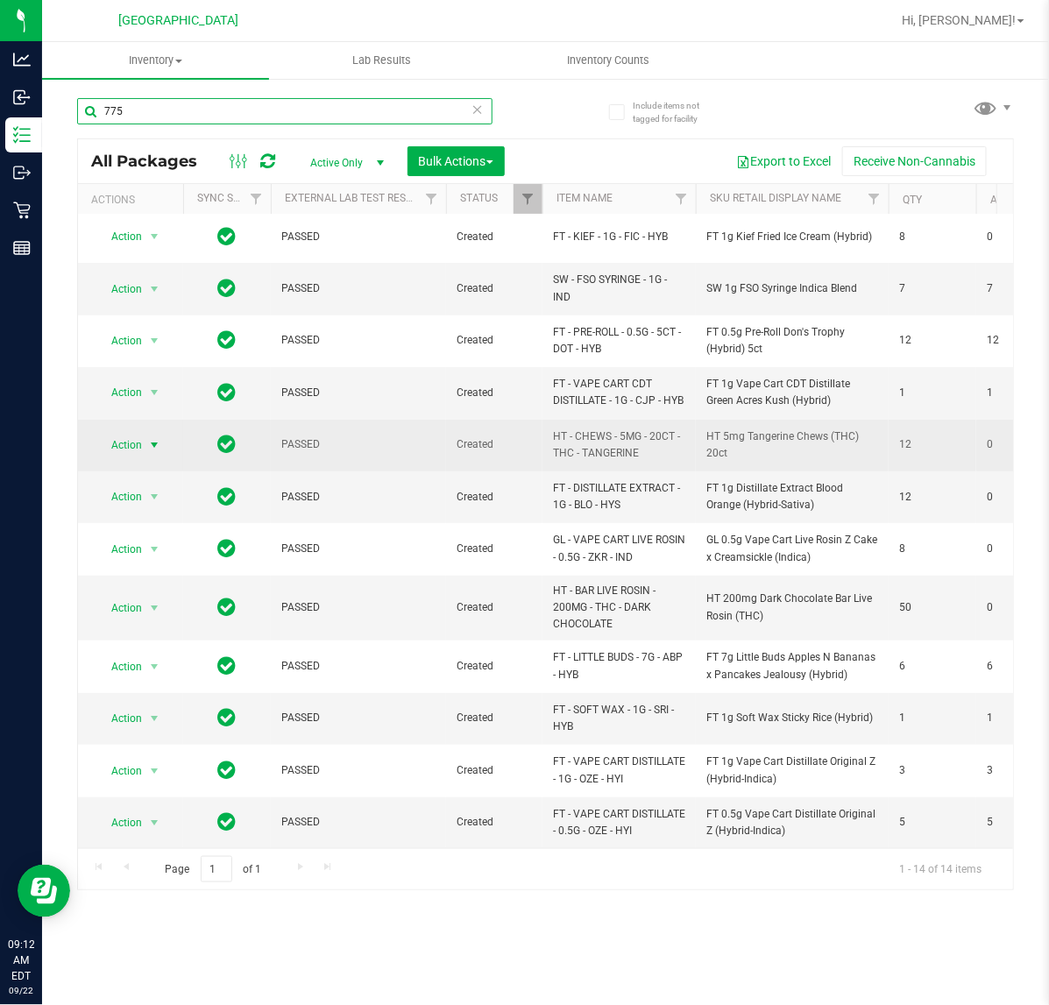
type input "775"
click at [150, 438] on span "select" at bounding box center [154, 445] width 14 height 14
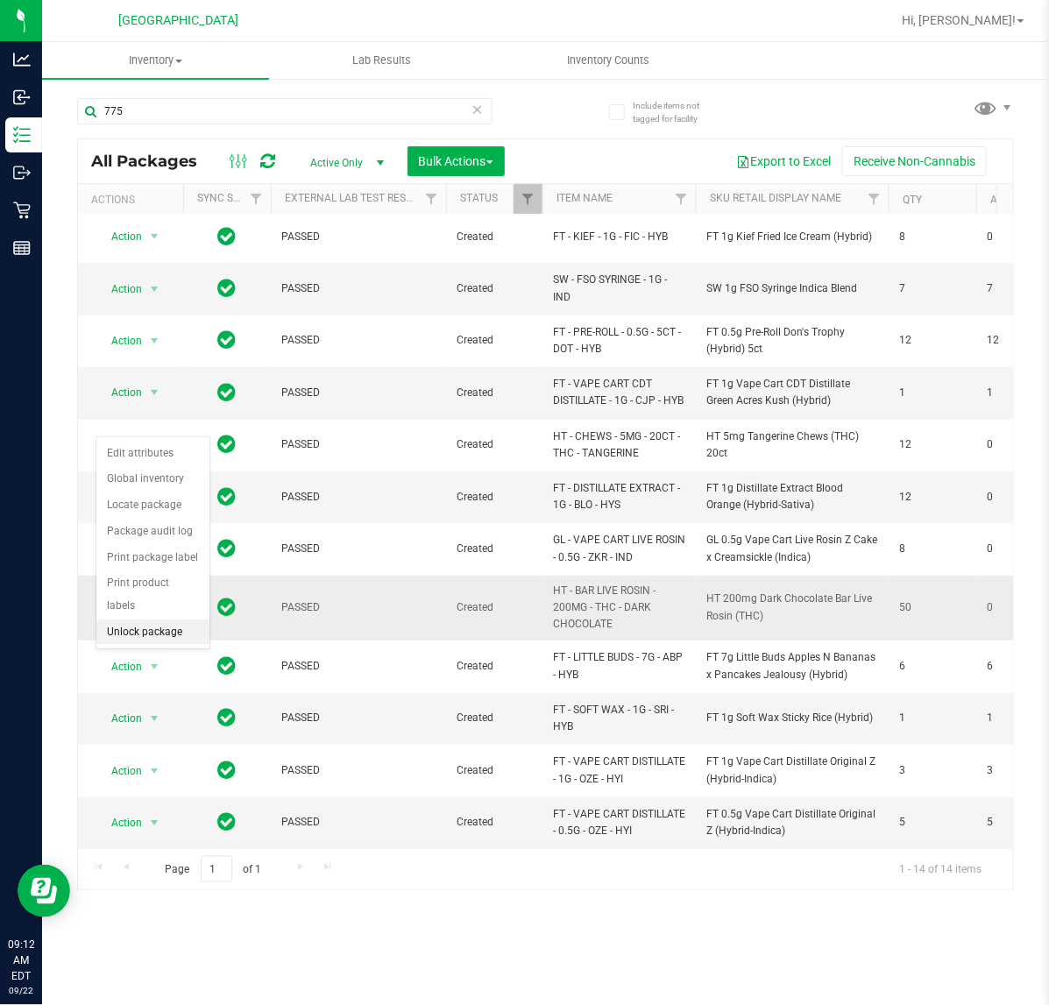
click at [167, 620] on li "Unlock package" at bounding box center [152, 633] width 113 height 26
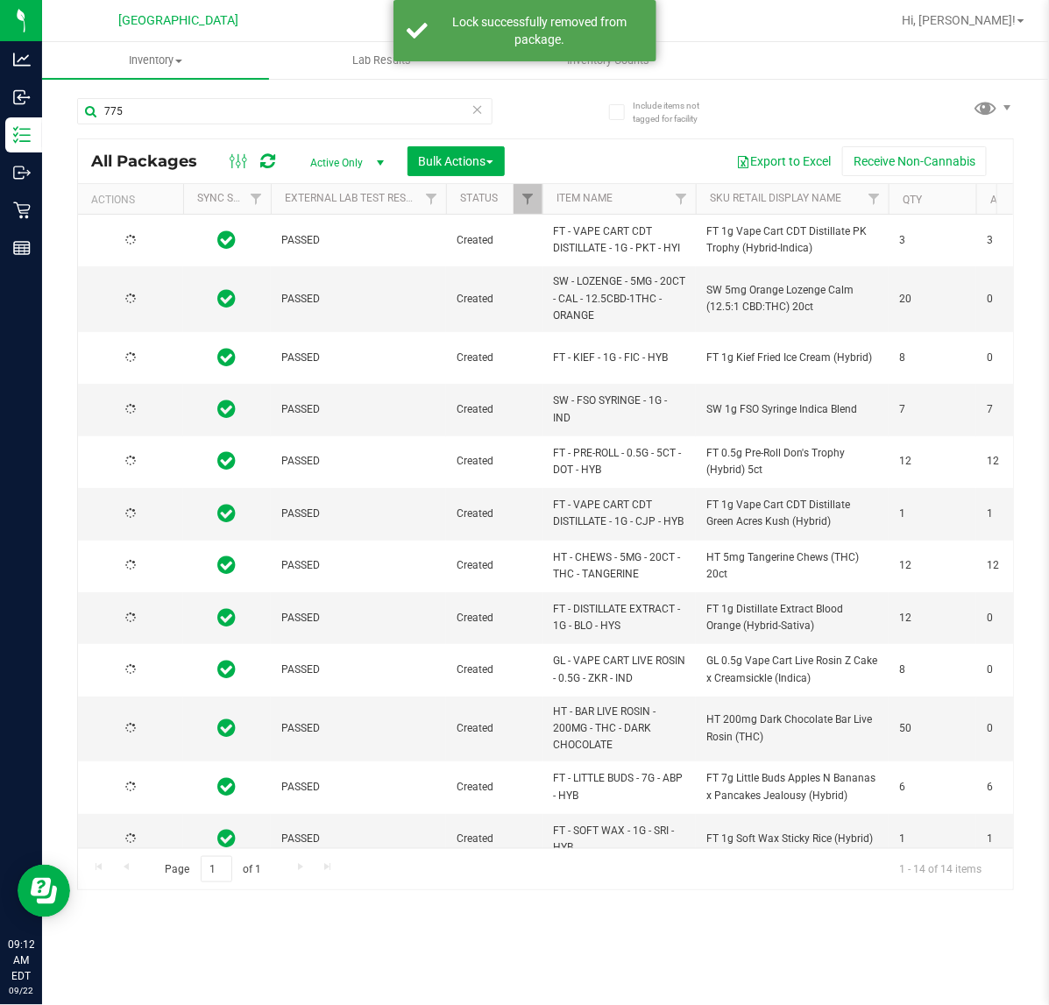
type input "2026-02-15"
type input "2026-01-18"
type input "2025-12-23"
